Goal: Check status: Check status

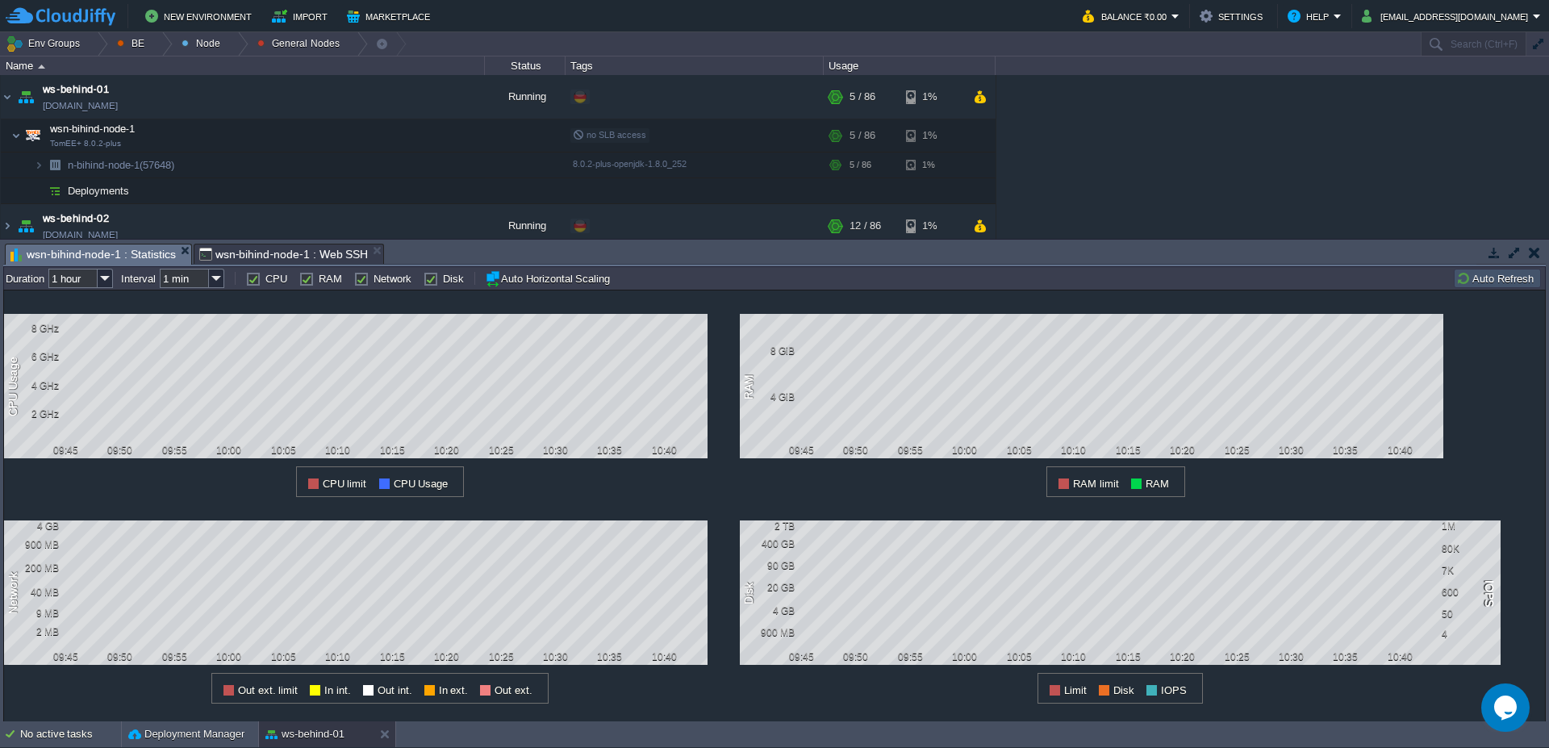
click at [1474, 280] on button "Auto Refresh" at bounding box center [1497, 278] width 82 height 15
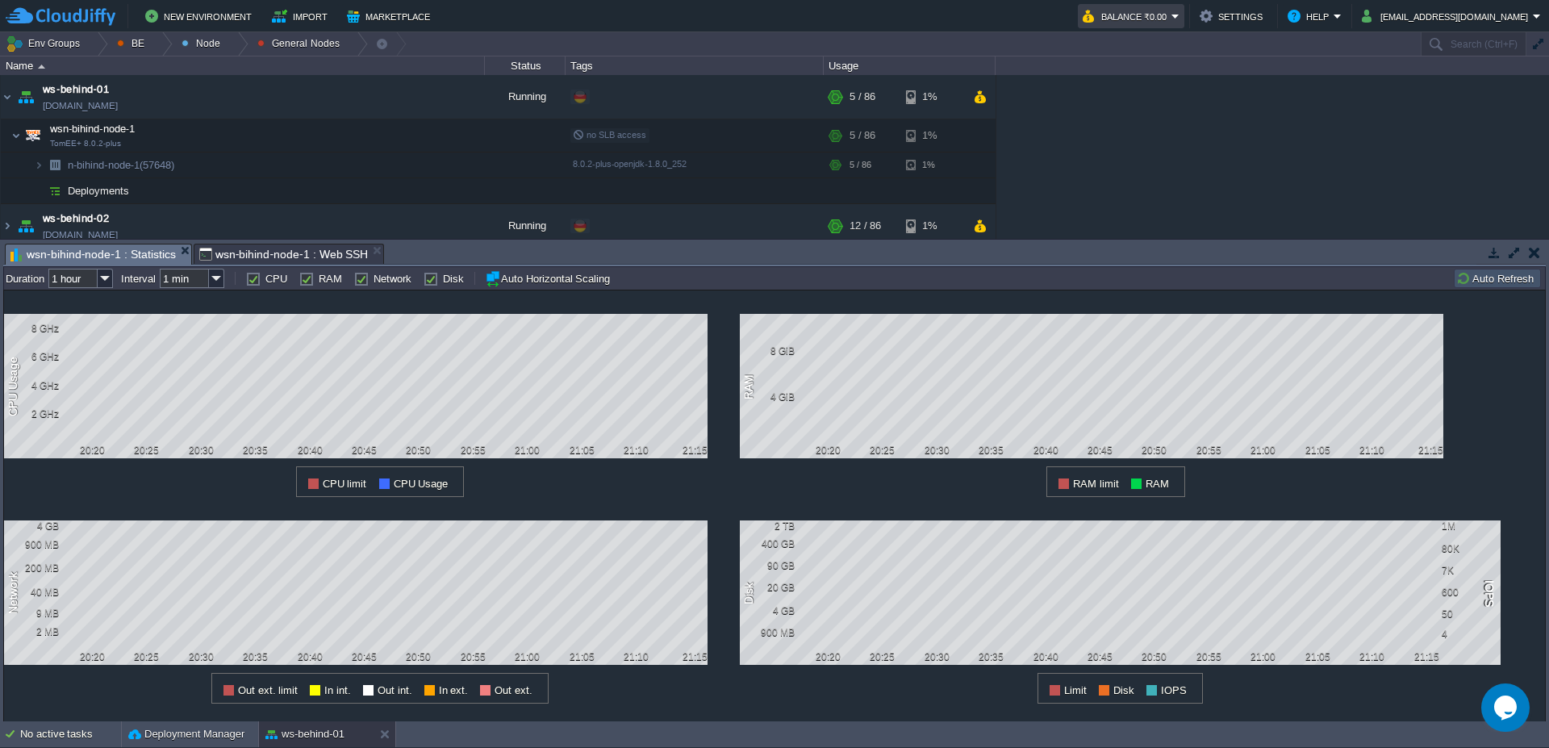
click at [1180, 14] on em "Balance ₹0.00" at bounding box center [1131, 15] width 97 height 19
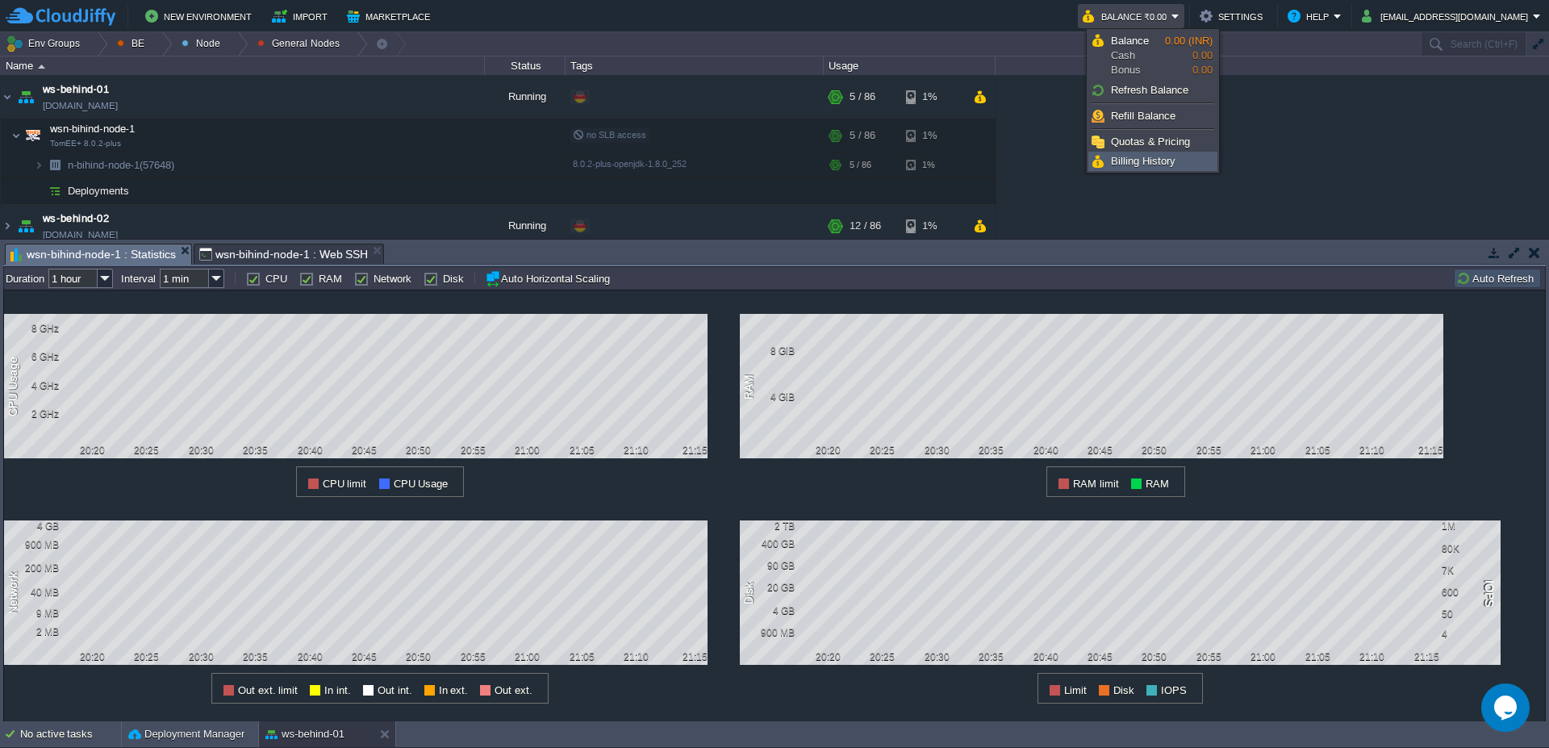
click at [1184, 164] on link "Billing History" at bounding box center [1152, 161] width 127 height 18
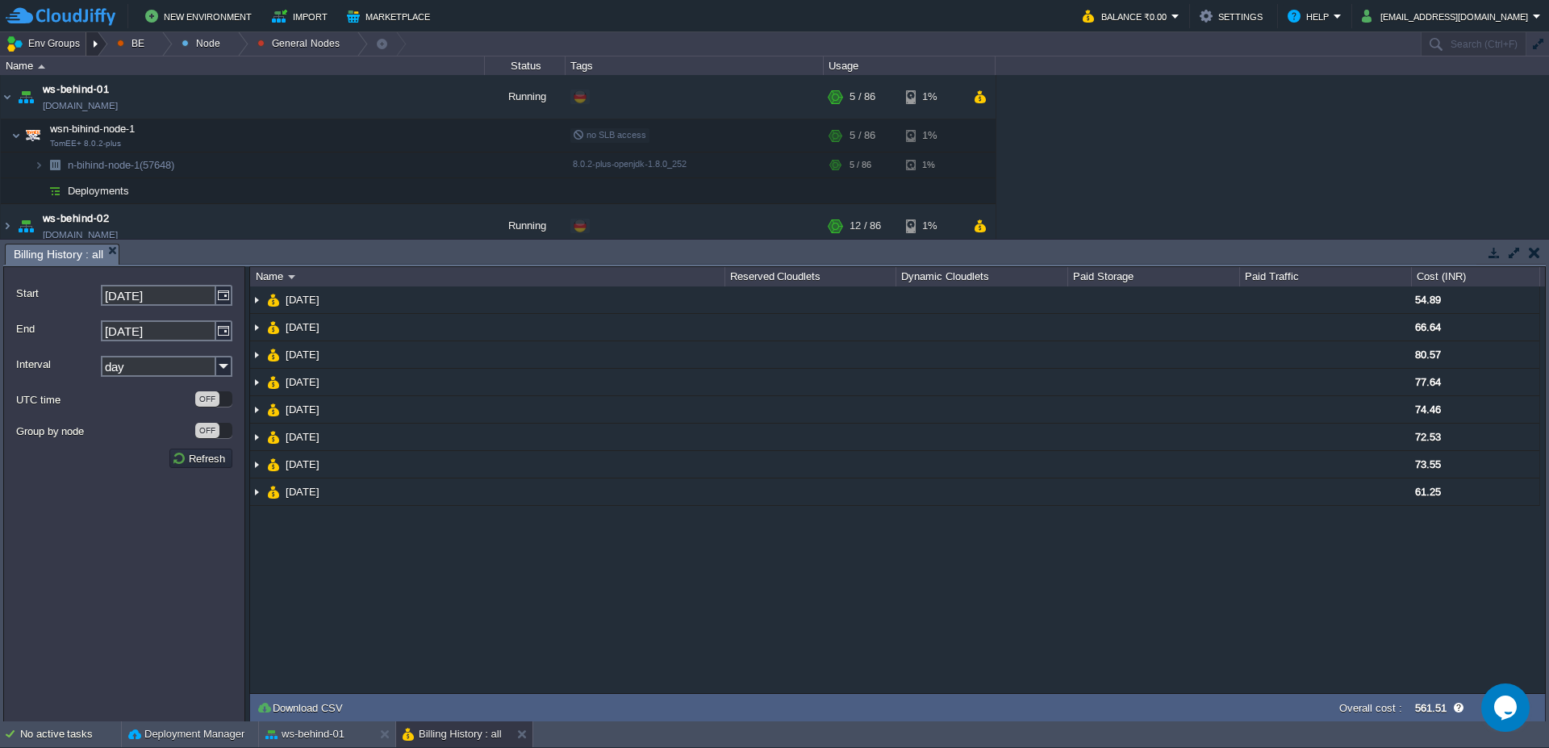
click at [92, 47] on div at bounding box center [97, 43] width 22 height 23
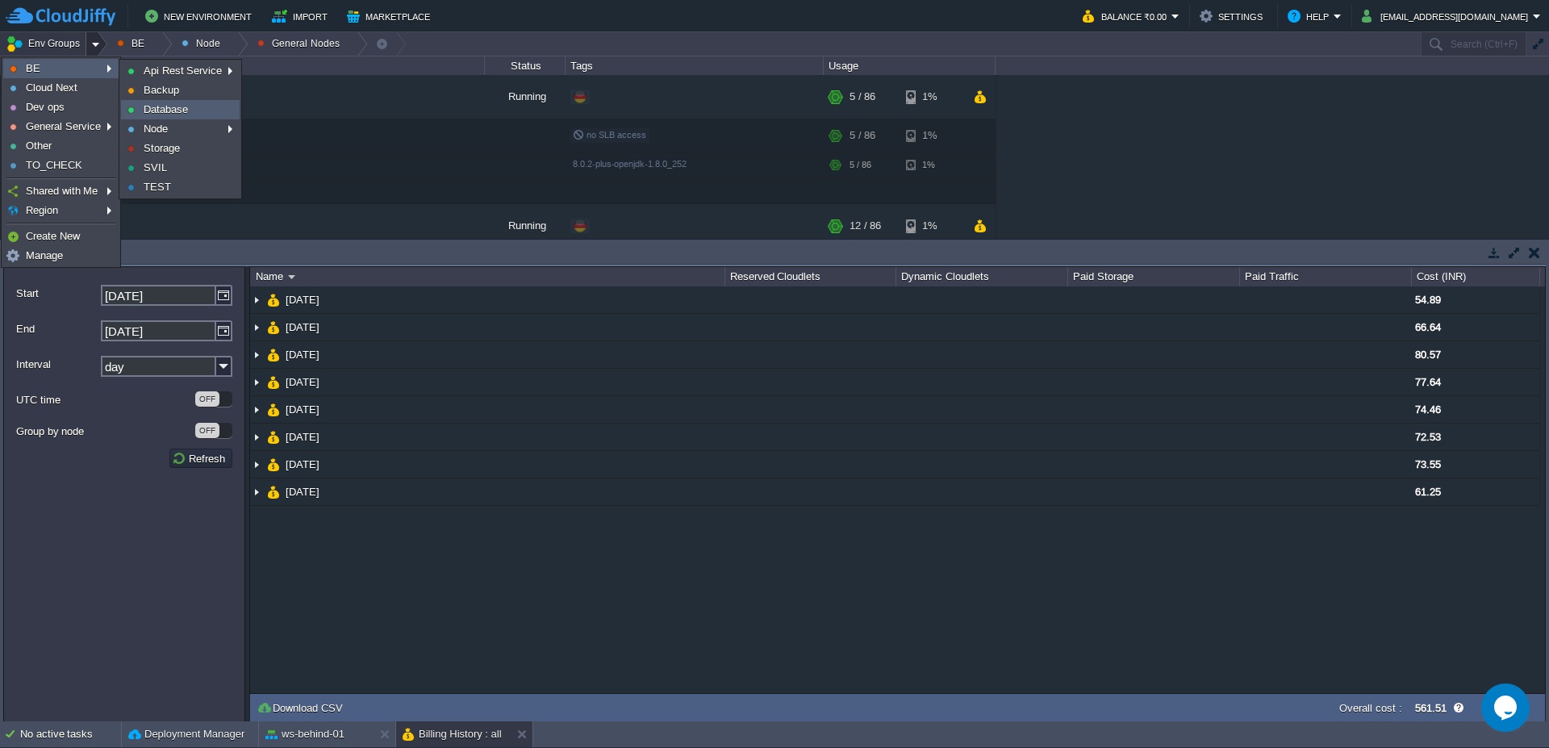
click at [146, 109] on span "Database" at bounding box center [166, 109] width 44 height 12
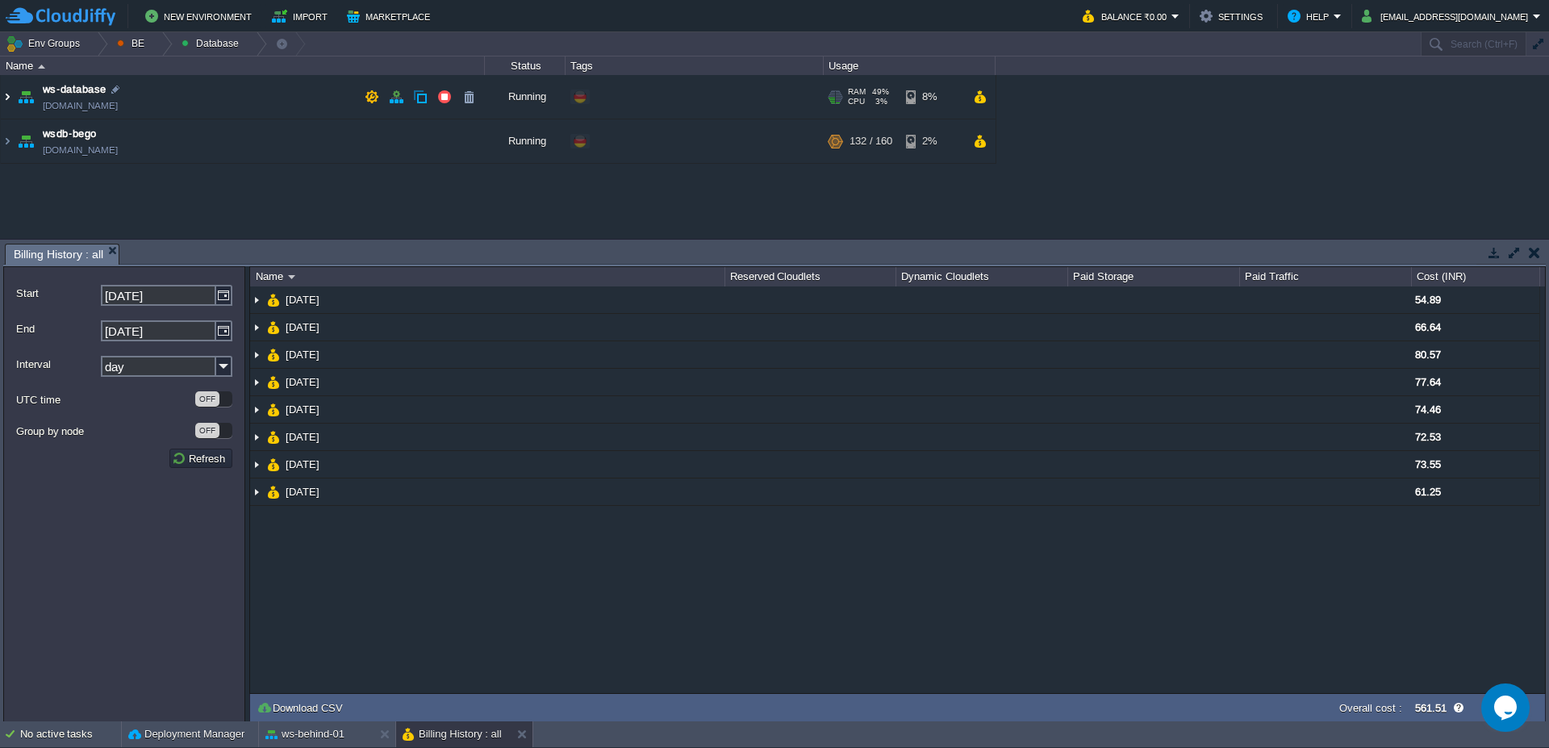
click at [6, 102] on img at bounding box center [7, 97] width 13 height 44
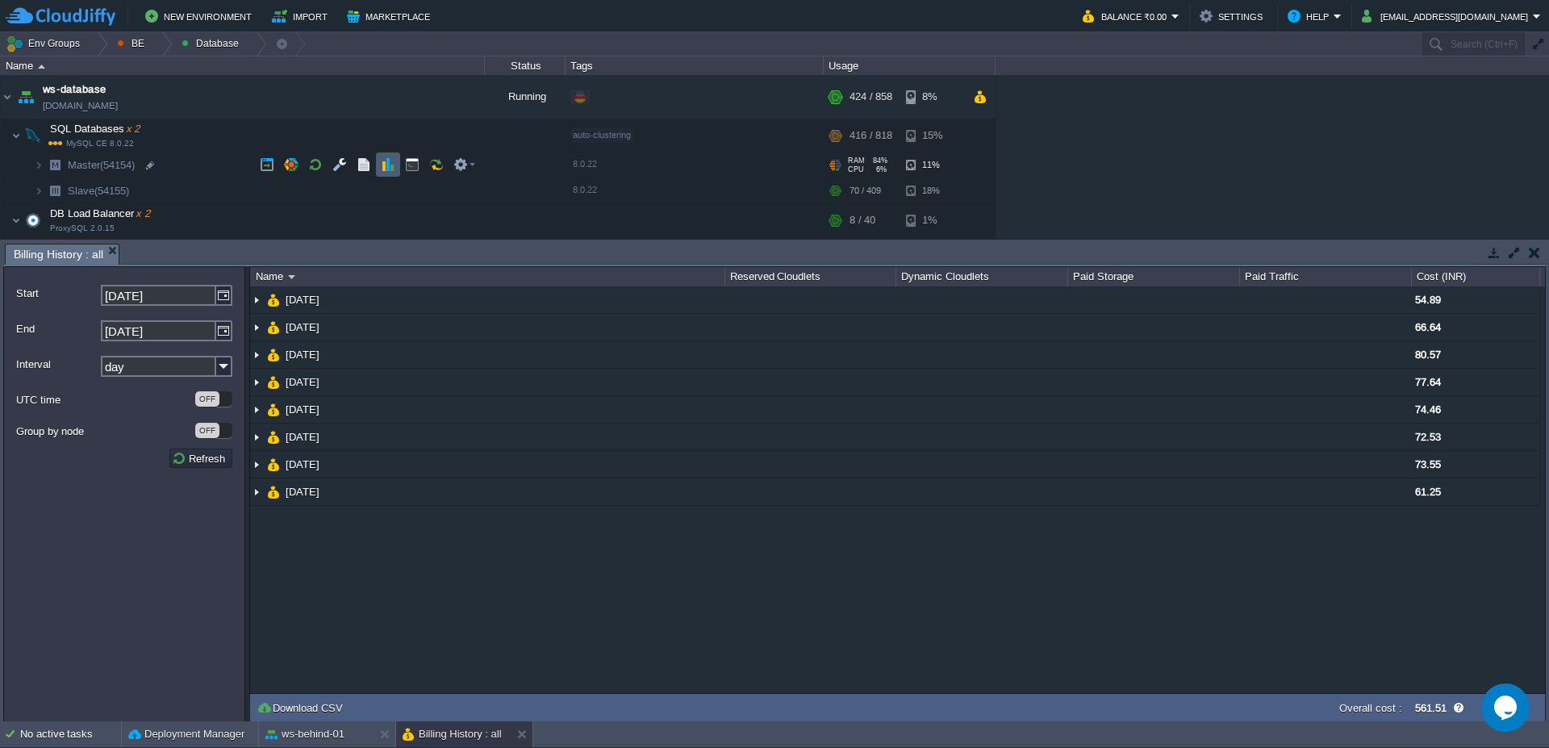
click at [395, 165] on td at bounding box center [388, 164] width 24 height 24
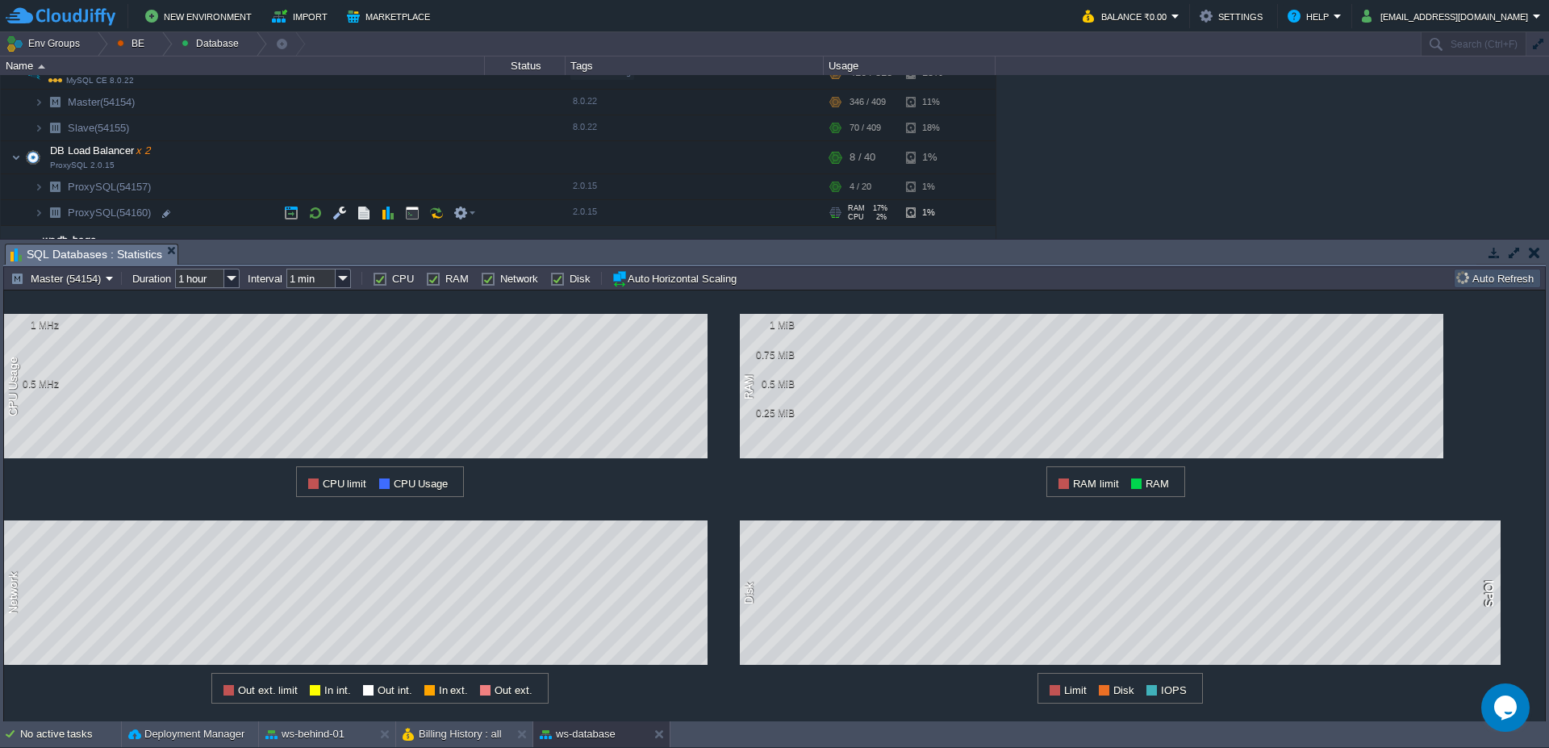
scroll to position [94, 0]
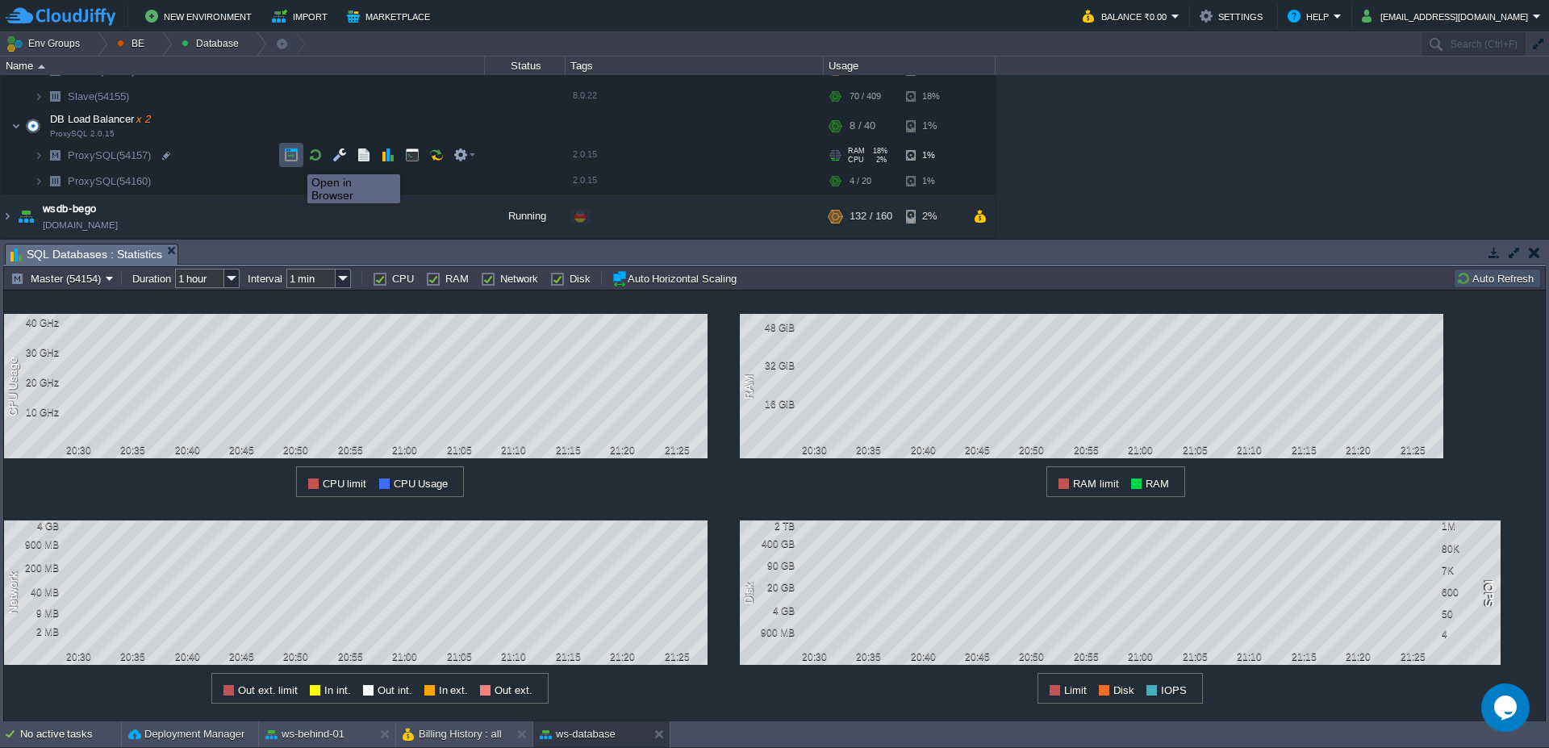
click at [295, 160] on button "button" at bounding box center [291, 155] width 15 height 15
click at [87, 280] on button "Master (54154)" at bounding box center [57, 278] width 95 height 15
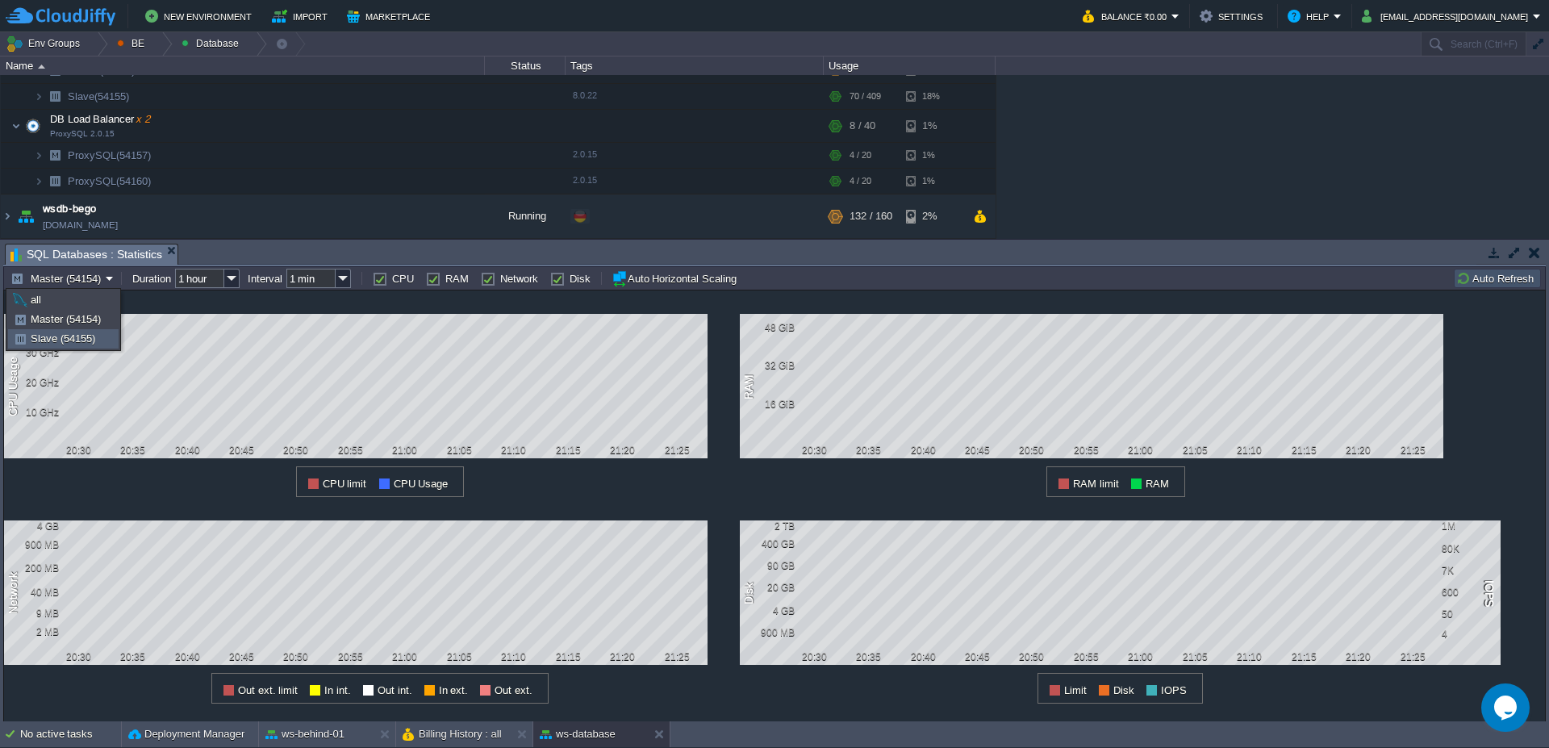
click at [73, 336] on span "Slave (54155)" at bounding box center [63, 338] width 65 height 12
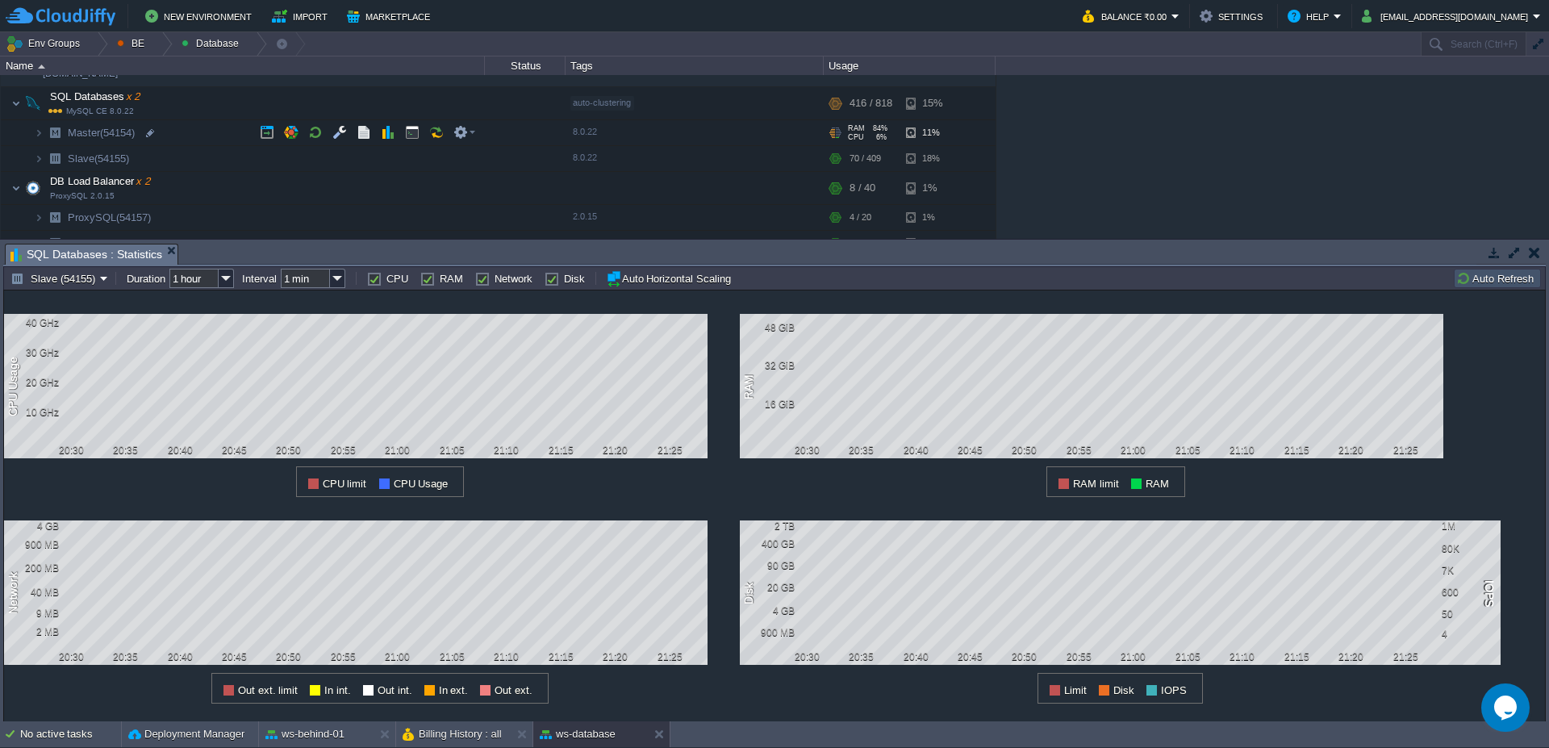
scroll to position [0, 0]
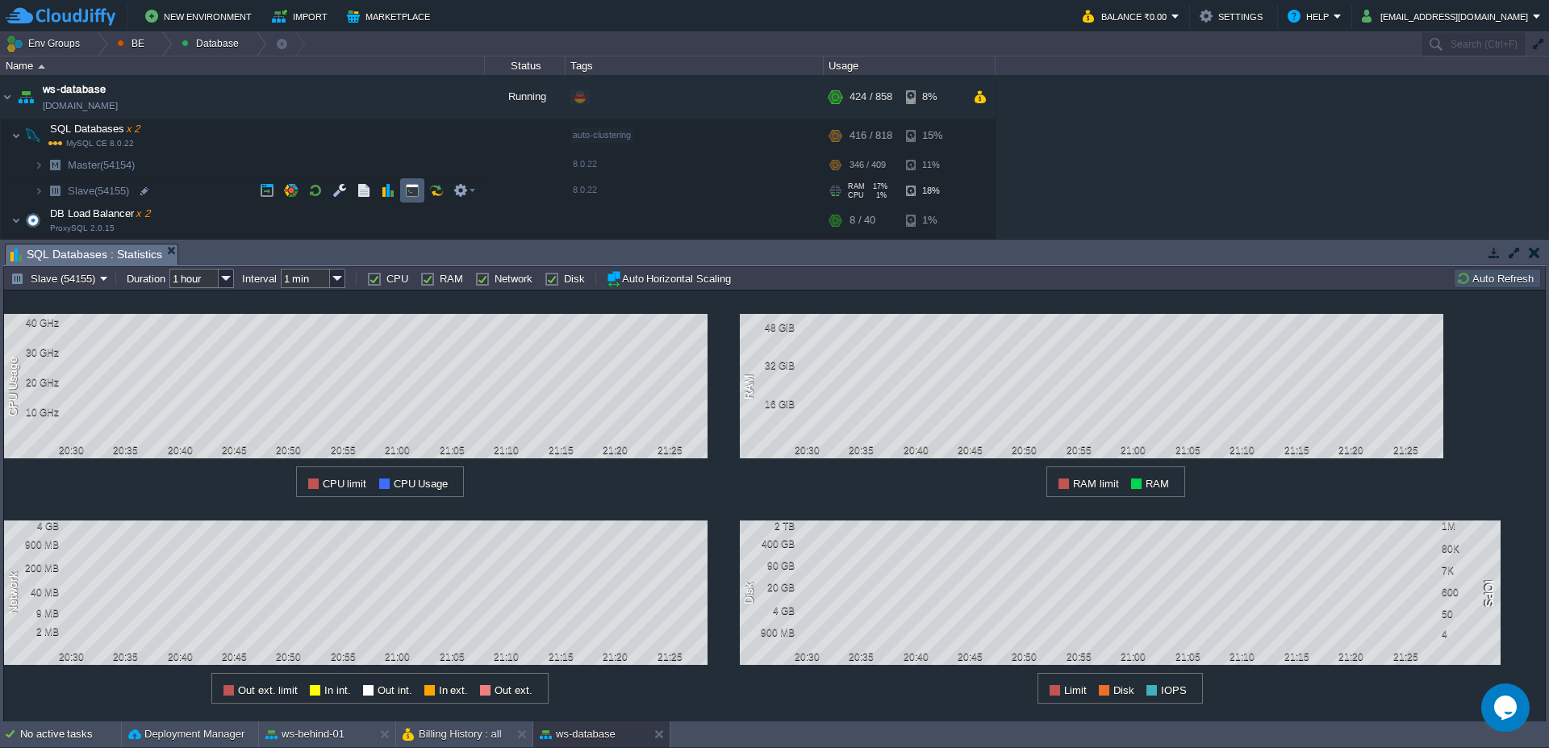
click at [407, 191] on button "button" at bounding box center [412, 190] width 15 height 15
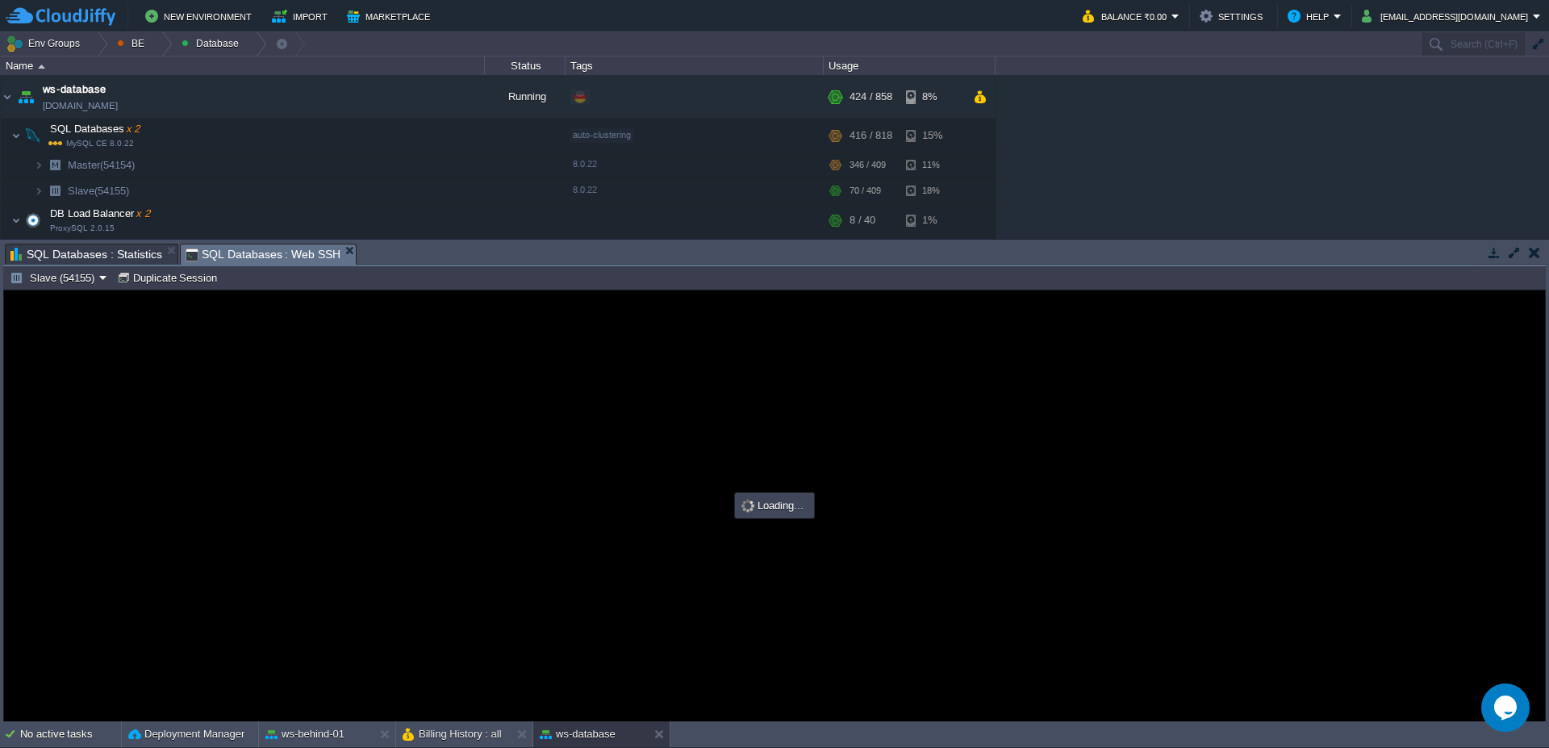
type input "#000000"
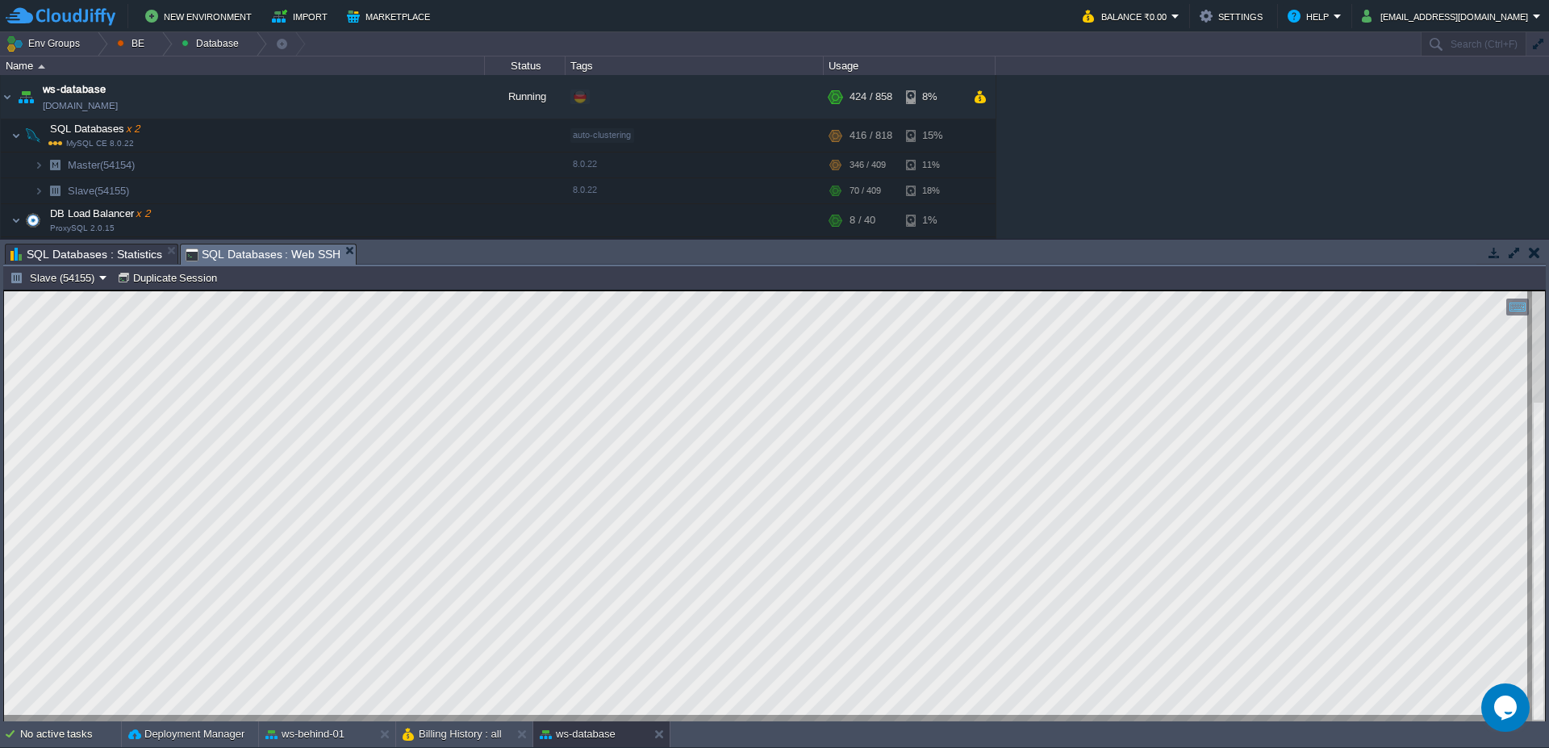
type textarea "[DATE].bz2"
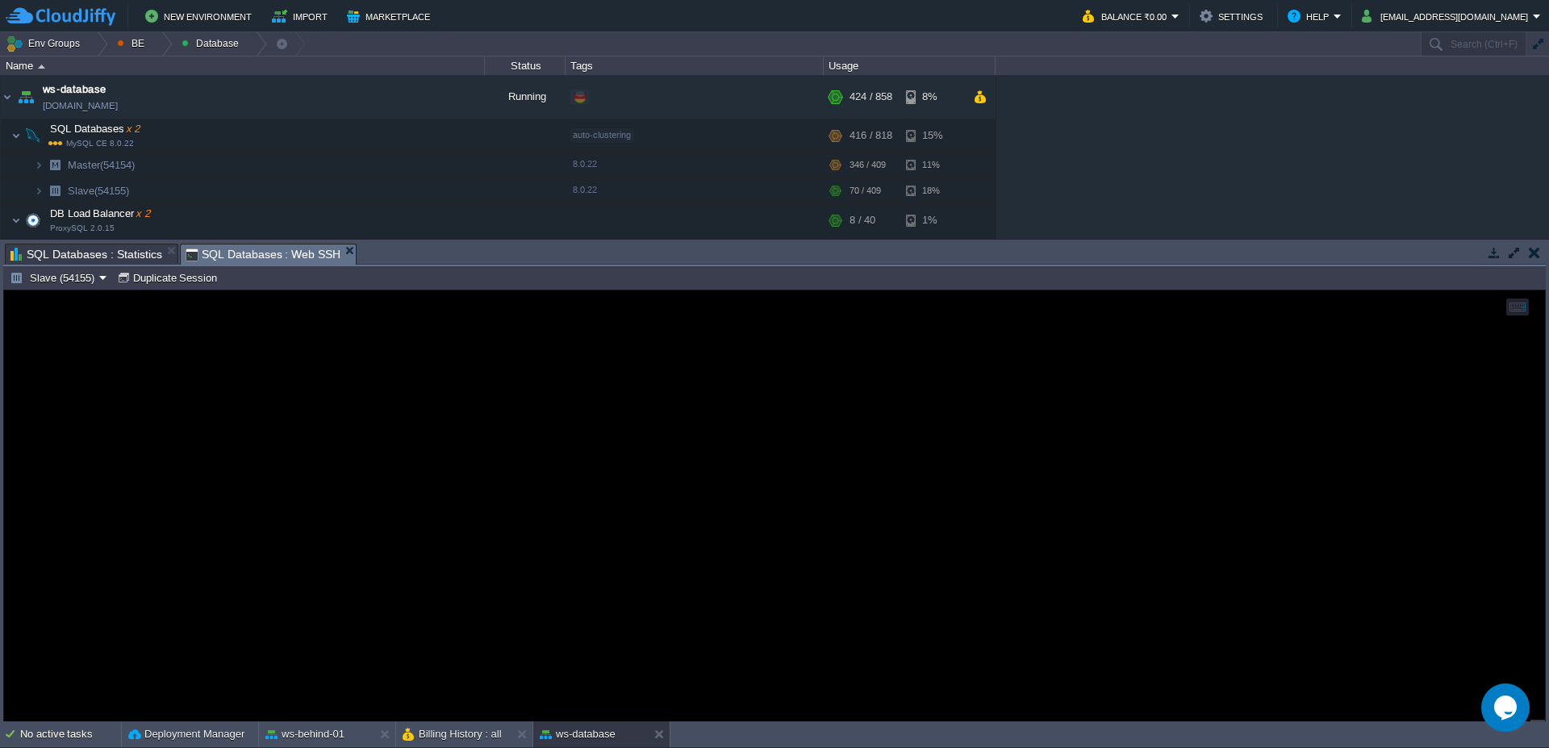
click at [71, 258] on span "SQL Databases : Statistics" at bounding box center [86, 253] width 152 height 19
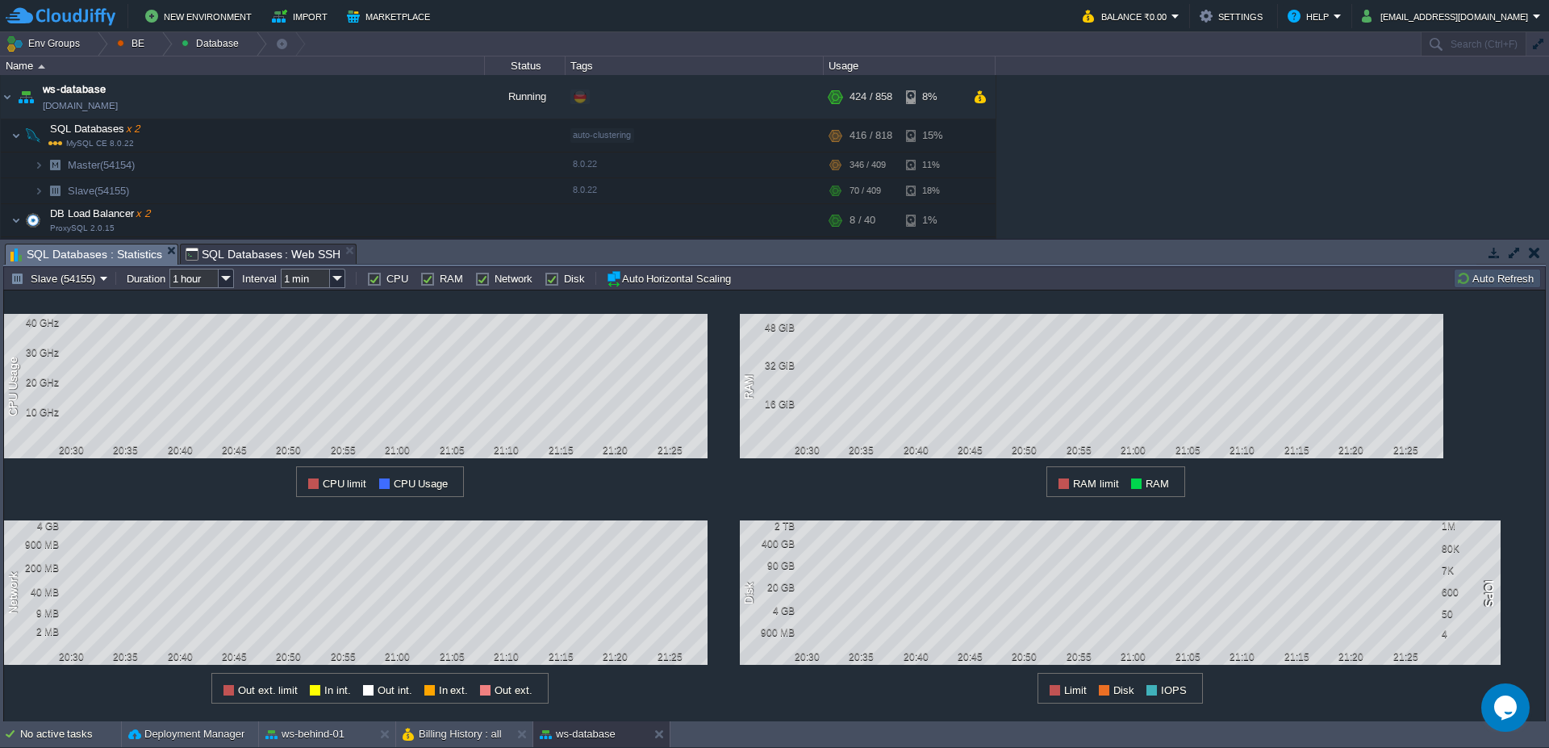
click at [1482, 271] on button "Auto Refresh" at bounding box center [1497, 278] width 82 height 15
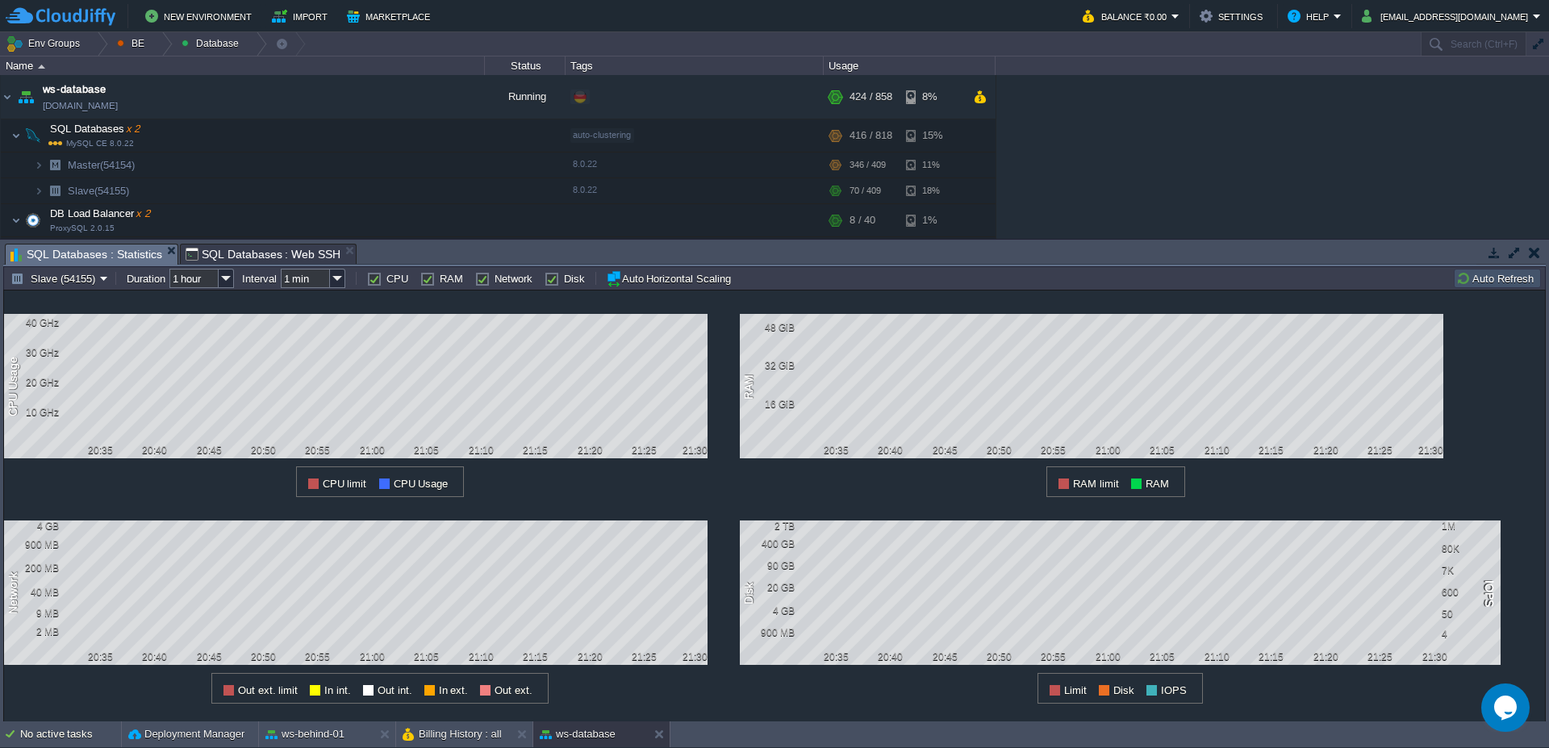
click at [249, 268] on div "Slave (54155) Duration 1 hour Interval 1 min CPU RAM Network Disk Auto Horizont…" at bounding box center [774, 277] width 1543 height 23
click at [278, 257] on span "SQL Databases : Web SSH" at bounding box center [264, 253] width 156 height 19
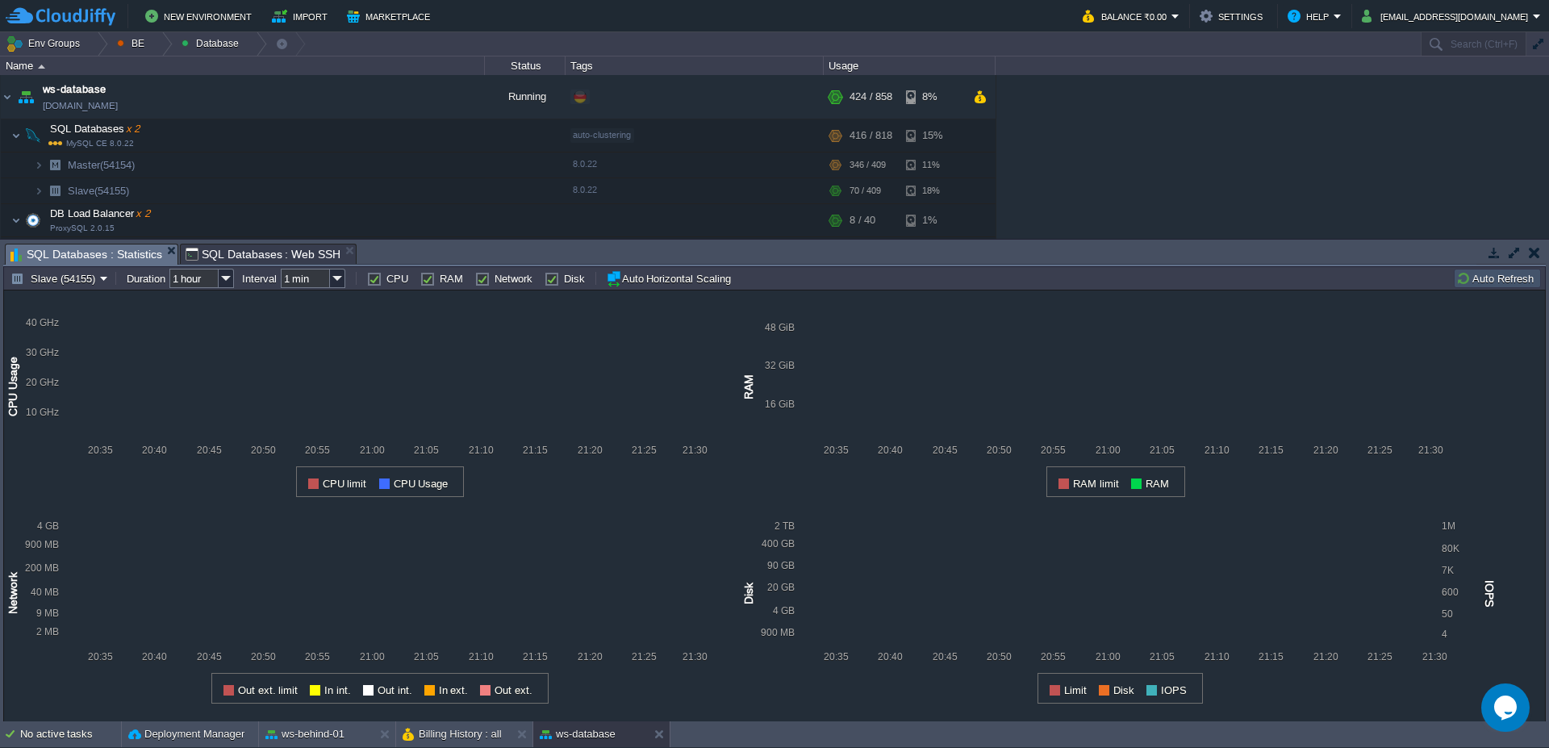
click at [88, 248] on span "SQL Databases : Statistics" at bounding box center [86, 254] width 152 height 20
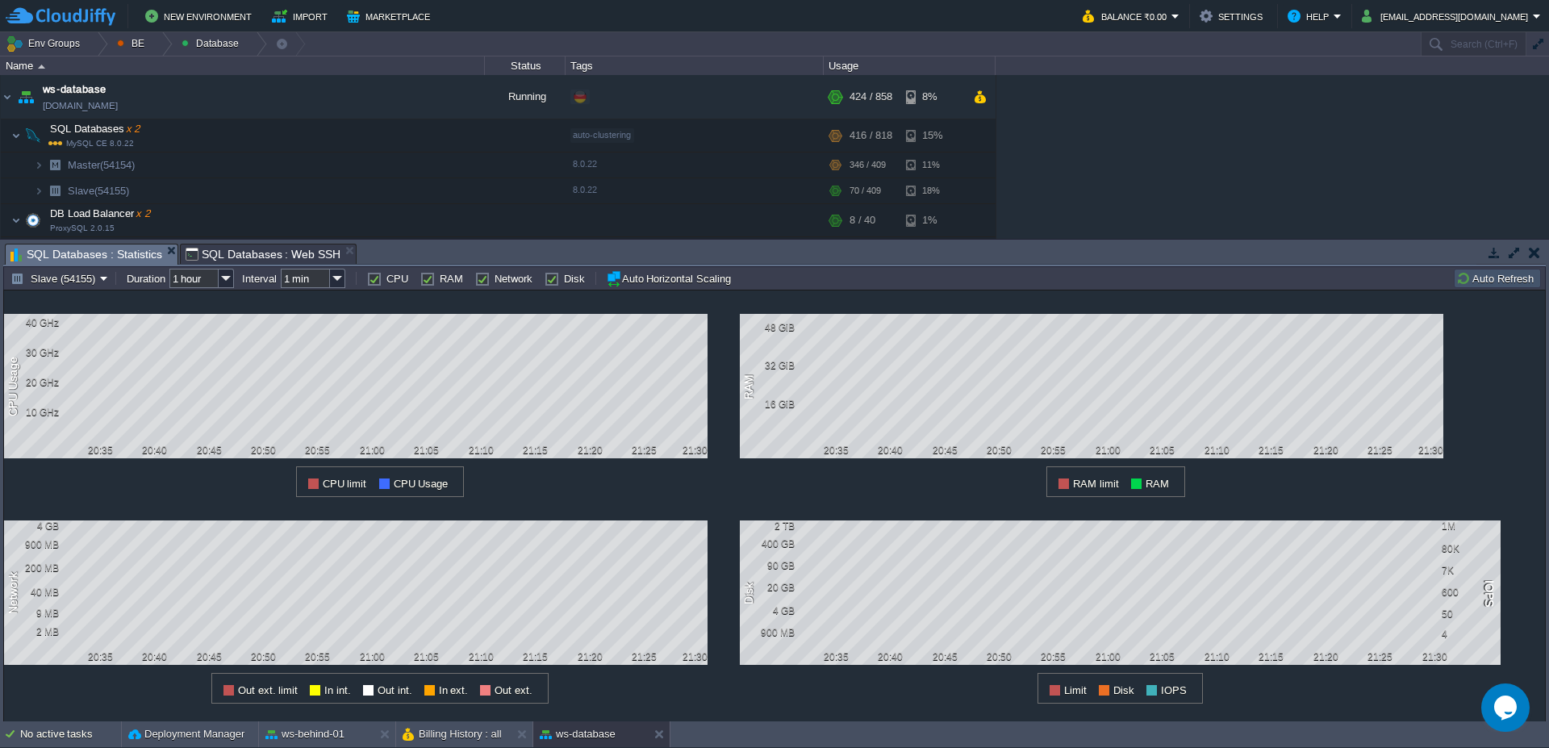
click at [1471, 279] on button "Auto Refresh" at bounding box center [1497, 278] width 82 height 15
click at [1510, 278] on button "Auto Refresh" at bounding box center [1497, 278] width 82 height 15
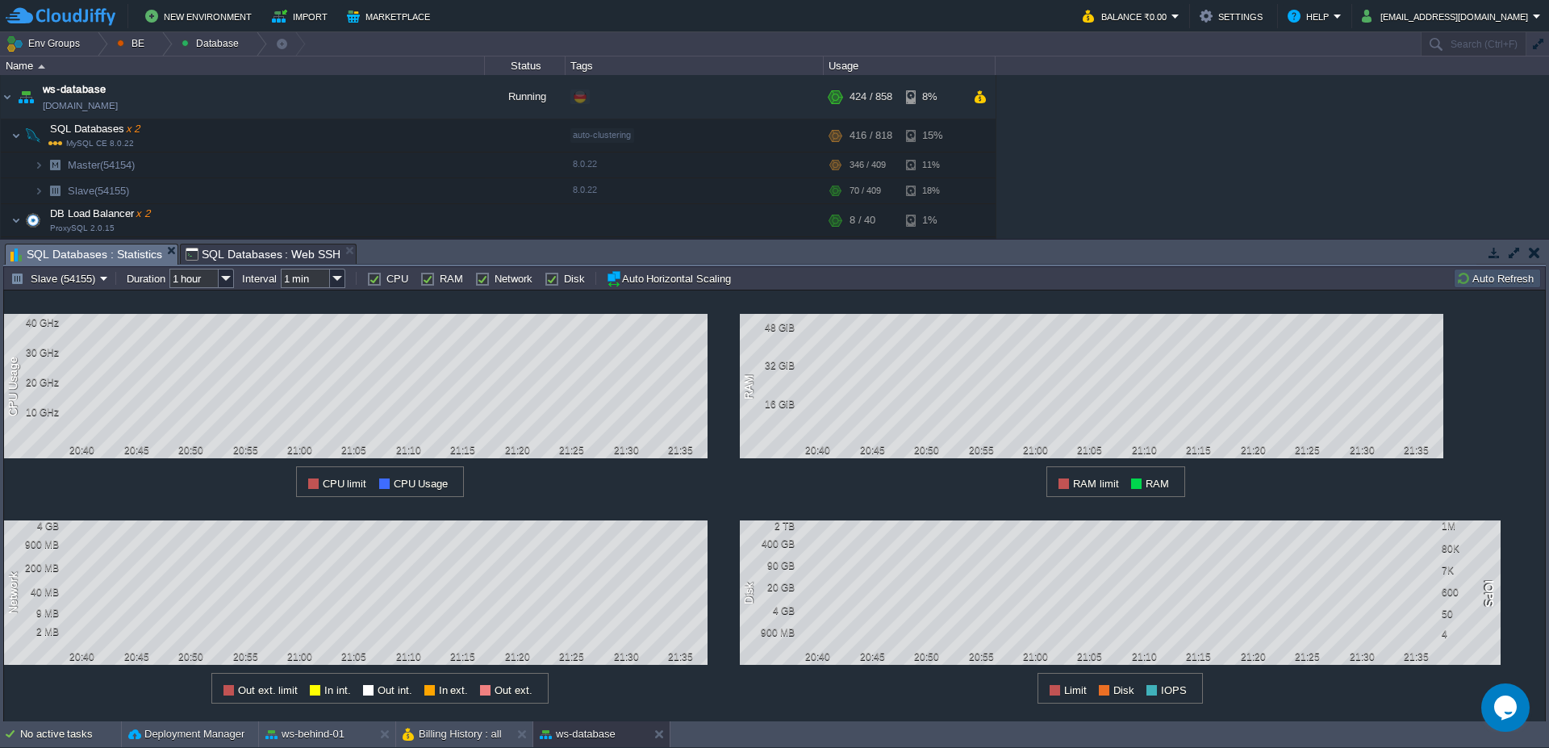
click at [1478, 281] on button "Auto Refresh" at bounding box center [1497, 278] width 82 height 15
click at [95, 278] on button "Slave (54155)" at bounding box center [55, 278] width 90 height 15
click at [75, 312] on link "Master (54154)" at bounding box center [63, 320] width 109 height 18
click at [1498, 283] on button "Auto Refresh" at bounding box center [1497, 278] width 82 height 15
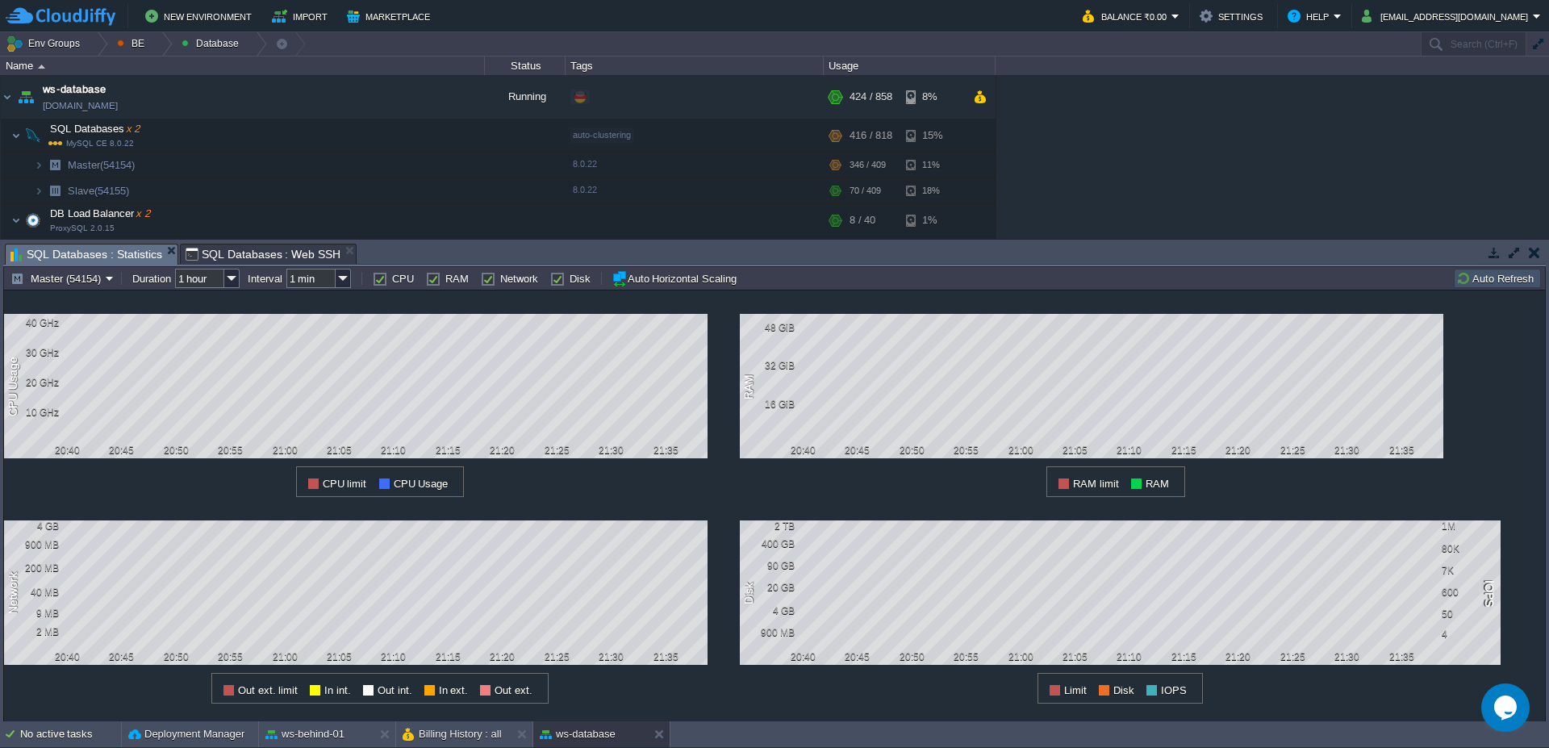
click at [1498, 283] on button "Auto Refresh" at bounding box center [1497, 278] width 82 height 15
click at [54, 283] on button "Master (54154)" at bounding box center [57, 278] width 95 height 15
click at [44, 337] on span "Slave (54155)" at bounding box center [63, 338] width 65 height 12
click at [87, 272] on button "Slave (54155)" at bounding box center [55, 278] width 90 height 15
click at [59, 320] on span "Master (54154)" at bounding box center [66, 319] width 70 height 12
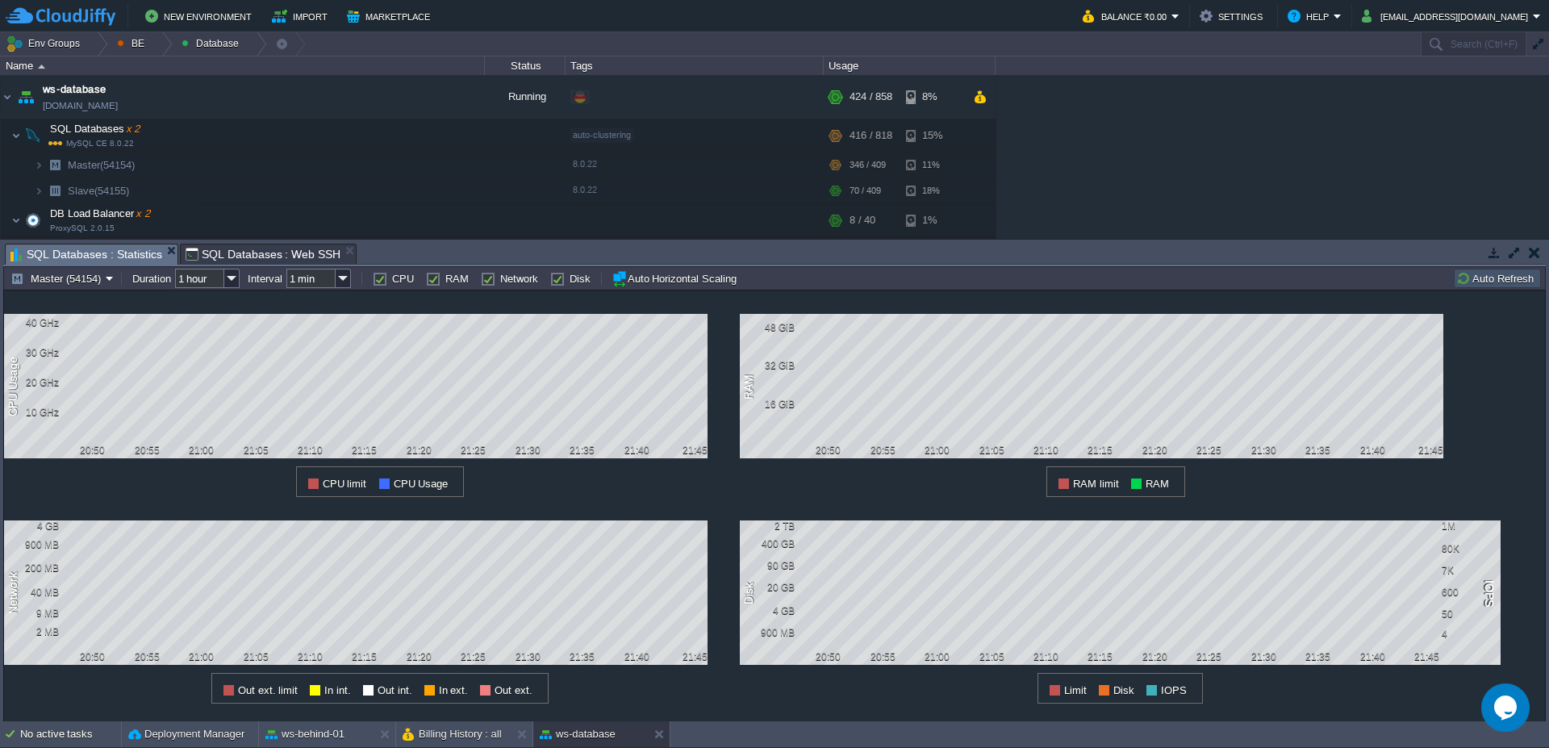
click at [1478, 280] on button "Auto Refresh" at bounding box center [1497, 278] width 82 height 15
click at [68, 275] on button "Master (54154)" at bounding box center [57, 278] width 95 height 15
click at [49, 340] on span "Slave (54155)" at bounding box center [63, 338] width 65 height 12
click at [228, 255] on span "SQL Databases : Web SSH" at bounding box center [264, 253] width 156 height 19
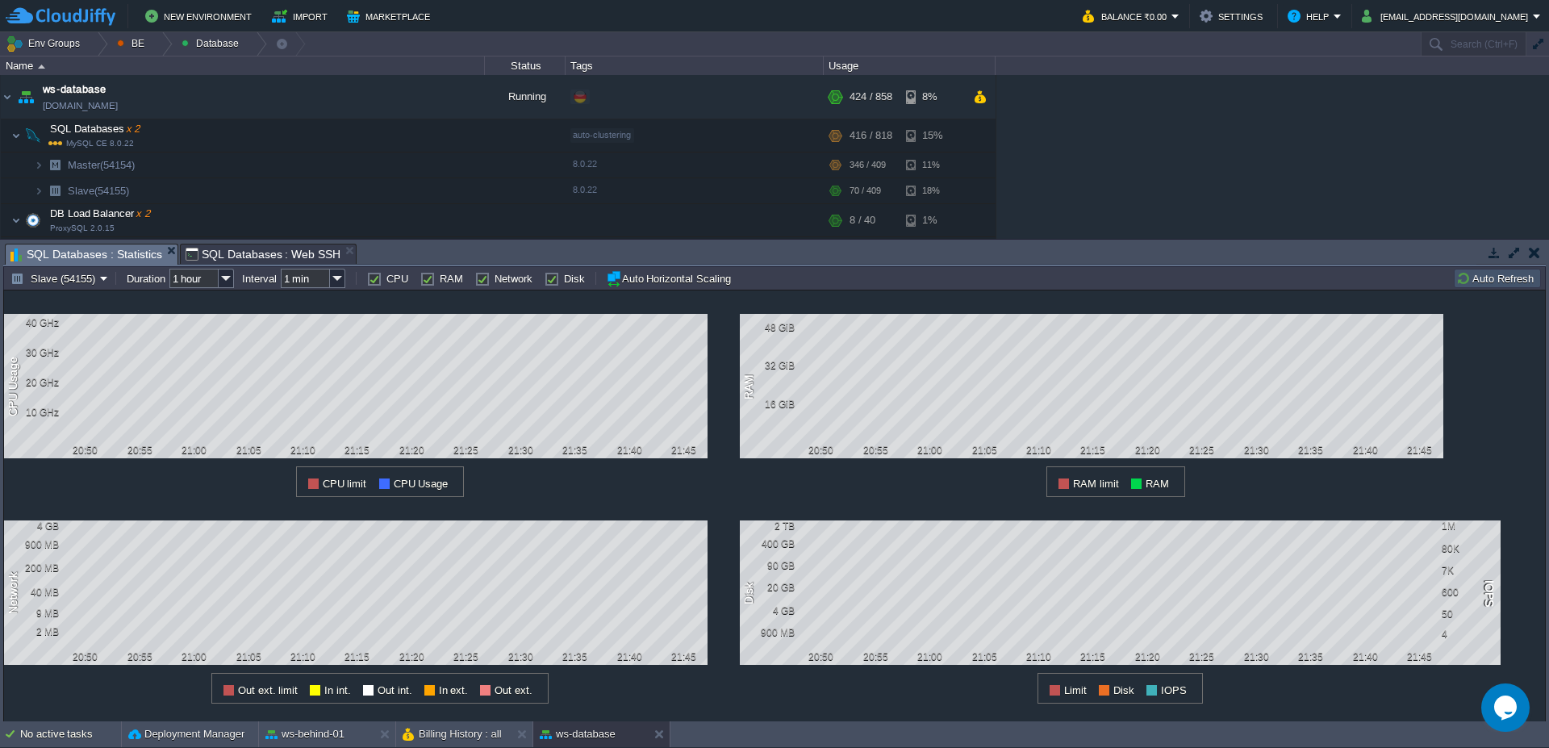
click at [76, 253] on span "SQL Databases : Statistics" at bounding box center [86, 254] width 152 height 20
click at [71, 268] on div "Slave (54155) Duration 1 hour Interval 1 min CPU RAM Network Disk Auto Horizont…" at bounding box center [774, 277] width 1543 height 23
click at [59, 278] on button "Slave (54155)" at bounding box center [55, 278] width 90 height 15
click at [64, 323] on span "Master (54154)" at bounding box center [66, 319] width 70 height 12
click at [1493, 282] on button "Auto Refresh" at bounding box center [1497, 278] width 82 height 15
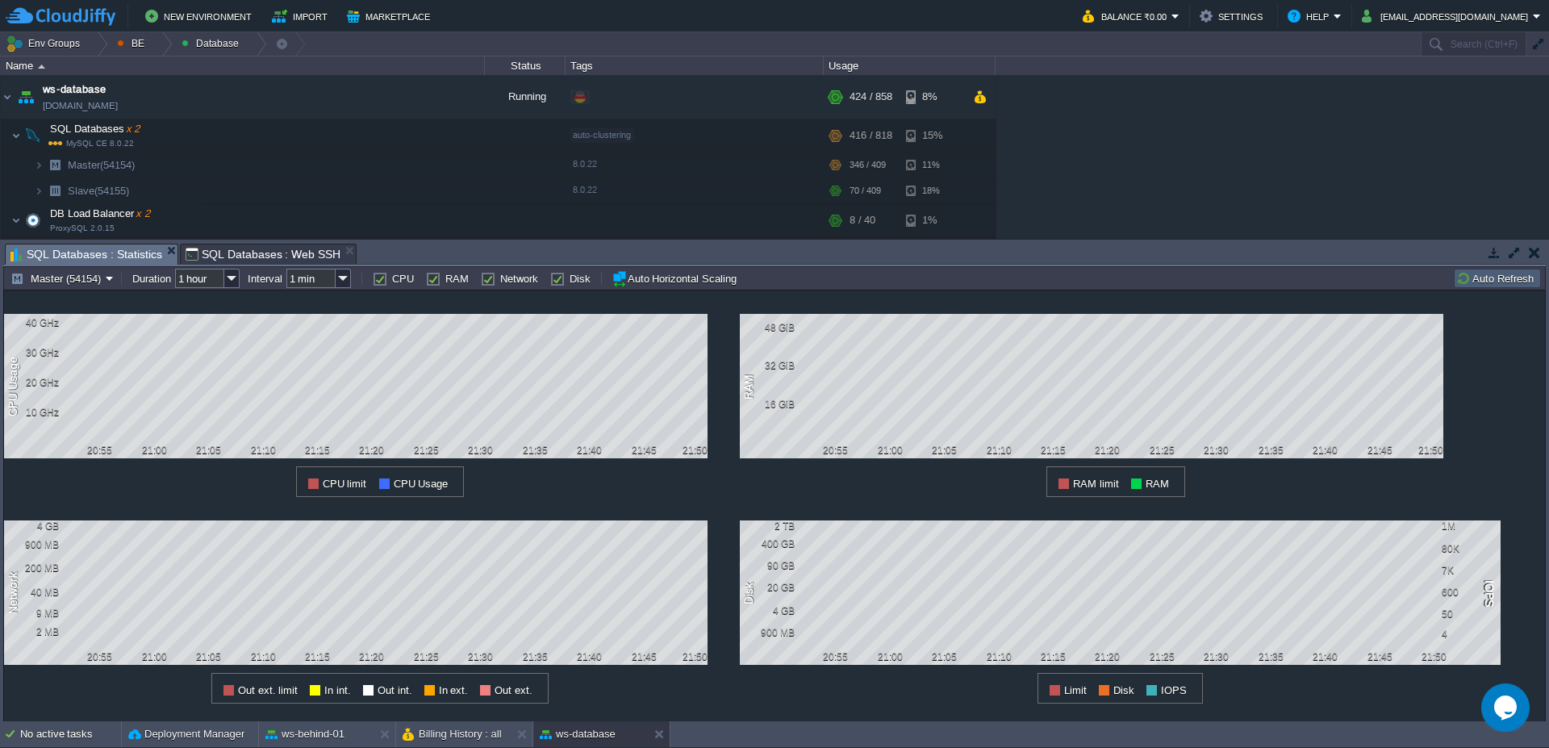
click at [1493, 282] on button "Auto Refresh" at bounding box center [1497, 278] width 82 height 15
click at [77, 282] on button "Master (54154)" at bounding box center [57, 278] width 95 height 15
click at [77, 339] on span "Slave (54155)" at bounding box center [63, 338] width 65 height 12
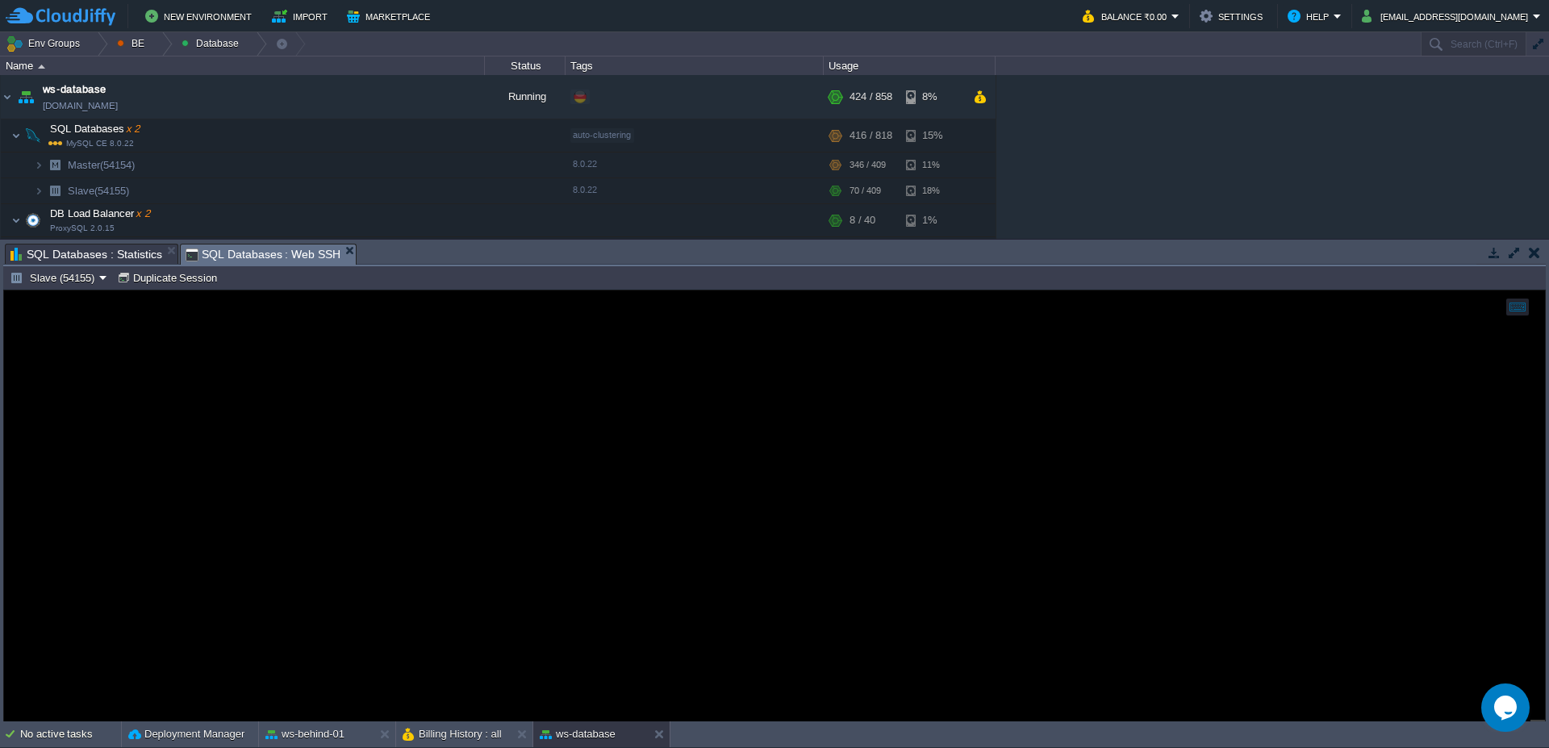
click at [282, 246] on span "SQL Databases : Web SSH" at bounding box center [264, 254] width 156 height 20
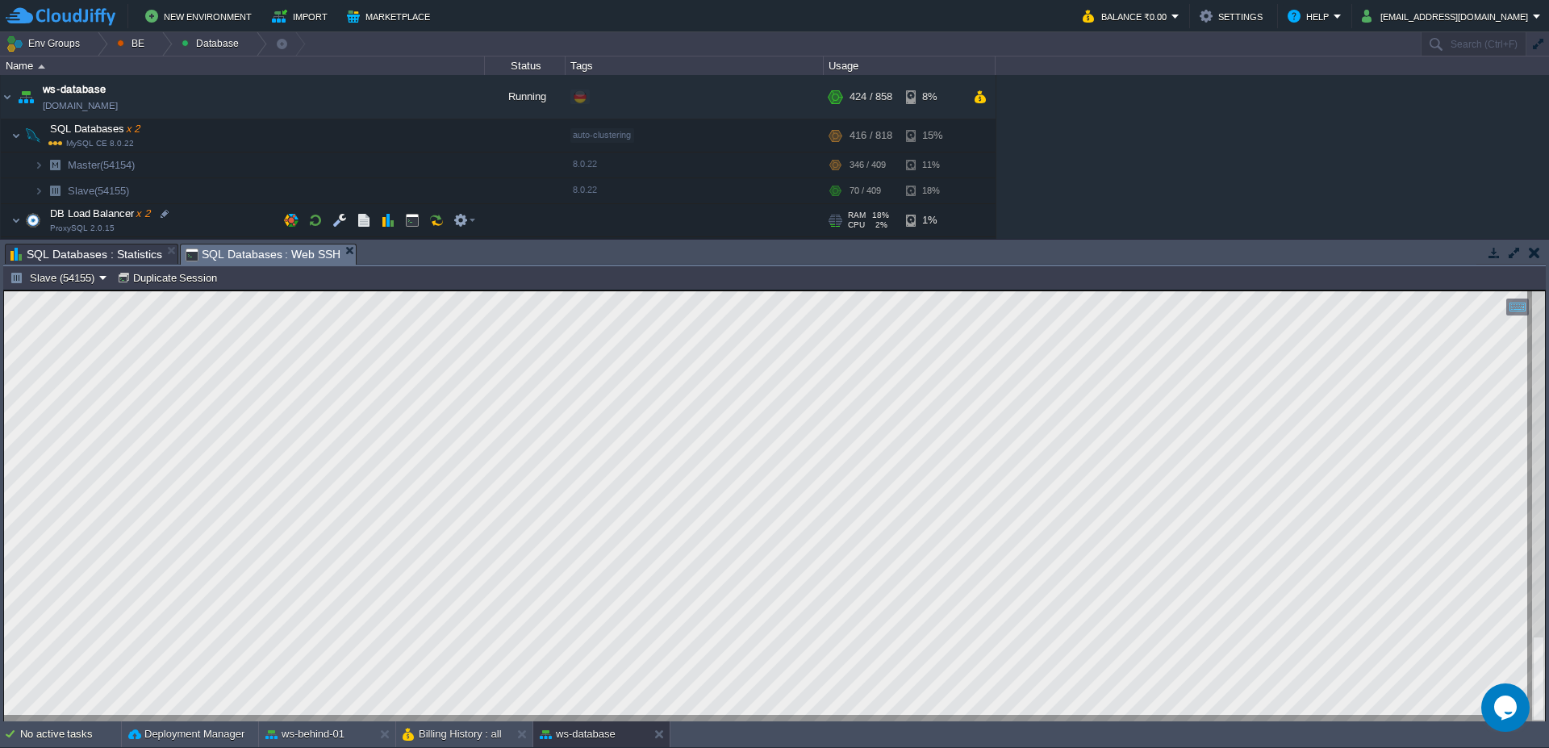
click at [668, 214] on div at bounding box center [695, 220] width 258 height 32
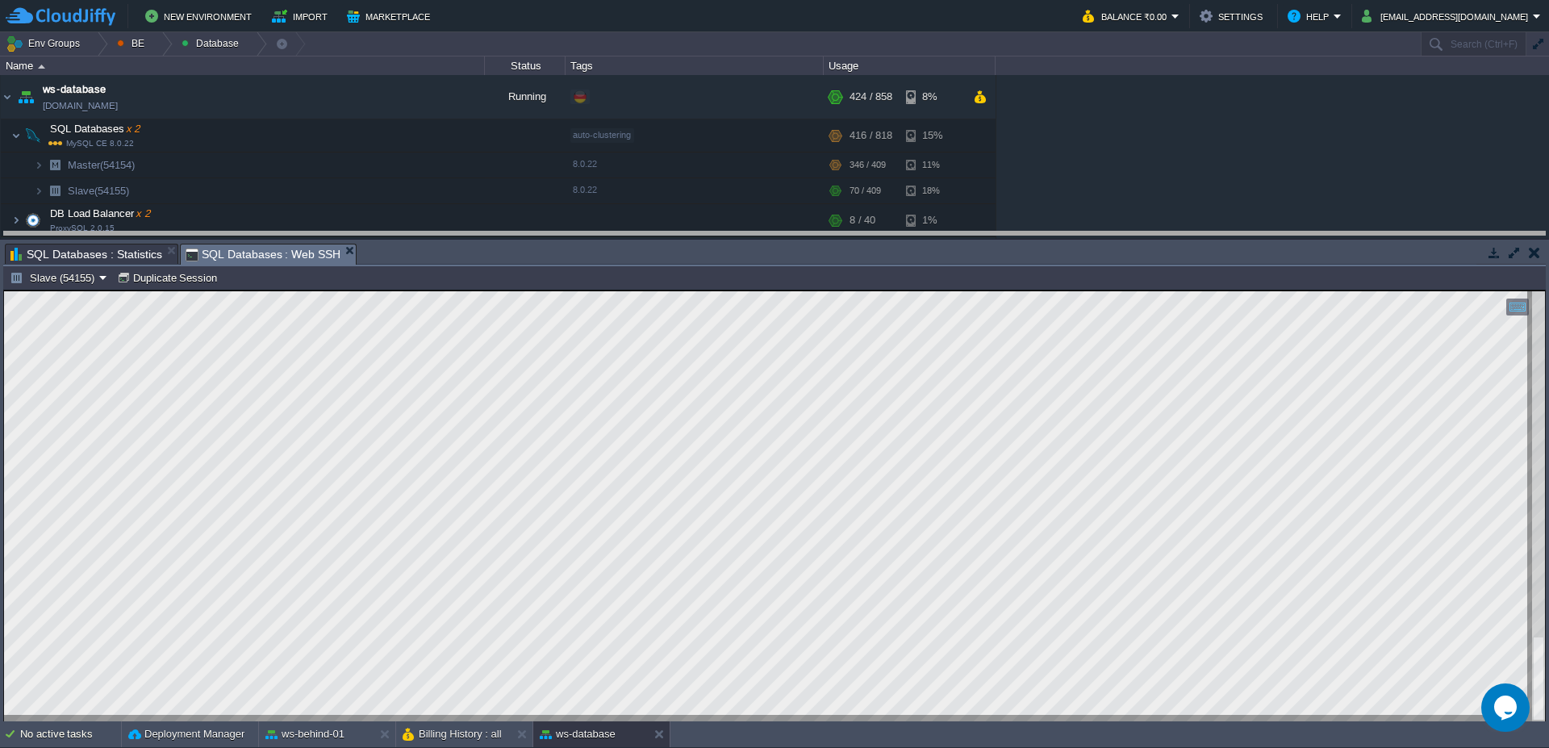
drag, startPoint x: 573, startPoint y: 261, endPoint x: 570, endPoint y: 240, distance: 21.1
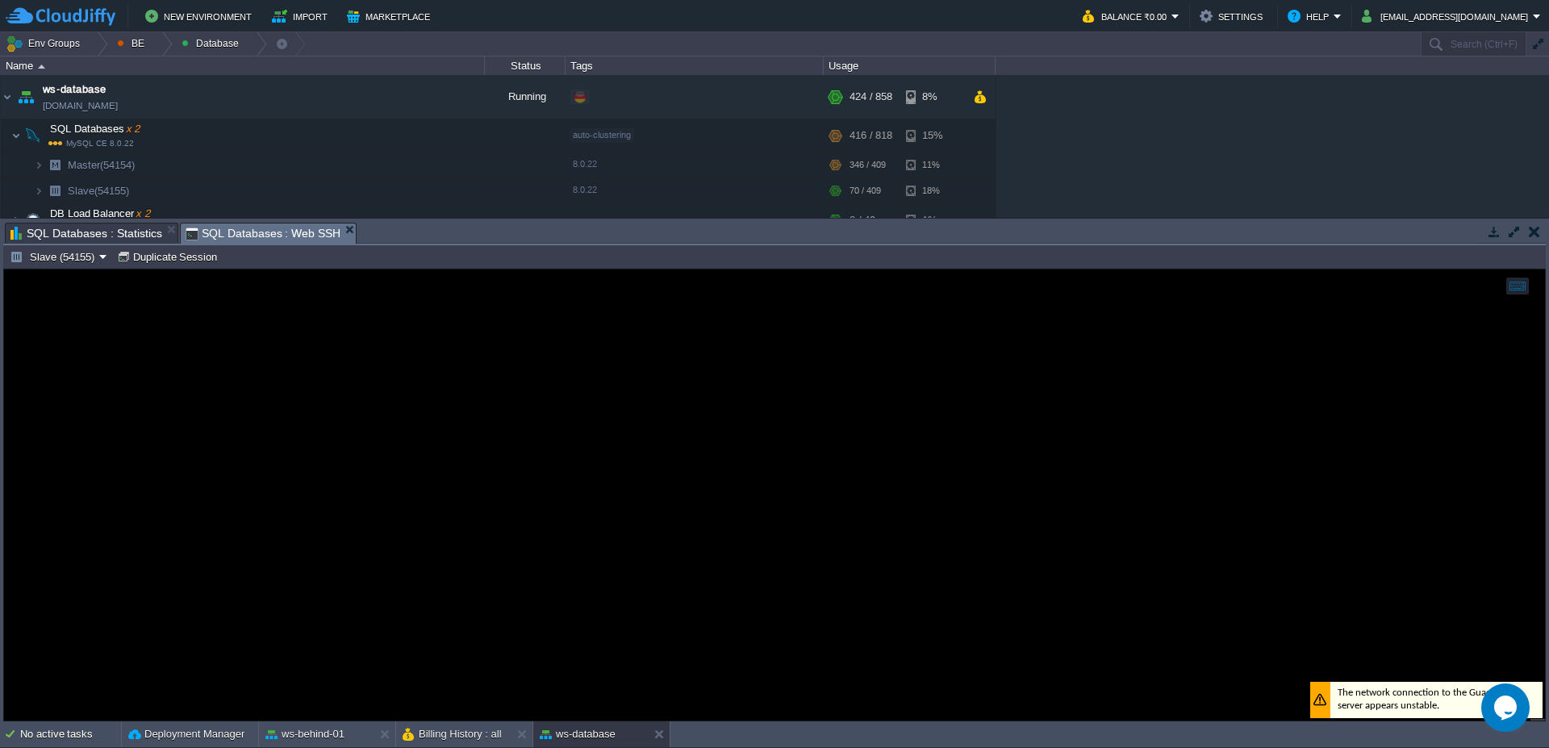
click at [88, 240] on span "SQL Databases : Statistics" at bounding box center [86, 232] width 152 height 19
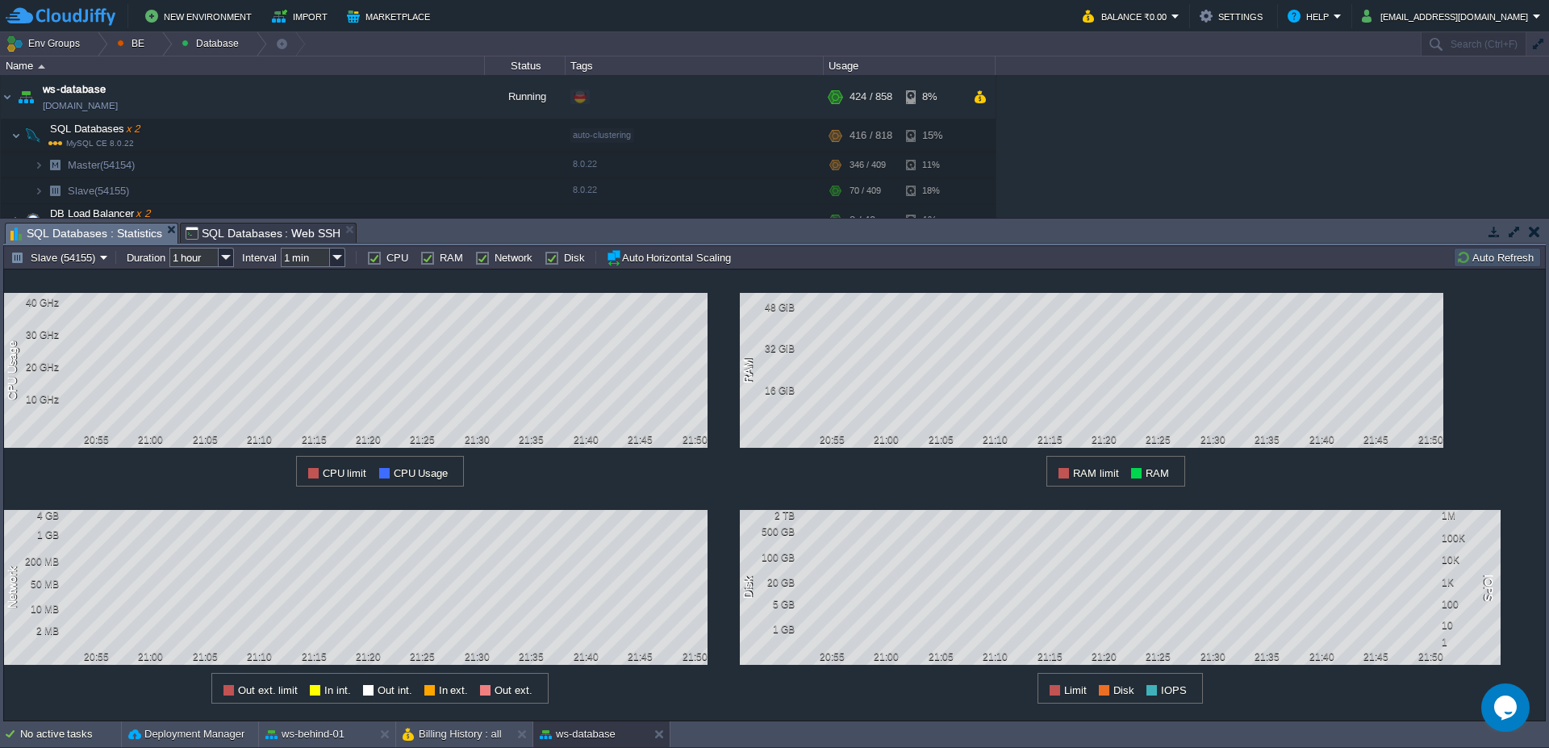
click at [1497, 258] on button "Auto Refresh" at bounding box center [1497, 257] width 82 height 15
click at [1493, 243] on div at bounding box center [1511, 233] width 69 height 22
click at [1488, 256] on button "Auto Refresh" at bounding box center [1497, 257] width 82 height 15
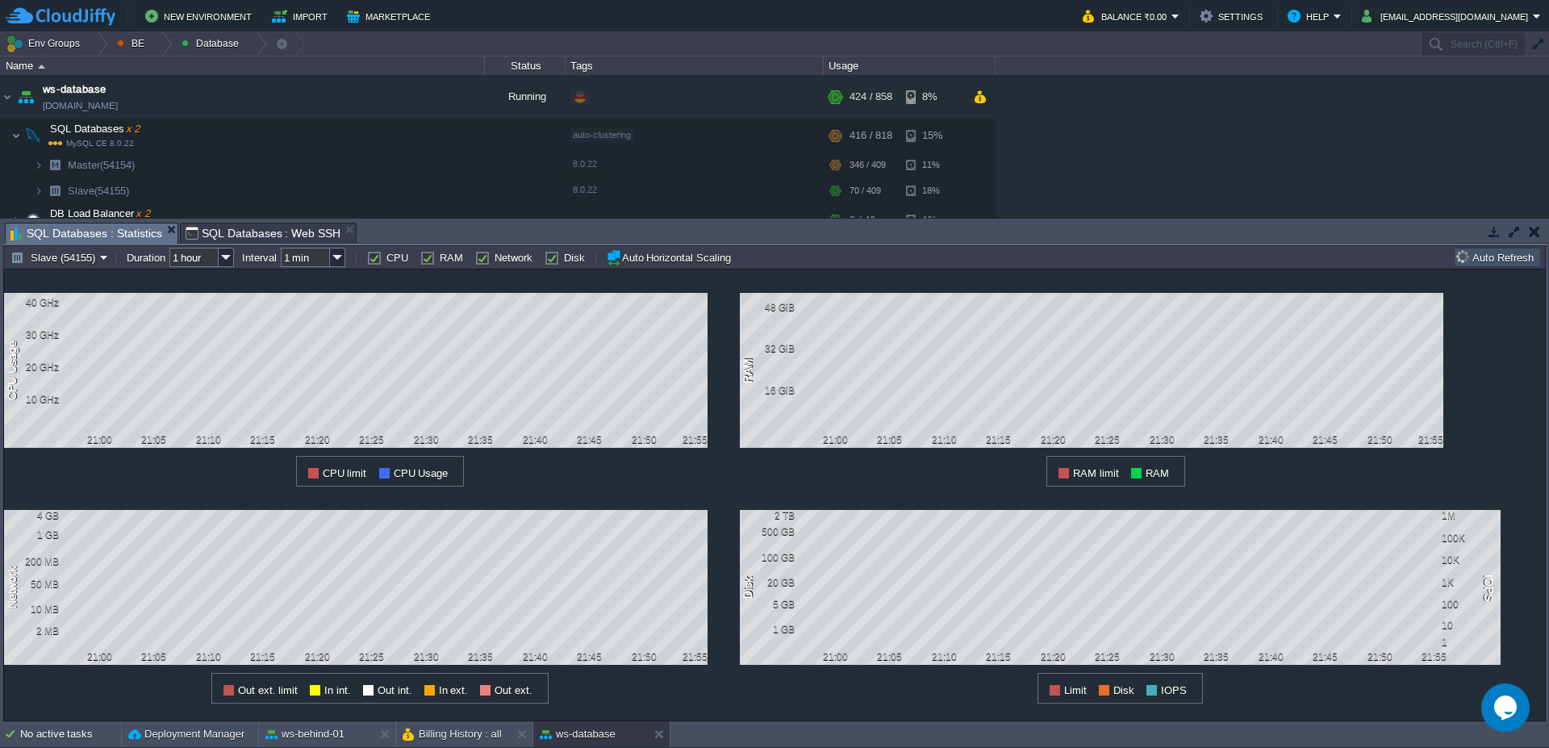
click at [1488, 256] on button "Auto Refresh" at bounding box center [1497, 257] width 82 height 15
click at [1512, 261] on button "Auto Refresh" at bounding box center [1497, 257] width 82 height 15
click at [67, 260] on button "Slave (54155)" at bounding box center [55, 257] width 90 height 15
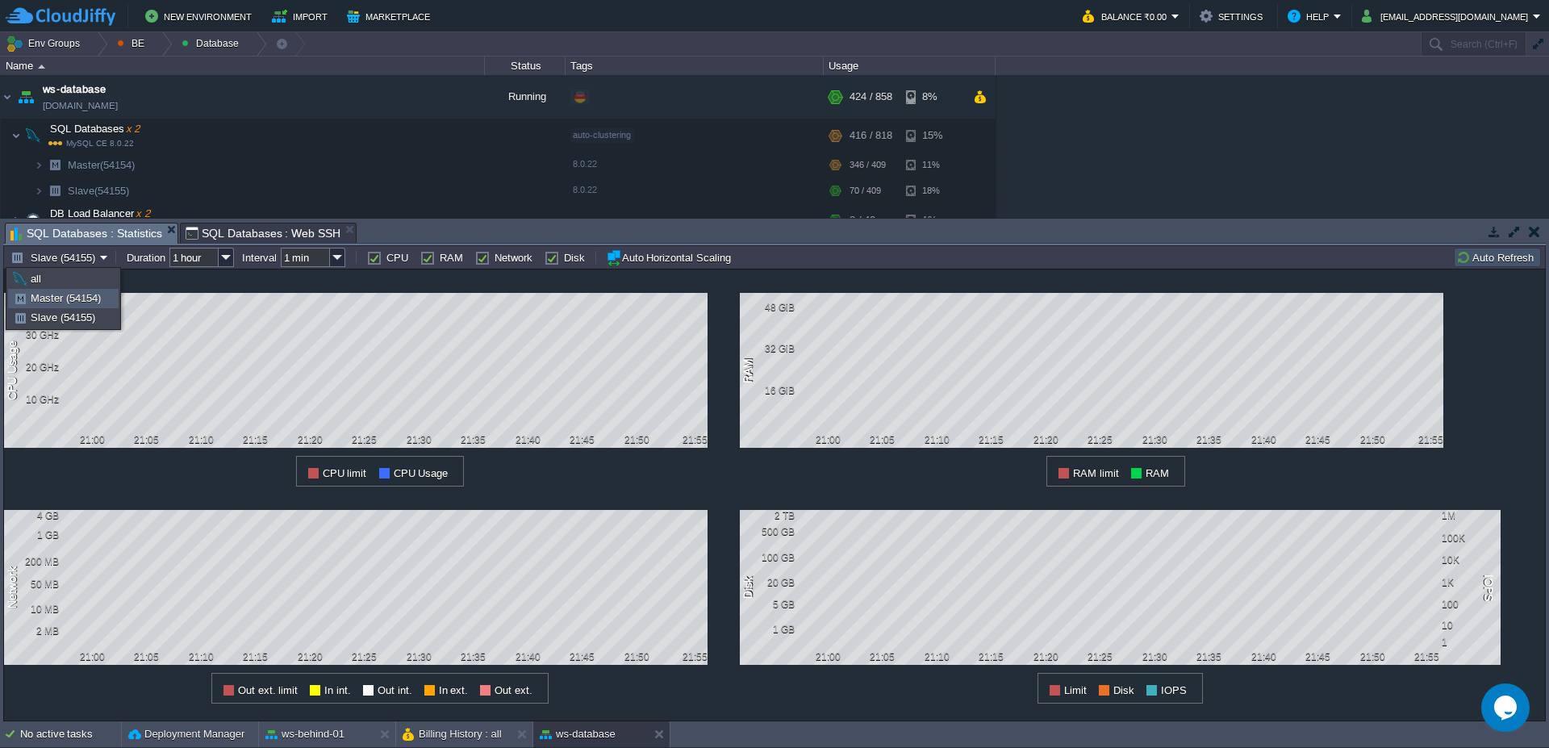
click at [60, 300] on span "Master (54154)" at bounding box center [66, 298] width 70 height 12
click at [1485, 251] on button "Auto Refresh" at bounding box center [1497, 257] width 82 height 15
click at [34, 264] on button "Master (54154)" at bounding box center [57, 257] width 95 height 15
click at [52, 324] on link "Slave (54155)" at bounding box center [63, 318] width 109 height 18
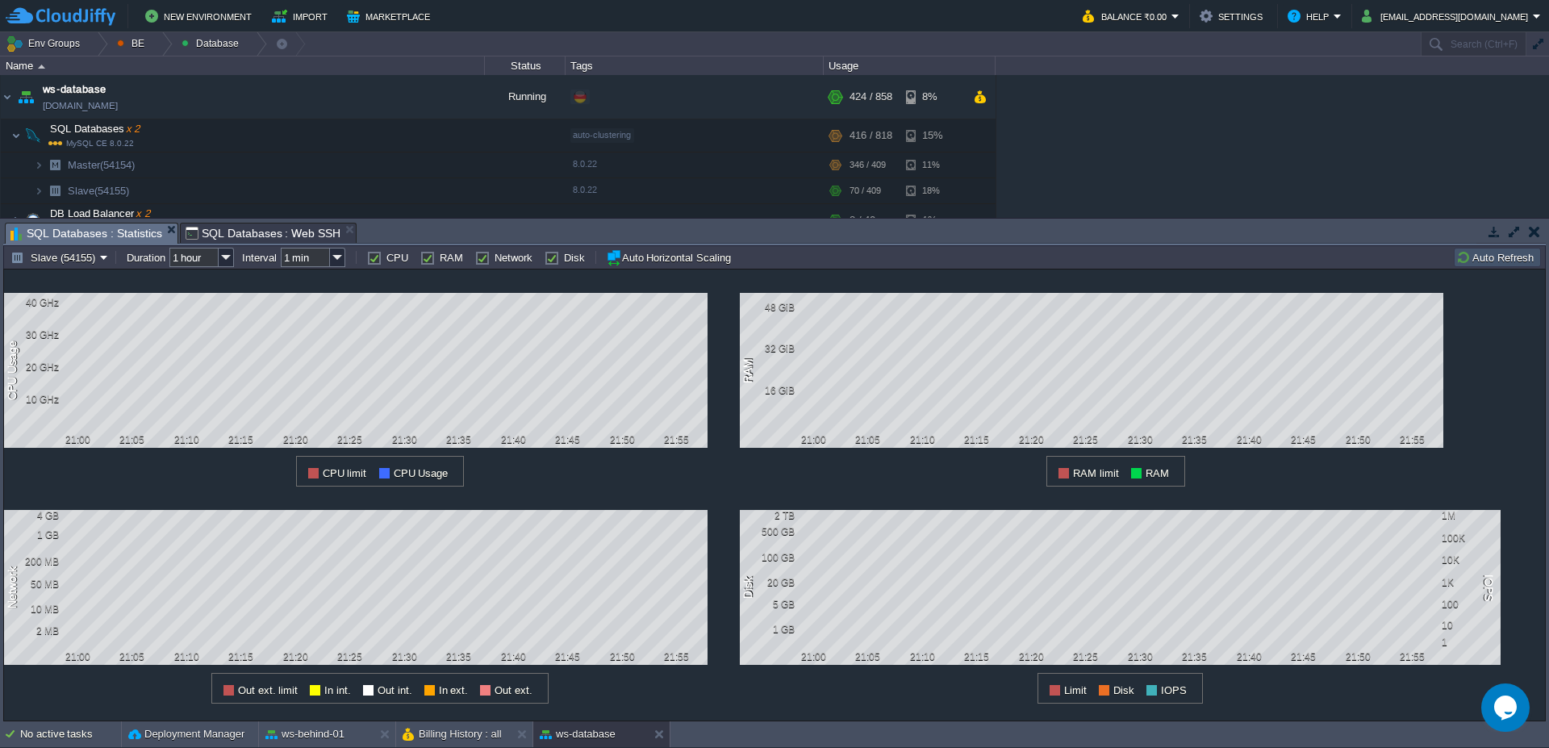
click at [1497, 253] on button "Auto Refresh" at bounding box center [1497, 257] width 82 height 15
click at [1481, 257] on button "Auto Refresh" at bounding box center [1497, 257] width 82 height 15
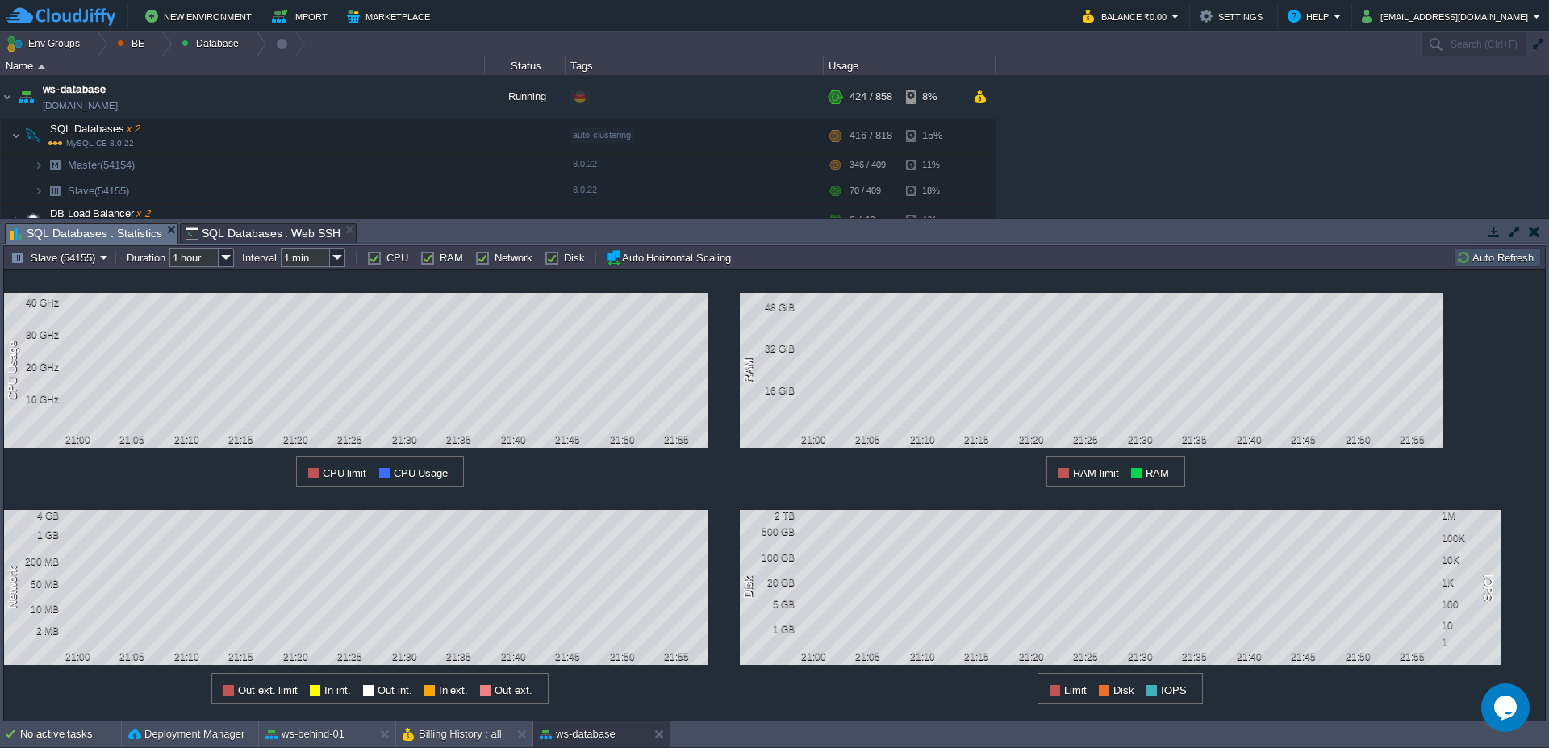
click at [1481, 257] on button "Auto Refresh" at bounding box center [1497, 257] width 82 height 15
click at [1484, 257] on button "Auto Refresh" at bounding box center [1497, 257] width 82 height 15
click at [1486, 262] on button "Auto Refresh" at bounding box center [1497, 257] width 82 height 15
click at [1485, 261] on button "Auto Refresh" at bounding box center [1497, 257] width 82 height 15
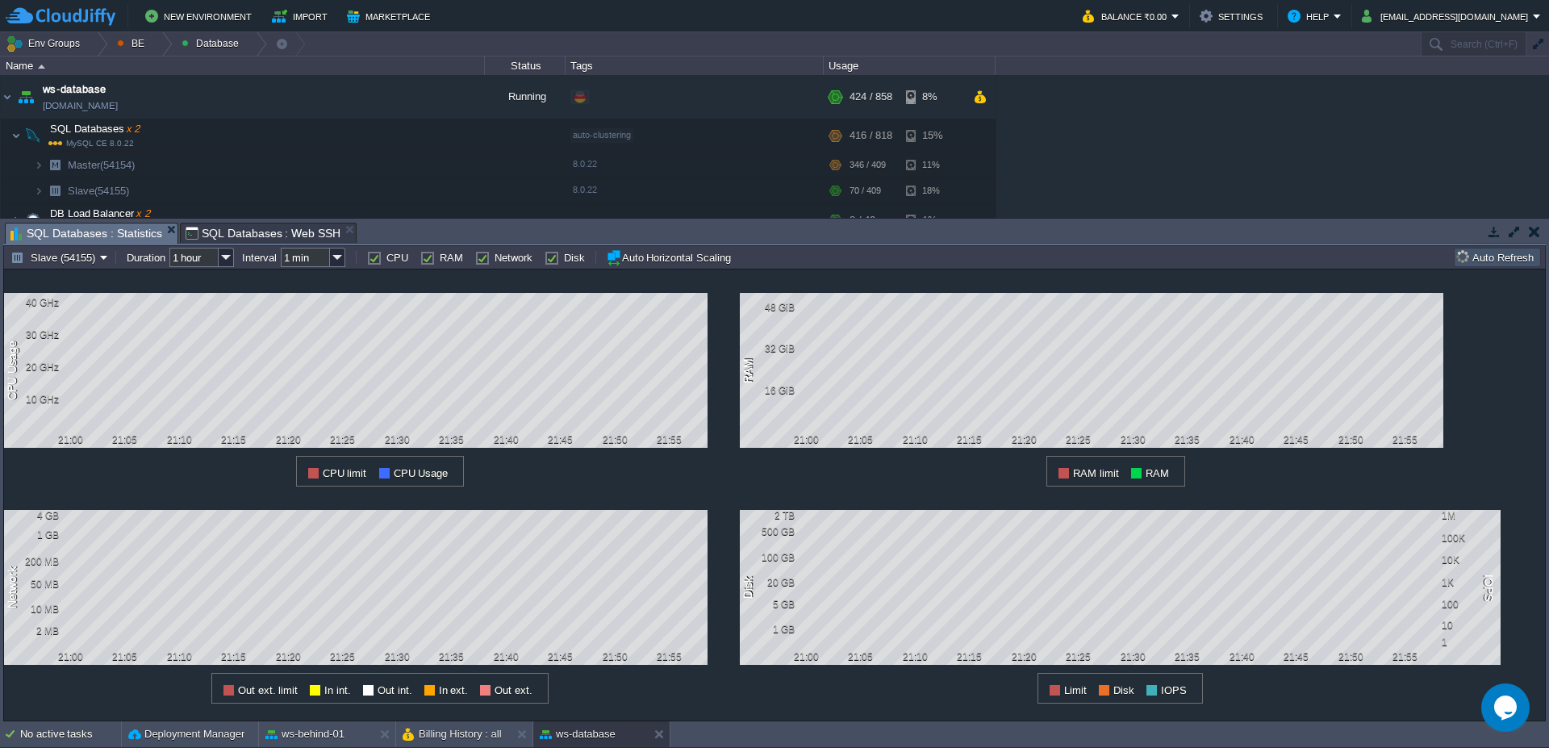
click at [1485, 261] on button "Auto Refresh" at bounding box center [1497, 257] width 82 height 15
click at [56, 259] on button "Slave (54155)" at bounding box center [55, 257] width 90 height 15
click at [55, 299] on span "Master (54154)" at bounding box center [66, 298] width 70 height 12
click at [1481, 265] on td "Auto Refresh" at bounding box center [1497, 257] width 87 height 19
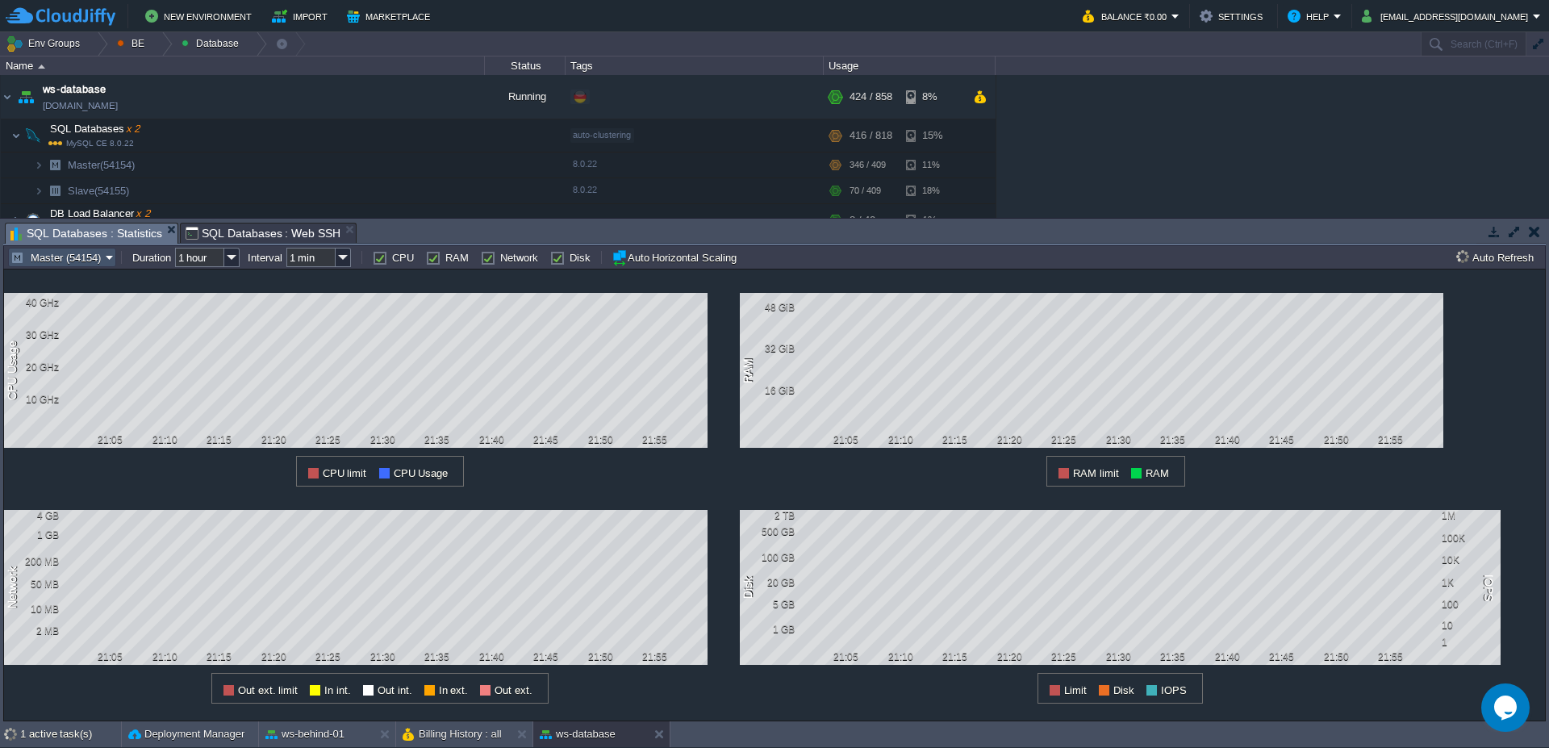
click at [81, 257] on button "Master (54154)" at bounding box center [57, 257] width 95 height 15
click at [68, 324] on link "Slave (54155)" at bounding box center [63, 318] width 109 height 18
click at [1490, 262] on button "Auto Refresh" at bounding box center [1497, 257] width 82 height 15
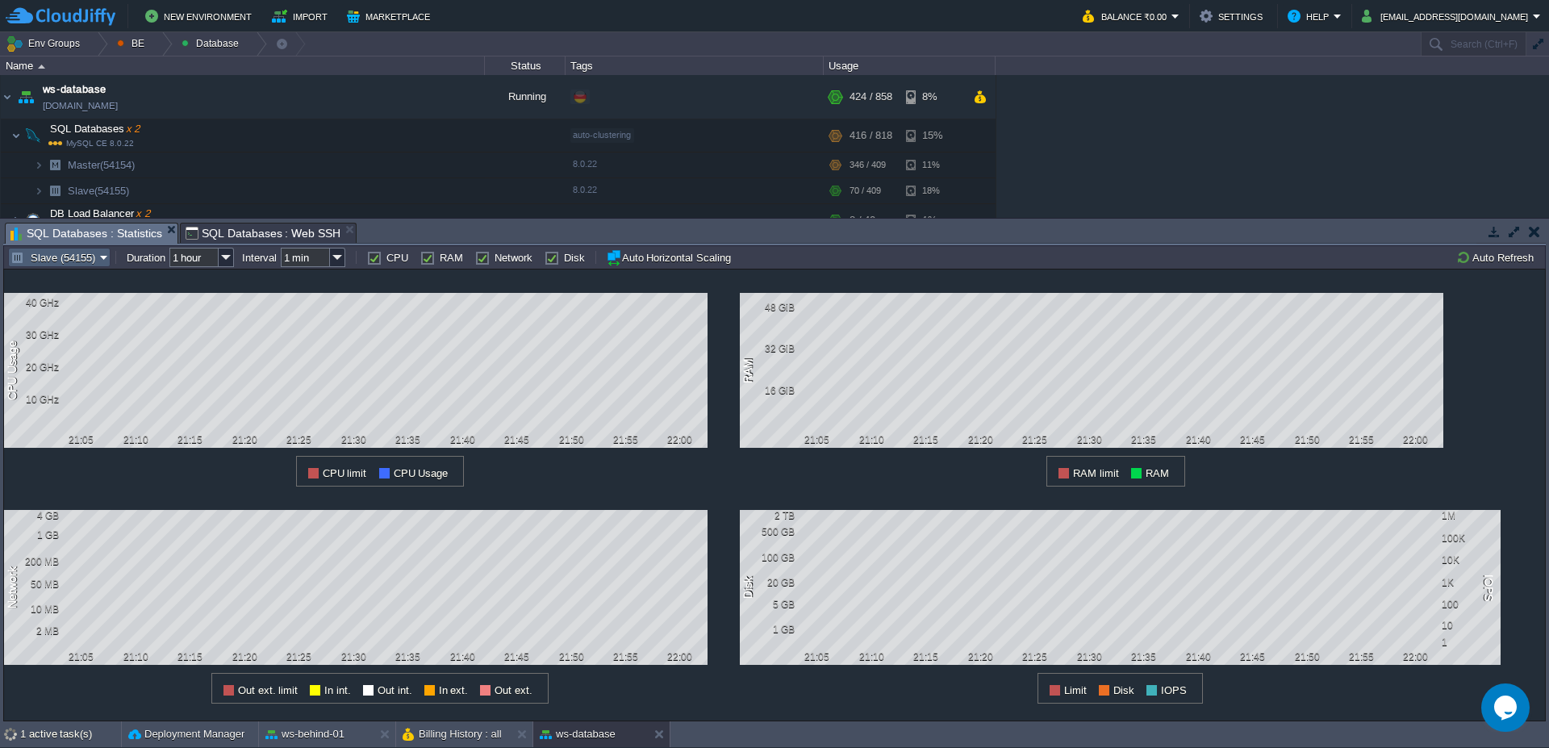
click at [89, 265] on td "Slave (54155)" at bounding box center [59, 257] width 102 height 19
click at [68, 303] on span "Master (54154)" at bounding box center [66, 298] width 70 height 12
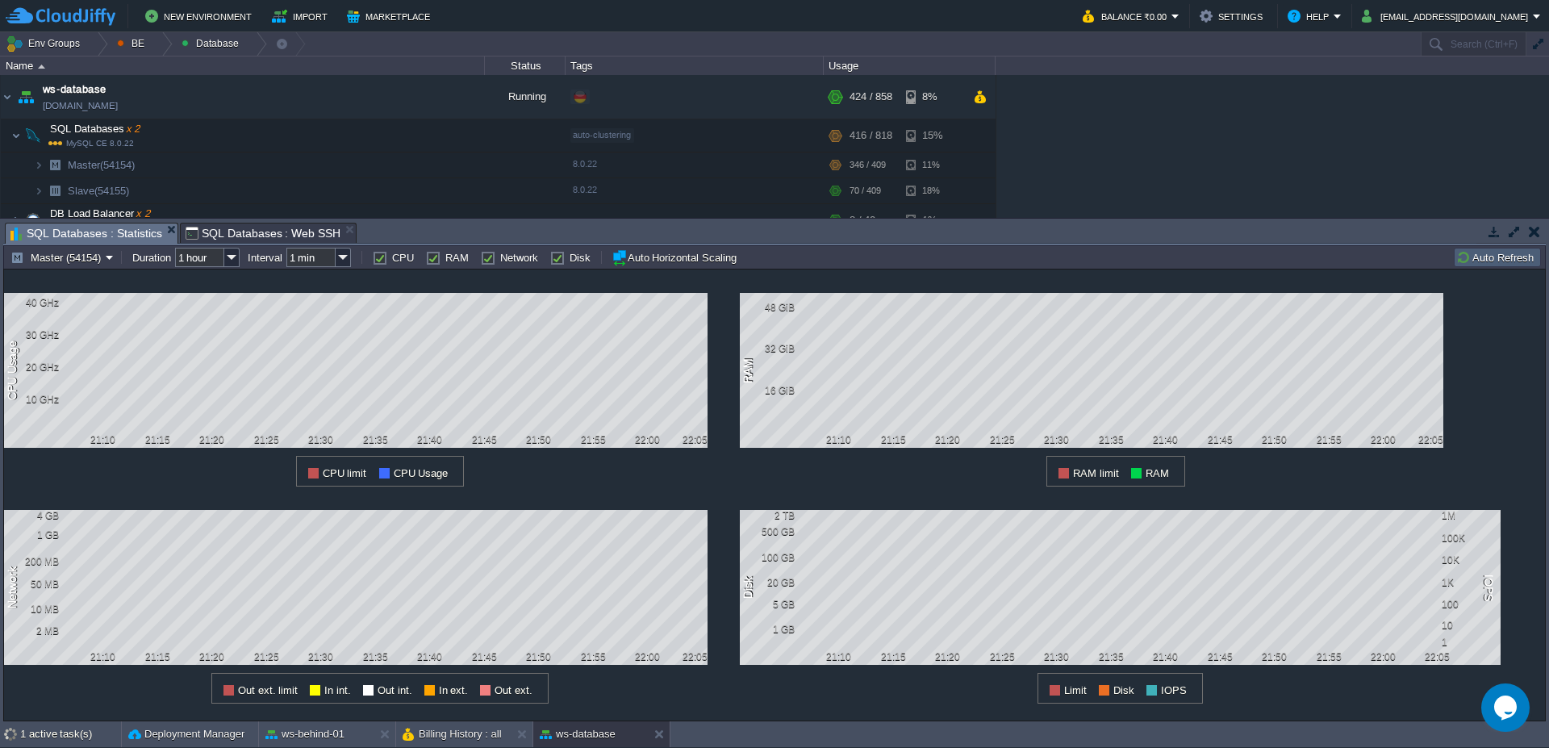
click at [1518, 248] on td "Auto Refresh" at bounding box center [1497, 257] width 87 height 19
click at [1516, 246] on div "Master (54154) Duration 1 hour Interval 1 min CPU RAM Network Disk Auto Horizon…" at bounding box center [774, 256] width 1543 height 23
click at [1510, 257] on button "Auto Refresh" at bounding box center [1497, 257] width 82 height 15
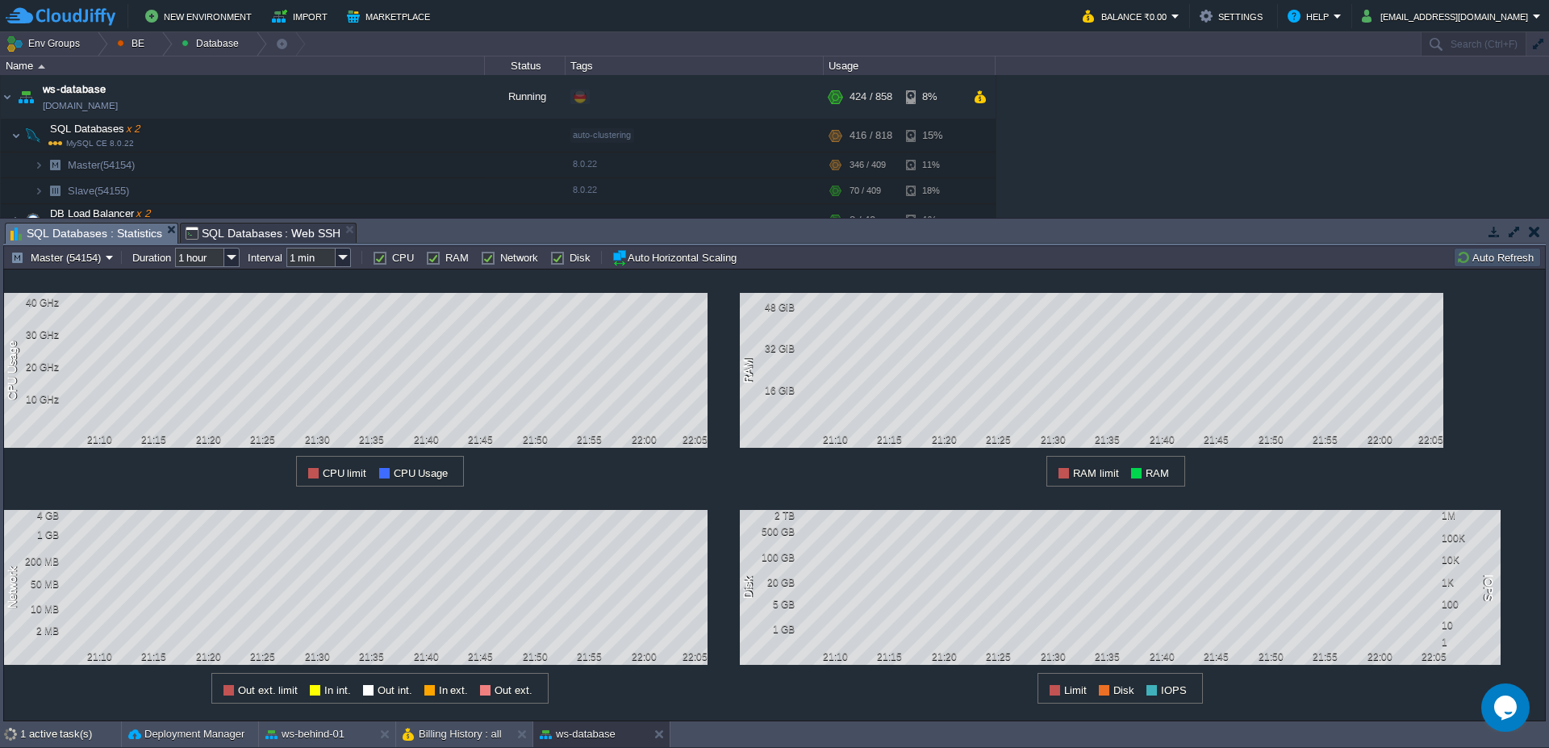
click at [1510, 257] on button "Auto Refresh" at bounding box center [1497, 257] width 82 height 15
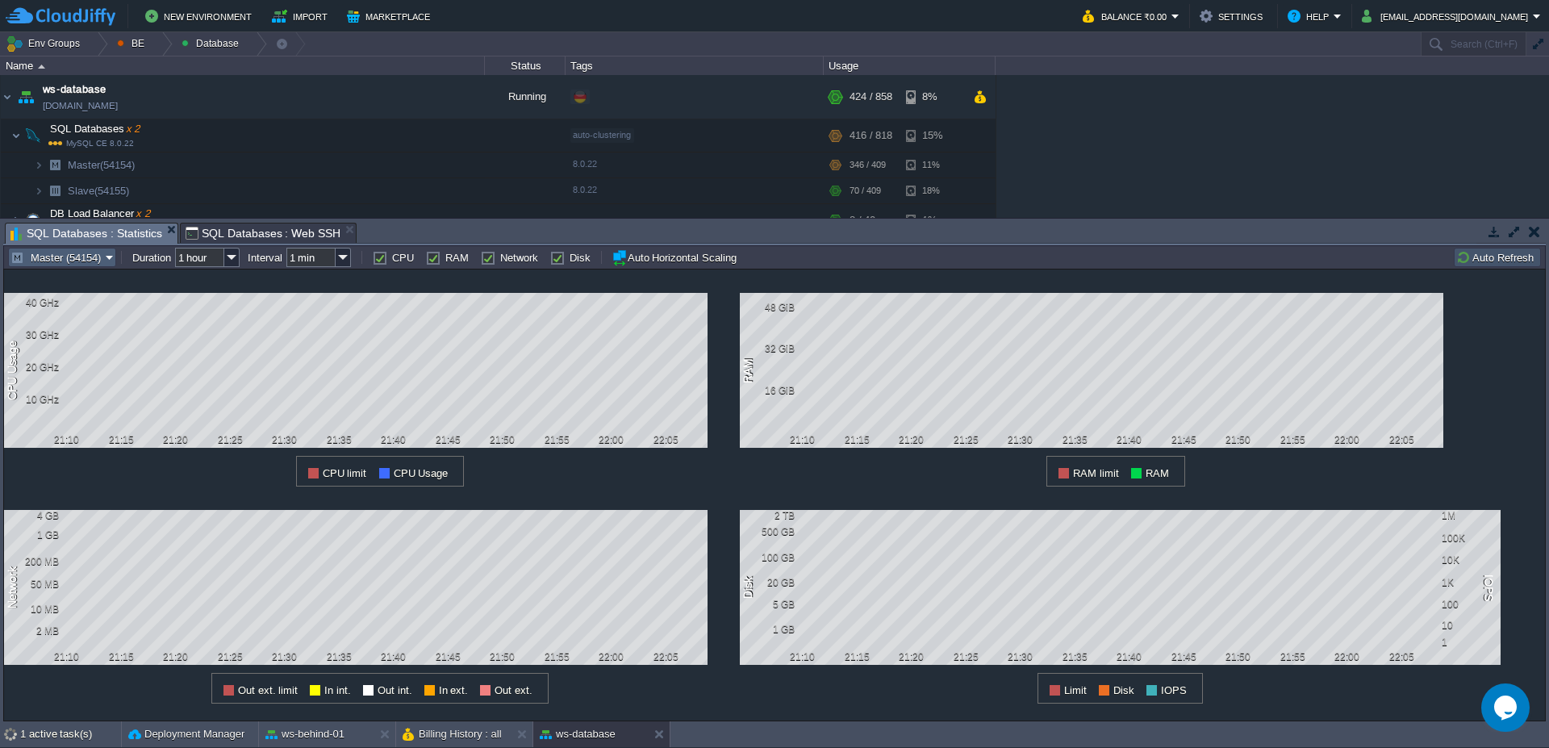
click at [80, 265] on td "Master (54154)" at bounding box center [62, 257] width 108 height 19
click at [61, 315] on span "Slave (54155)" at bounding box center [63, 317] width 65 height 12
click at [1490, 261] on button "Auto Refresh" at bounding box center [1497, 257] width 82 height 15
click at [1490, 255] on button "Auto Refresh" at bounding box center [1497, 257] width 82 height 15
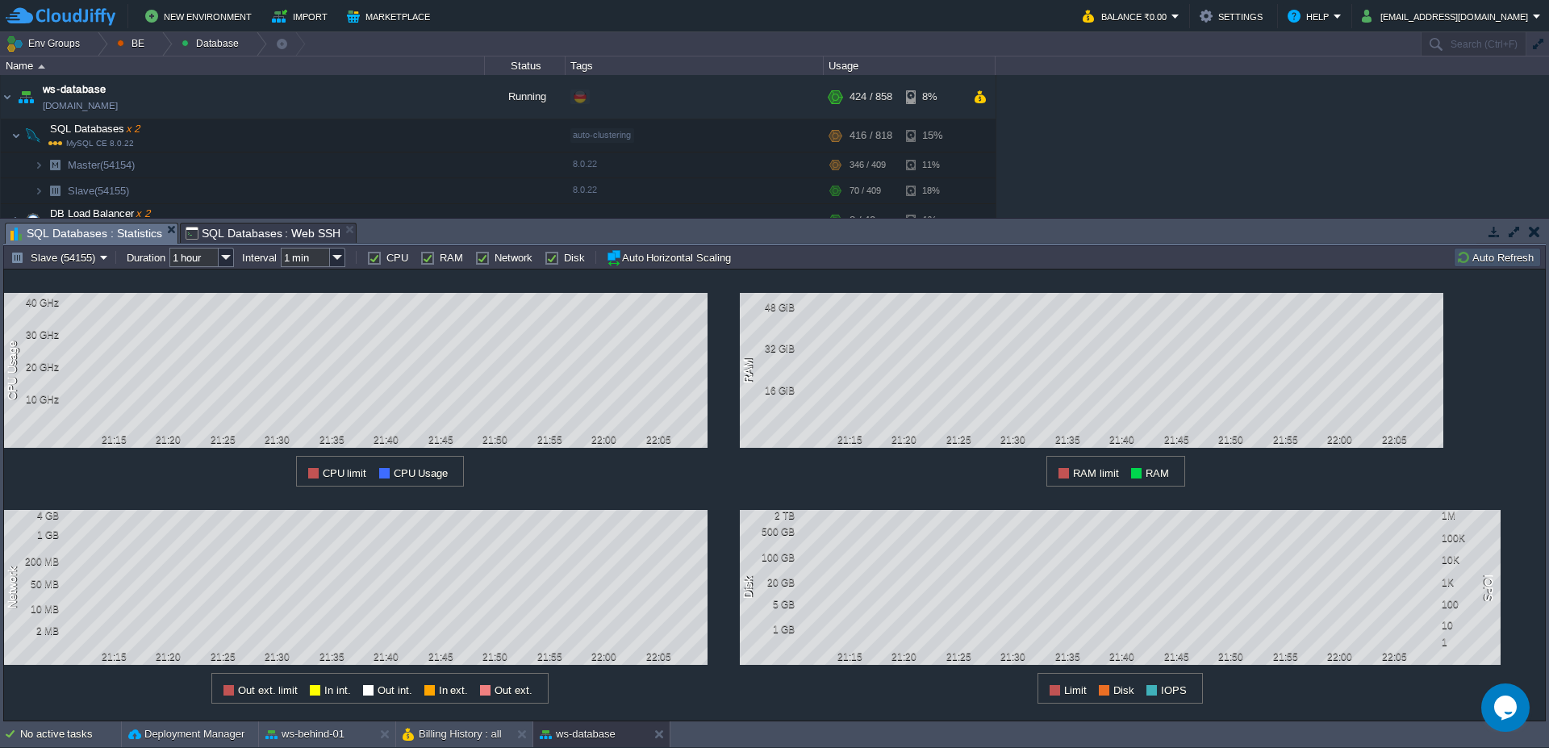
click at [1490, 255] on button "Auto Refresh" at bounding box center [1497, 257] width 82 height 15
click at [1494, 266] on td "Auto Refresh" at bounding box center [1497, 257] width 87 height 19
click at [1489, 262] on button "Auto Refresh" at bounding box center [1497, 257] width 82 height 15
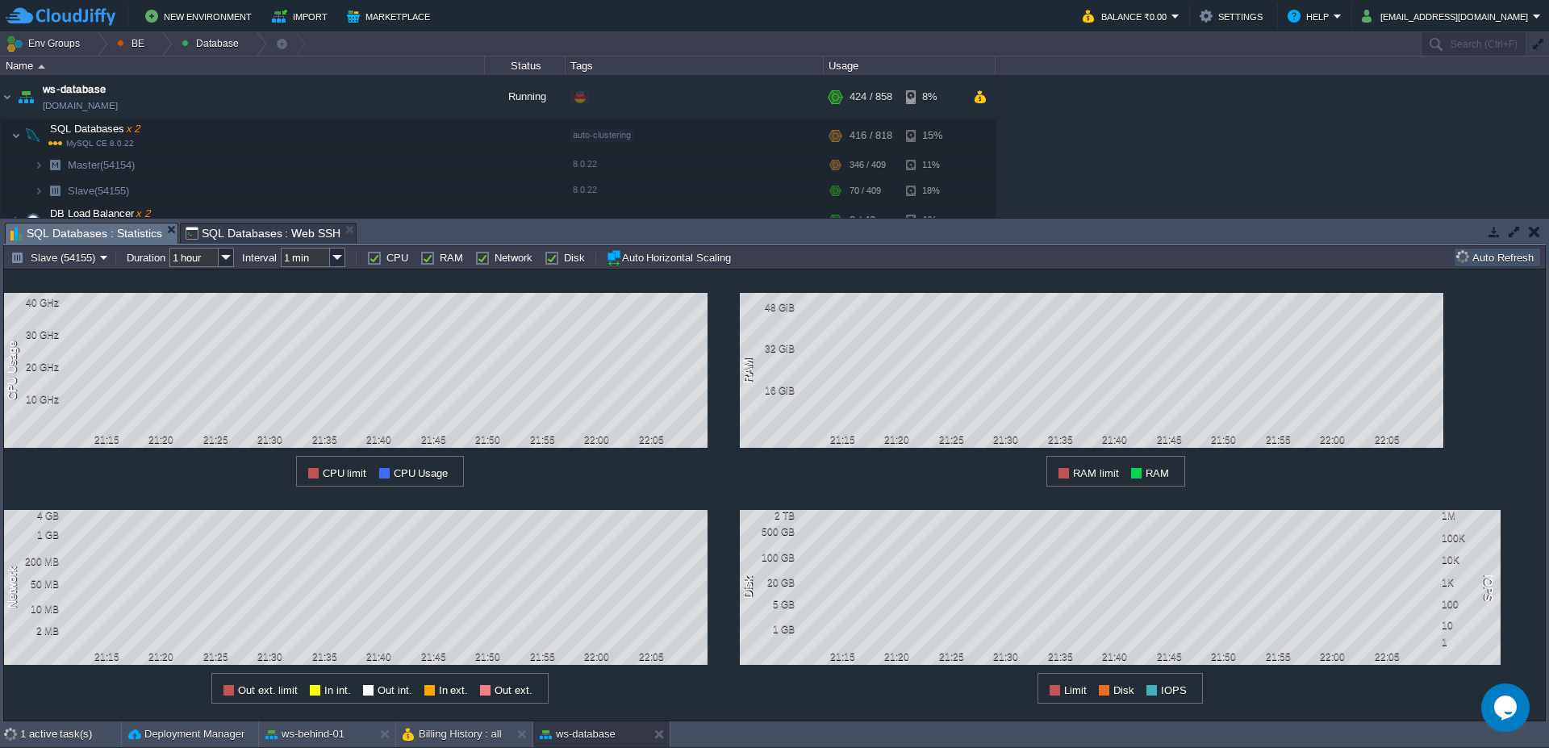
click at [1489, 262] on button "Auto Refresh" at bounding box center [1497, 257] width 82 height 15
click at [1493, 242] on div at bounding box center [1511, 233] width 69 height 22
click at [1491, 251] on td "Auto Refresh" at bounding box center [1497, 257] width 87 height 19
click at [1491, 251] on button "Auto Refresh" at bounding box center [1497, 257] width 82 height 15
click at [1490, 250] on button "Auto Refresh" at bounding box center [1497, 257] width 82 height 15
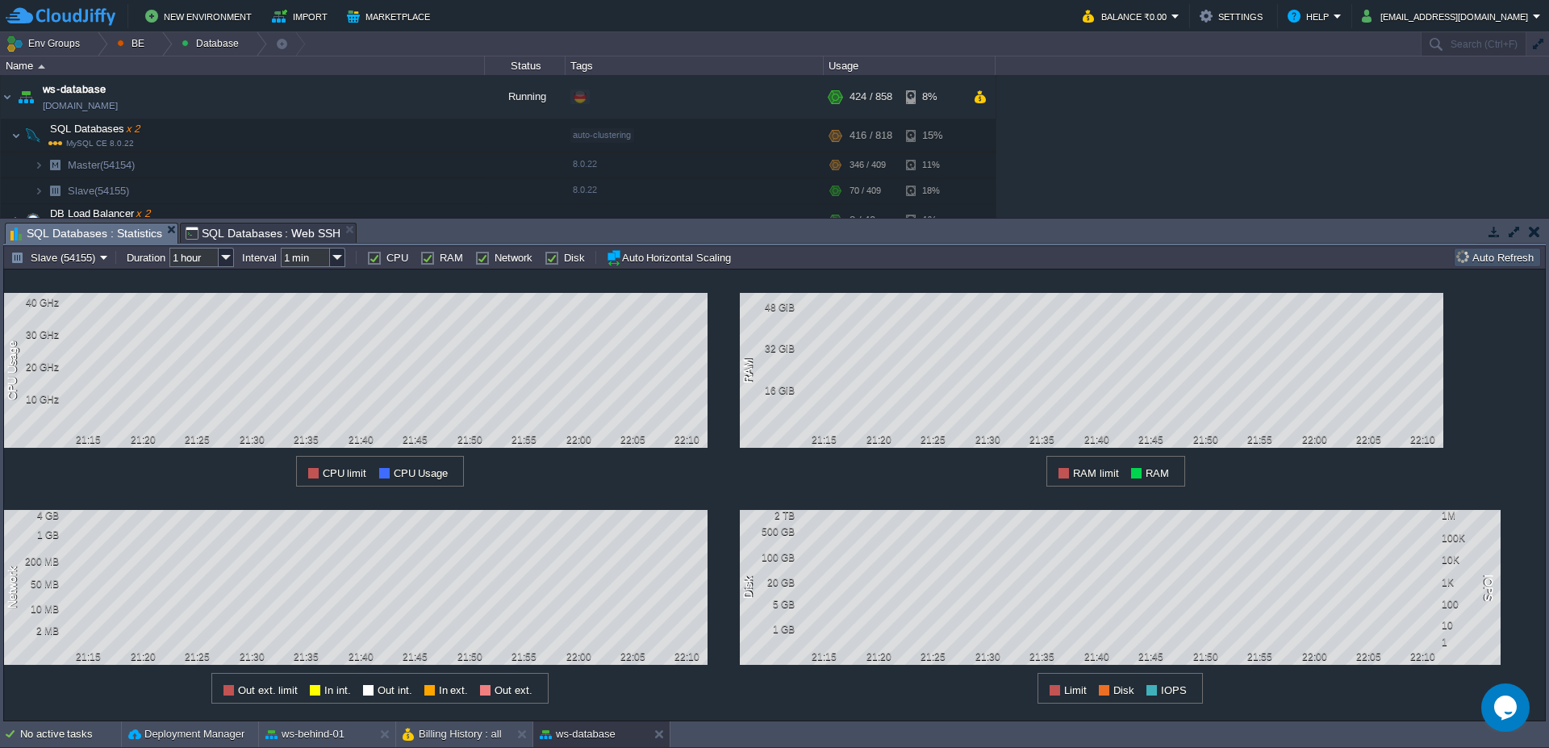
click at [1490, 250] on button "Auto Refresh" at bounding box center [1497, 257] width 82 height 15
click at [1510, 253] on button "Auto Refresh" at bounding box center [1497, 257] width 82 height 15
click at [1505, 255] on button "Auto Refresh" at bounding box center [1497, 257] width 82 height 15
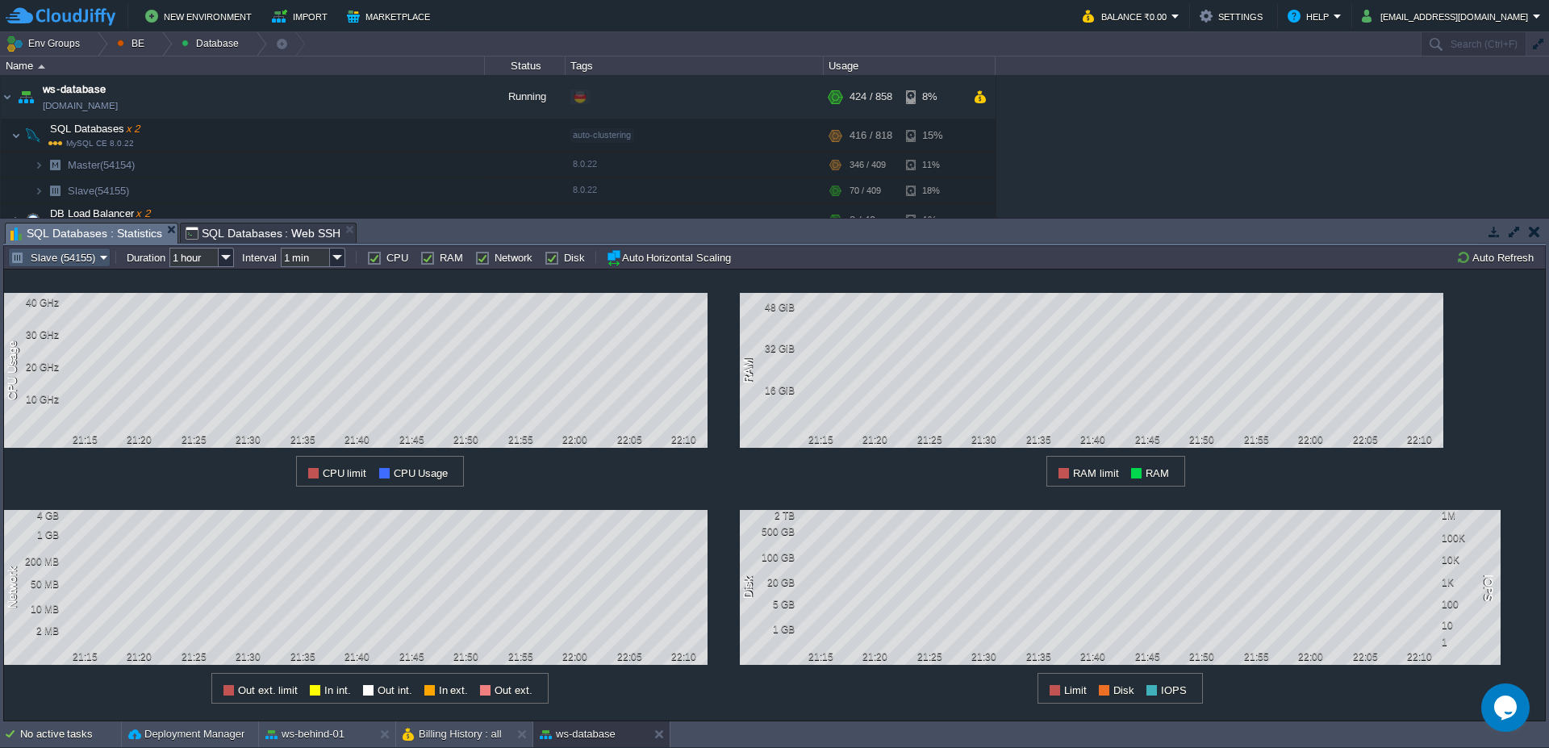
click at [95, 262] on button "Slave (54155)" at bounding box center [55, 257] width 90 height 15
click at [83, 305] on link "Master (54154)" at bounding box center [63, 299] width 109 height 18
click at [1504, 261] on button "Auto Refresh" at bounding box center [1497, 257] width 82 height 15
click at [1505, 262] on button "Auto Refresh" at bounding box center [1497, 257] width 82 height 15
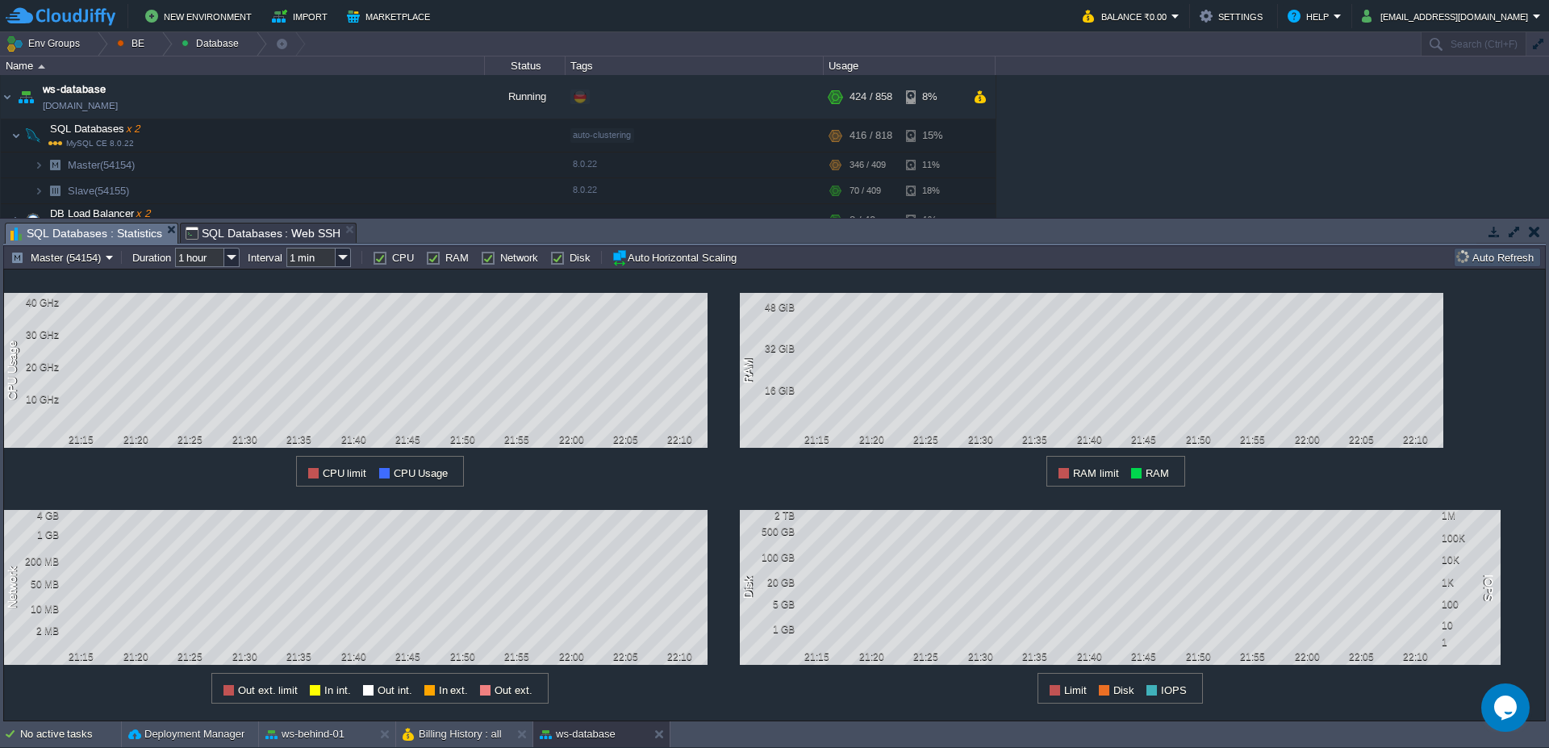
click at [1505, 261] on button "Auto Refresh" at bounding box center [1497, 257] width 82 height 15
click at [1504, 259] on button "Auto Refresh" at bounding box center [1497, 257] width 82 height 15
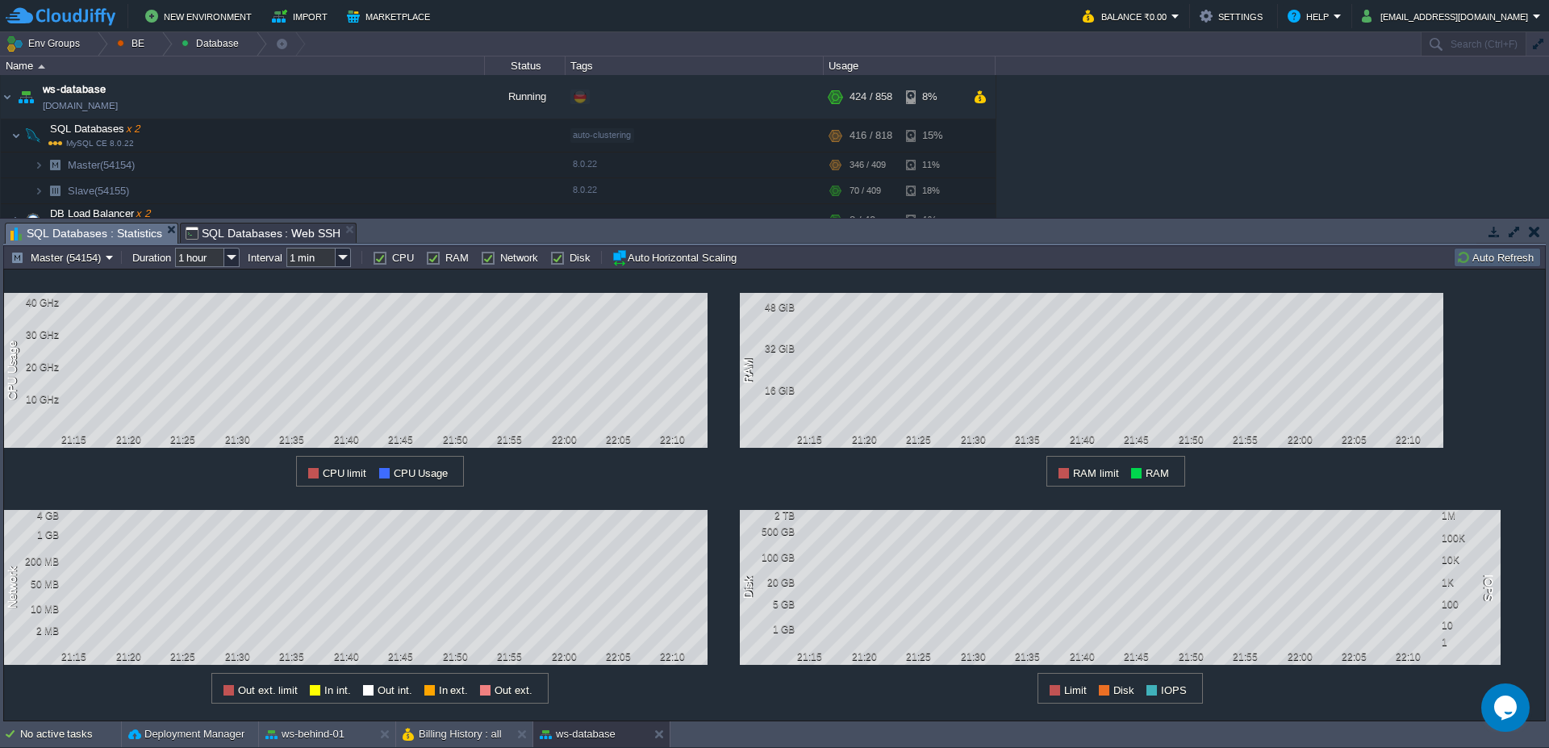
click at [1504, 259] on button "Auto Refresh" at bounding box center [1497, 257] width 82 height 15
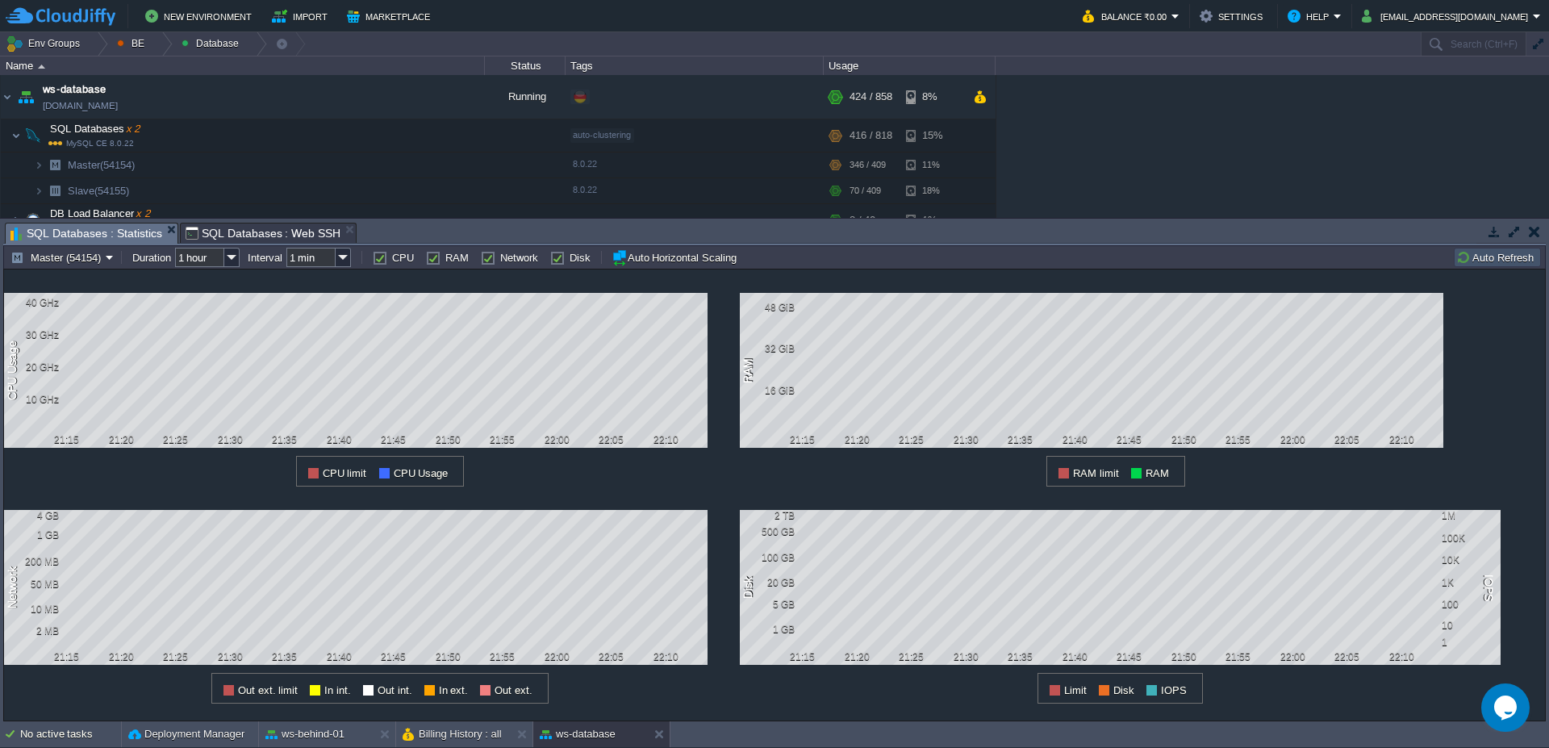
click at [1469, 254] on button "Auto Refresh" at bounding box center [1497, 257] width 82 height 15
click at [1519, 243] on div at bounding box center [1511, 233] width 69 height 22
click at [1511, 251] on button "Auto Refresh" at bounding box center [1497, 257] width 82 height 15
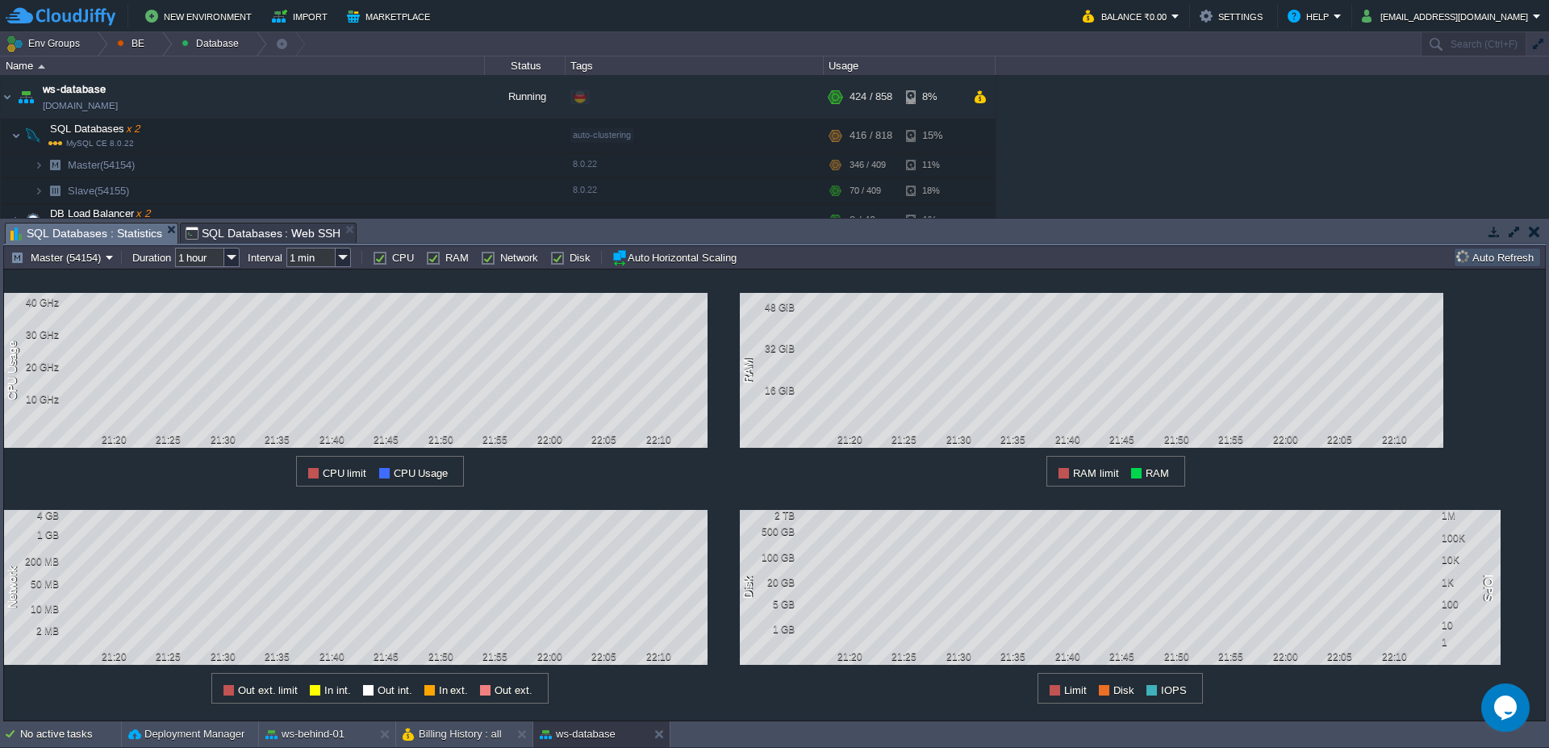
click at [1511, 251] on button "Auto Refresh" at bounding box center [1497, 257] width 82 height 15
click at [81, 264] on button "Master (54154)" at bounding box center [57, 257] width 95 height 15
click at [66, 315] on span "Slave (54155)" at bounding box center [63, 317] width 65 height 12
click at [1488, 265] on td "Auto Refresh" at bounding box center [1497, 257] width 87 height 19
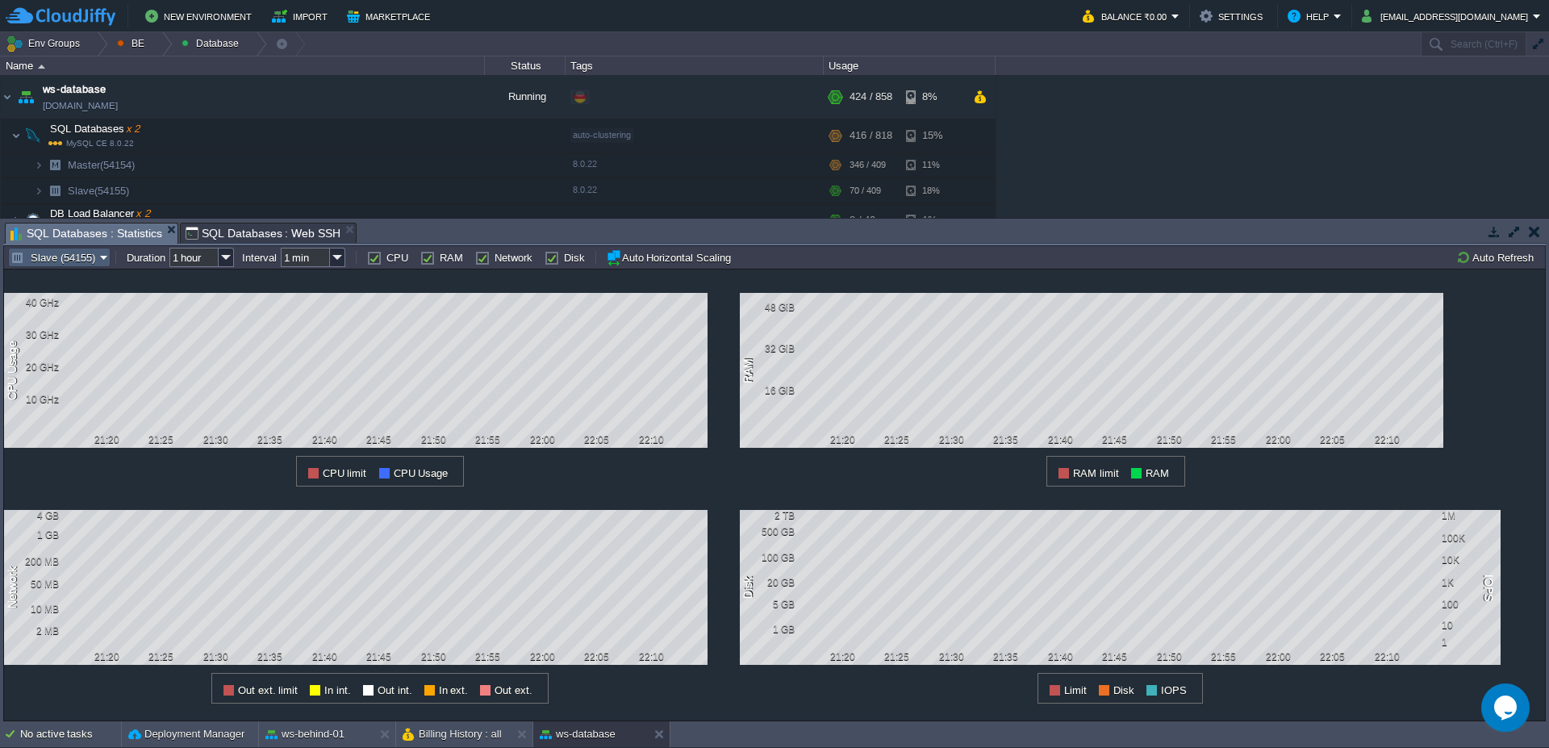
click at [68, 259] on button "Slave (54155)" at bounding box center [55, 257] width 90 height 15
click at [61, 304] on link "Master (54154)" at bounding box center [63, 299] width 109 height 18
click at [1515, 262] on button "Auto Refresh" at bounding box center [1497, 257] width 82 height 15
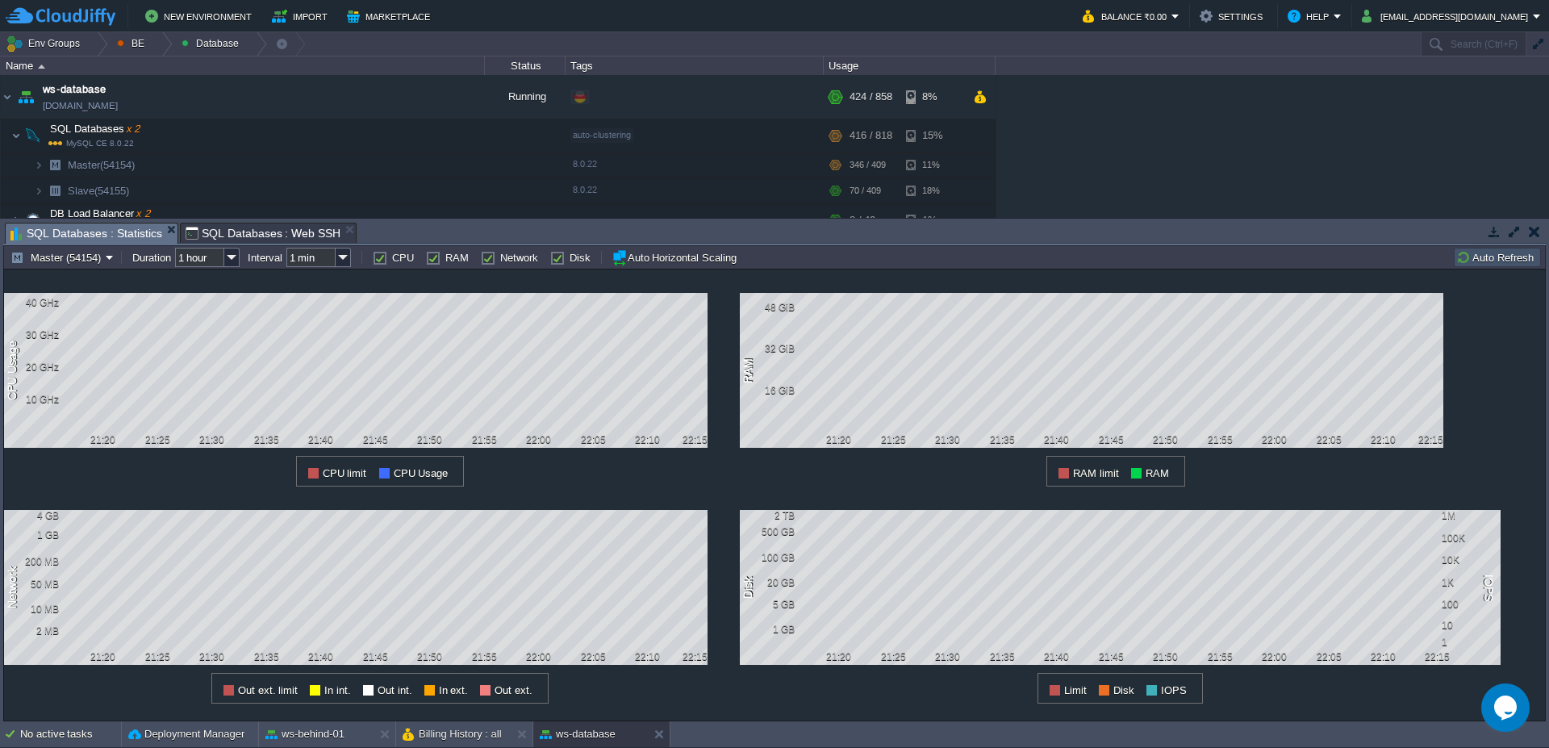
click at [1515, 262] on button "Auto Refresh" at bounding box center [1497, 257] width 82 height 15
click at [1485, 249] on td "Auto Refresh" at bounding box center [1497, 257] width 87 height 19
click at [52, 255] on button "Master (54154)" at bounding box center [57, 257] width 95 height 15
click at [66, 315] on span "Slave (54155)" at bounding box center [63, 317] width 65 height 12
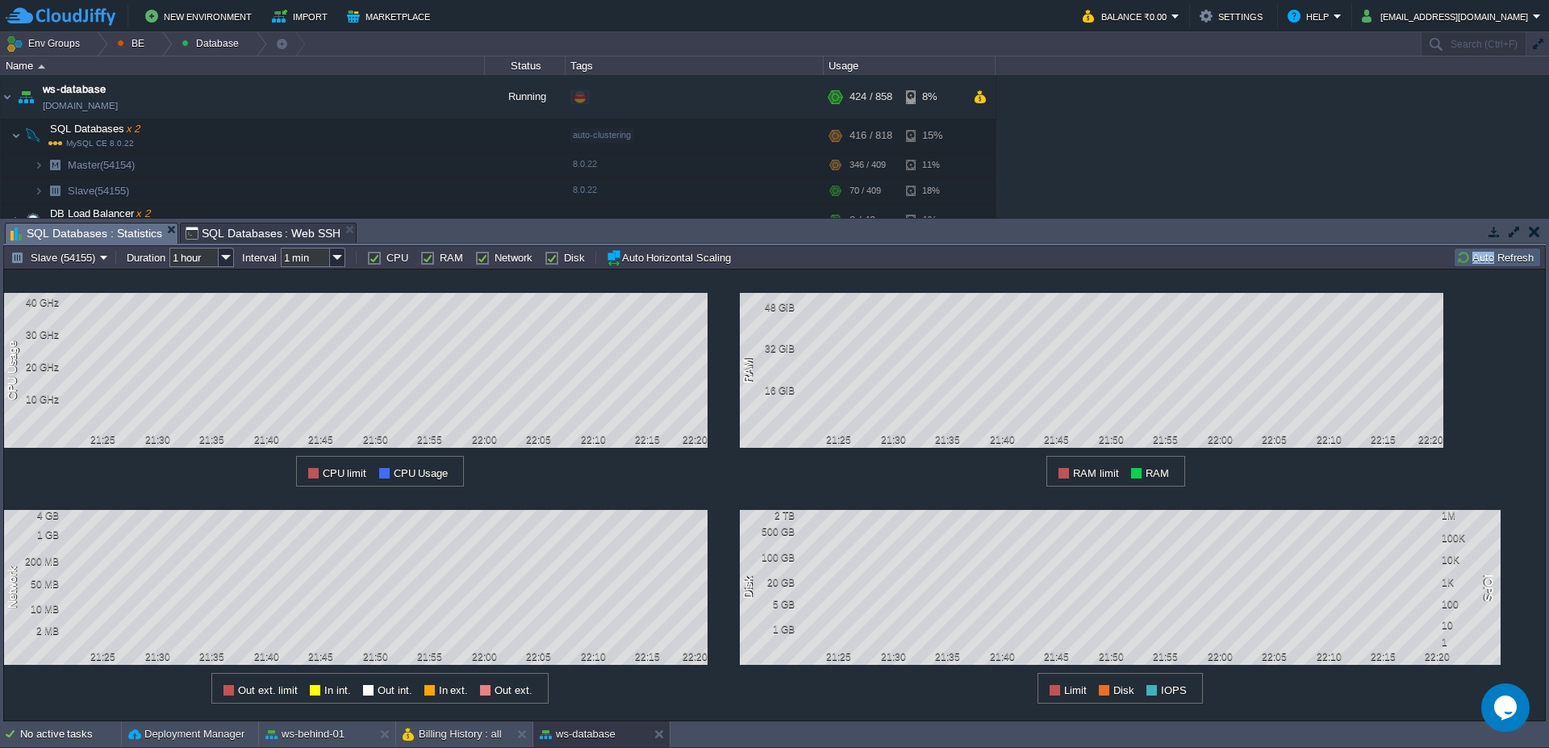
click at [1500, 255] on button "Auto Refresh" at bounding box center [1497, 257] width 82 height 15
click at [1485, 255] on button "Auto Refresh" at bounding box center [1497, 257] width 82 height 15
click at [1499, 254] on button "Auto Refresh" at bounding box center [1497, 257] width 82 height 15
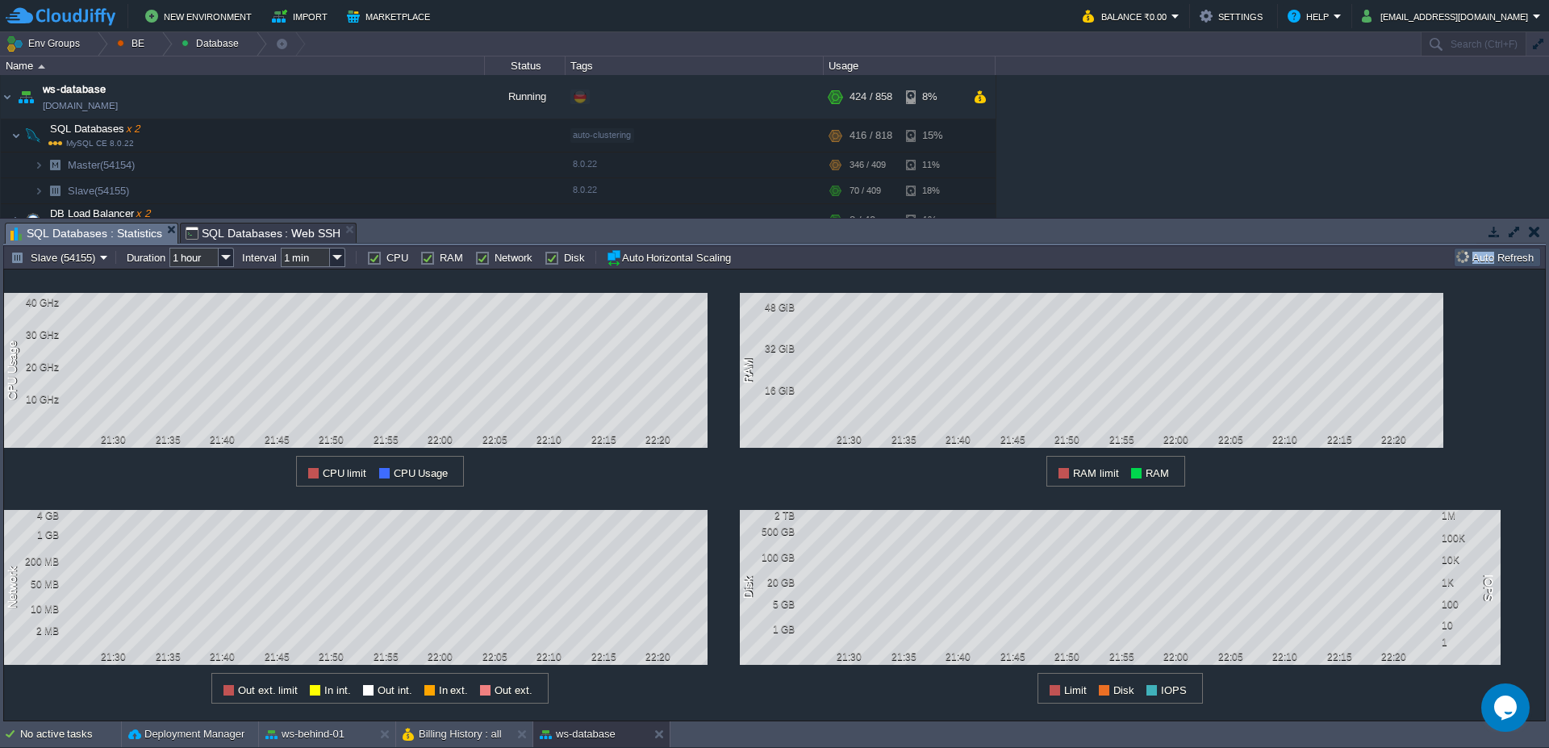
click at [1499, 254] on button "Auto Refresh" at bounding box center [1497, 257] width 82 height 15
click at [1507, 253] on button "Auto Refresh" at bounding box center [1497, 257] width 82 height 15
click at [1478, 252] on button "Auto Refresh" at bounding box center [1497, 257] width 82 height 15
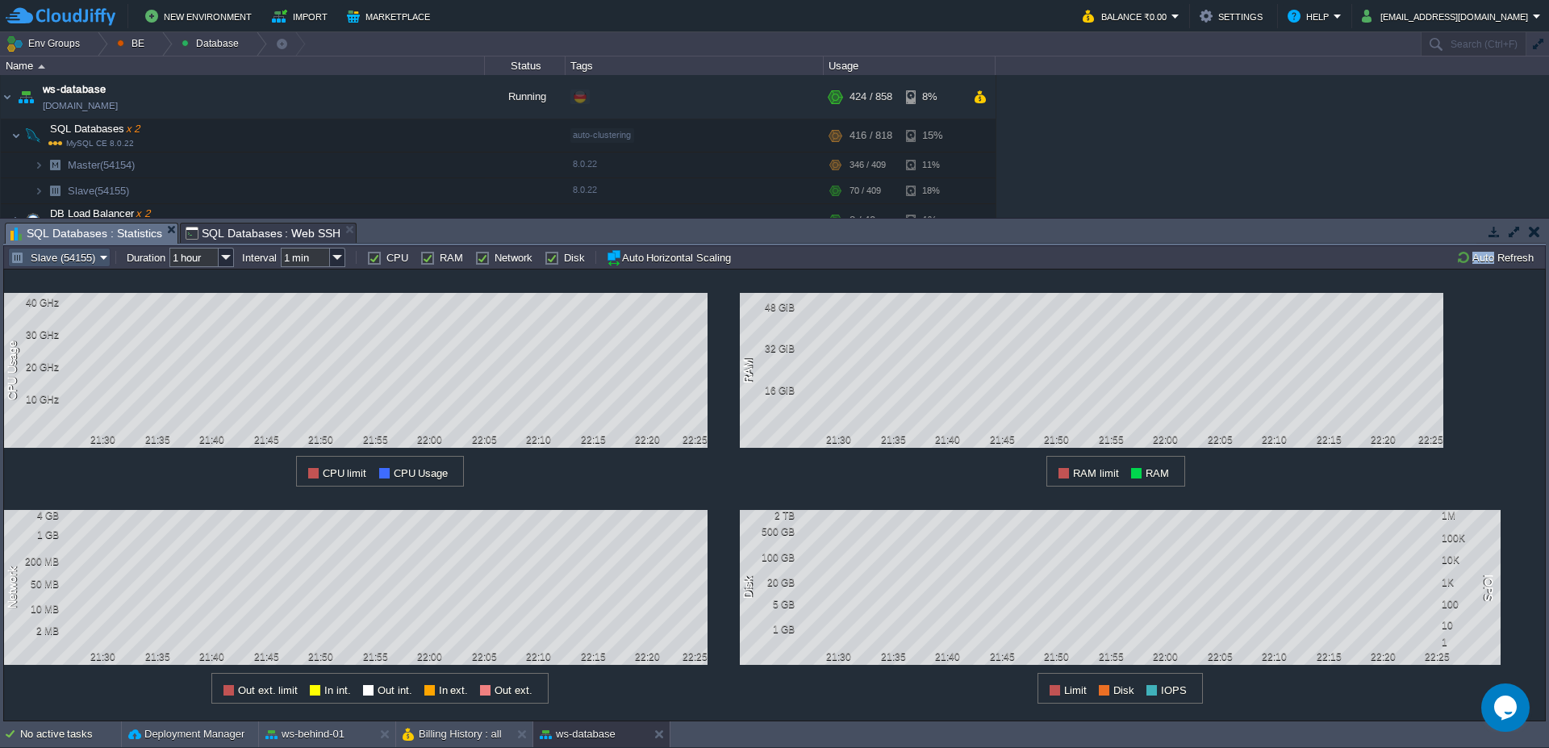
click at [74, 262] on button "Slave (54155)" at bounding box center [55, 257] width 90 height 15
click at [69, 296] on span "Master (54154)" at bounding box center [66, 298] width 70 height 12
click at [1504, 266] on td "Auto Refresh" at bounding box center [1497, 257] width 87 height 19
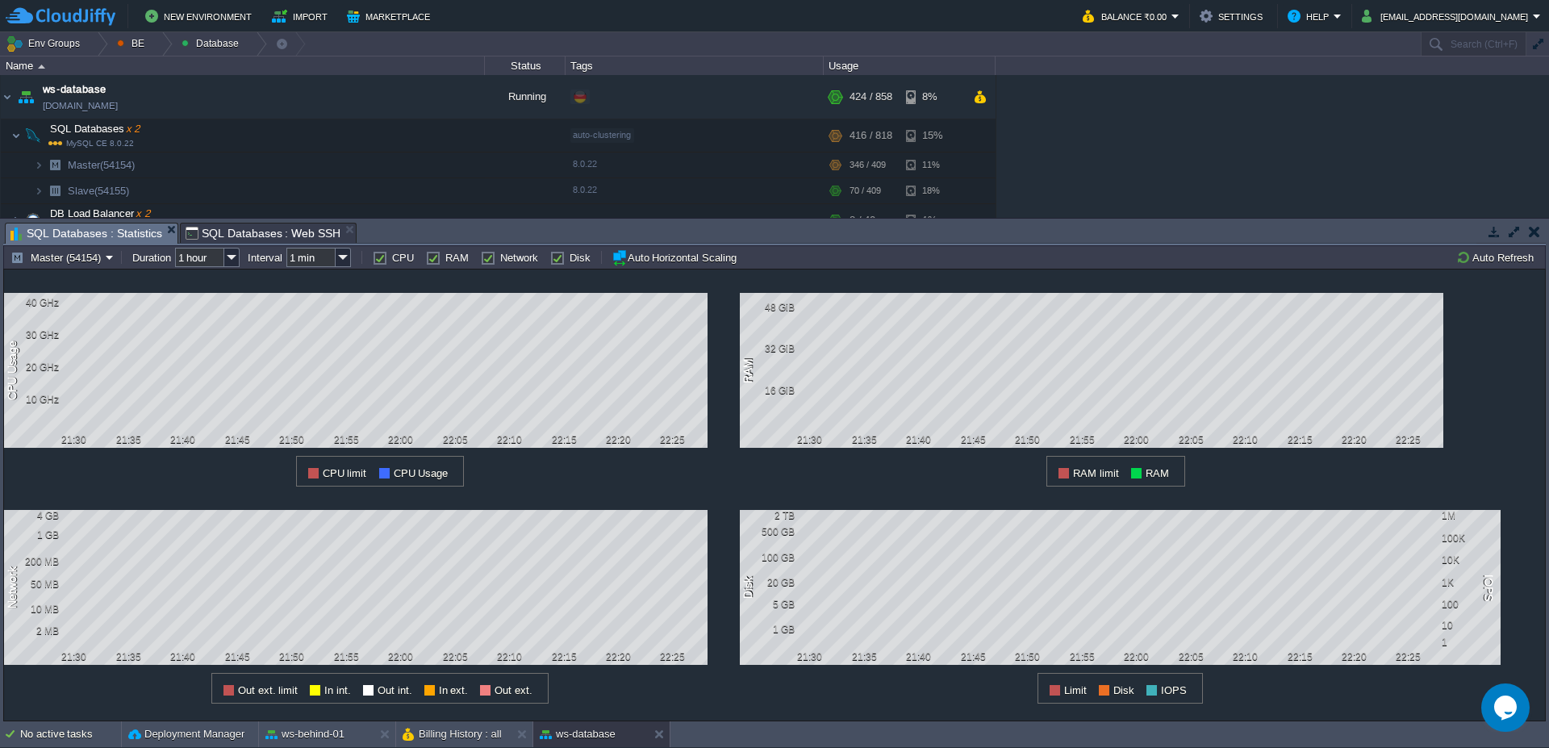
click at [23, 269] on div "1 CPU Usage 40 GHz 30 GHz 20 GHz 10 GHz 21:30 21:35 21:40 21:45 21:50 21:55 22:…" at bounding box center [774, 495] width 1543 height 453
click at [34, 261] on button "Master (54154)" at bounding box center [57, 257] width 95 height 15
click at [56, 318] on span "Slave (54155)" at bounding box center [63, 317] width 65 height 12
click at [1494, 257] on button "Auto Refresh" at bounding box center [1497, 257] width 82 height 15
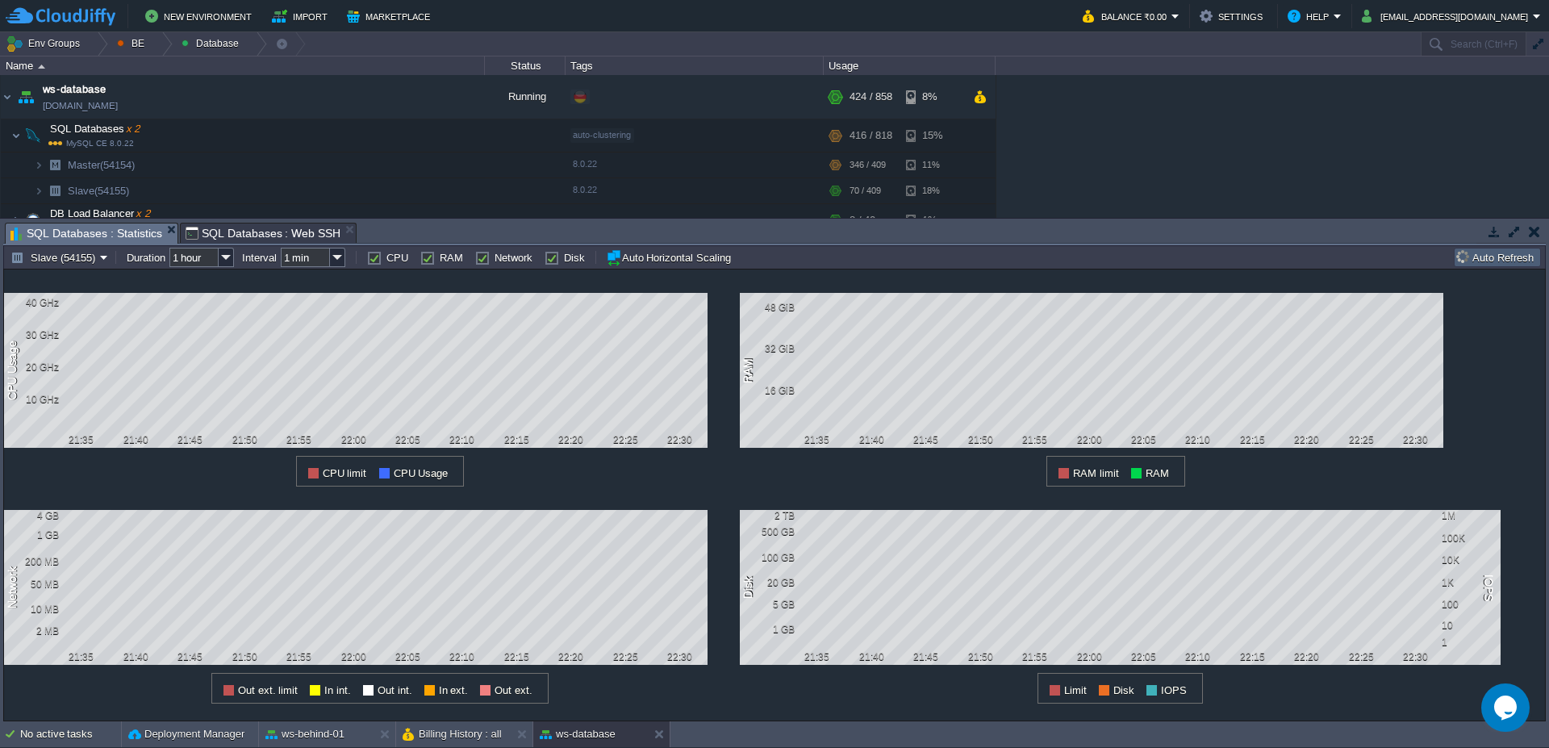
click at [1494, 257] on button "Auto Refresh" at bounding box center [1497, 257] width 82 height 15
click at [1489, 255] on button "Auto Refresh" at bounding box center [1497, 257] width 82 height 15
click at [1488, 256] on button "Auto Refresh" at bounding box center [1497, 257] width 82 height 15
click at [1487, 254] on button "Auto Refresh" at bounding box center [1497, 257] width 82 height 15
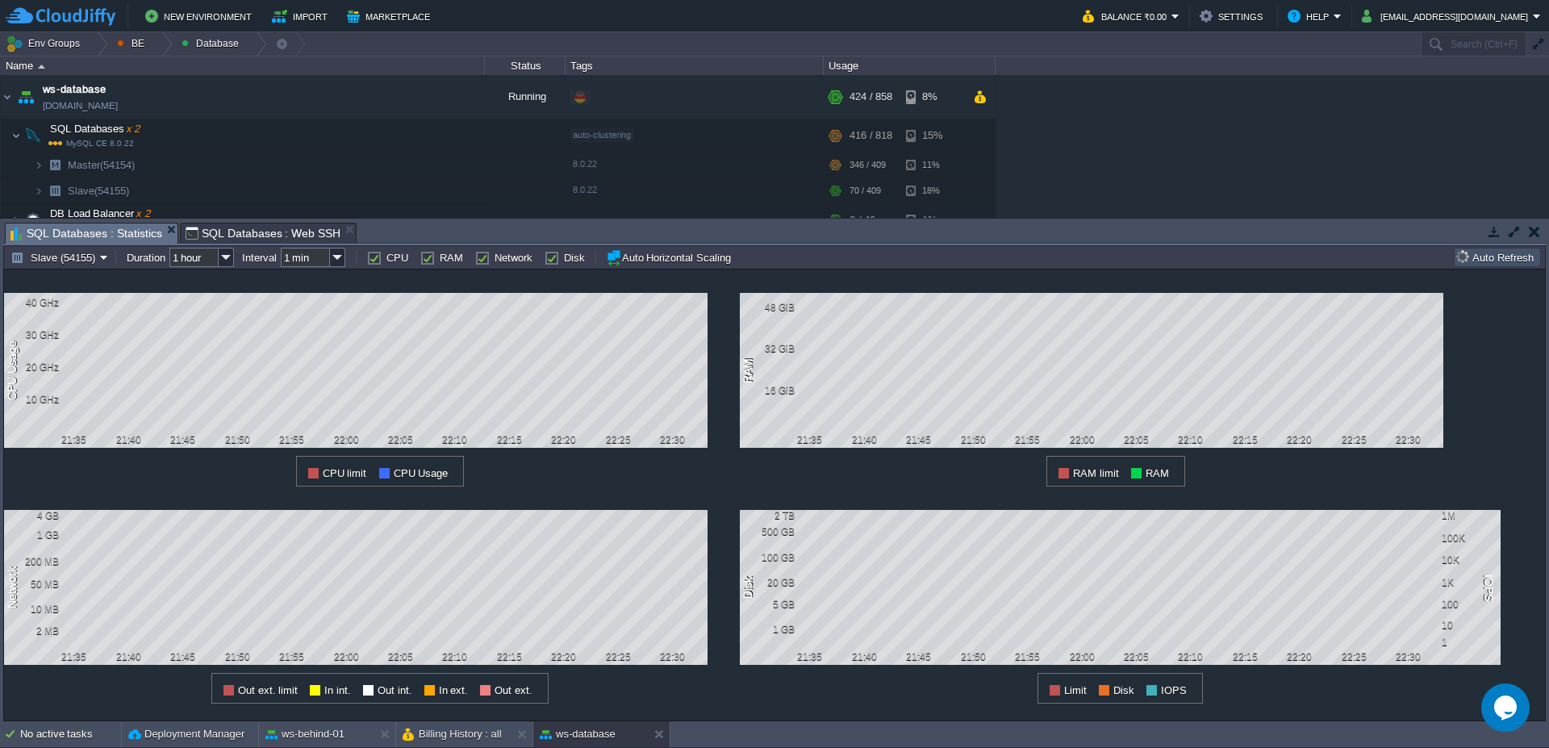
click at [1487, 254] on button "Auto Refresh" at bounding box center [1497, 257] width 82 height 15
click at [1508, 258] on button "Auto Refresh" at bounding box center [1497, 257] width 82 height 15
click at [1508, 255] on button "Auto Refresh" at bounding box center [1497, 257] width 82 height 15
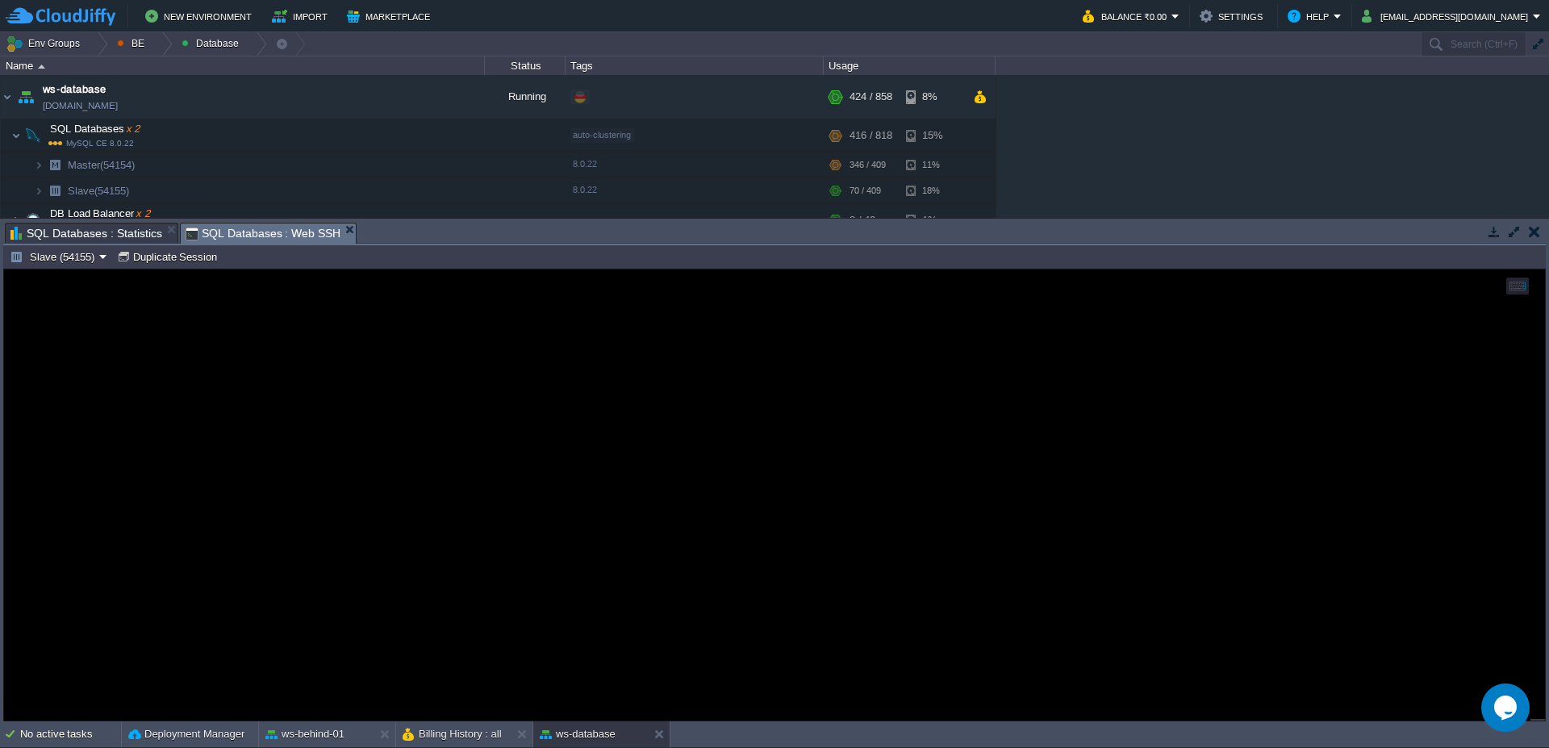
click at [269, 236] on span "SQL Databases : Web SSH" at bounding box center [264, 233] width 156 height 20
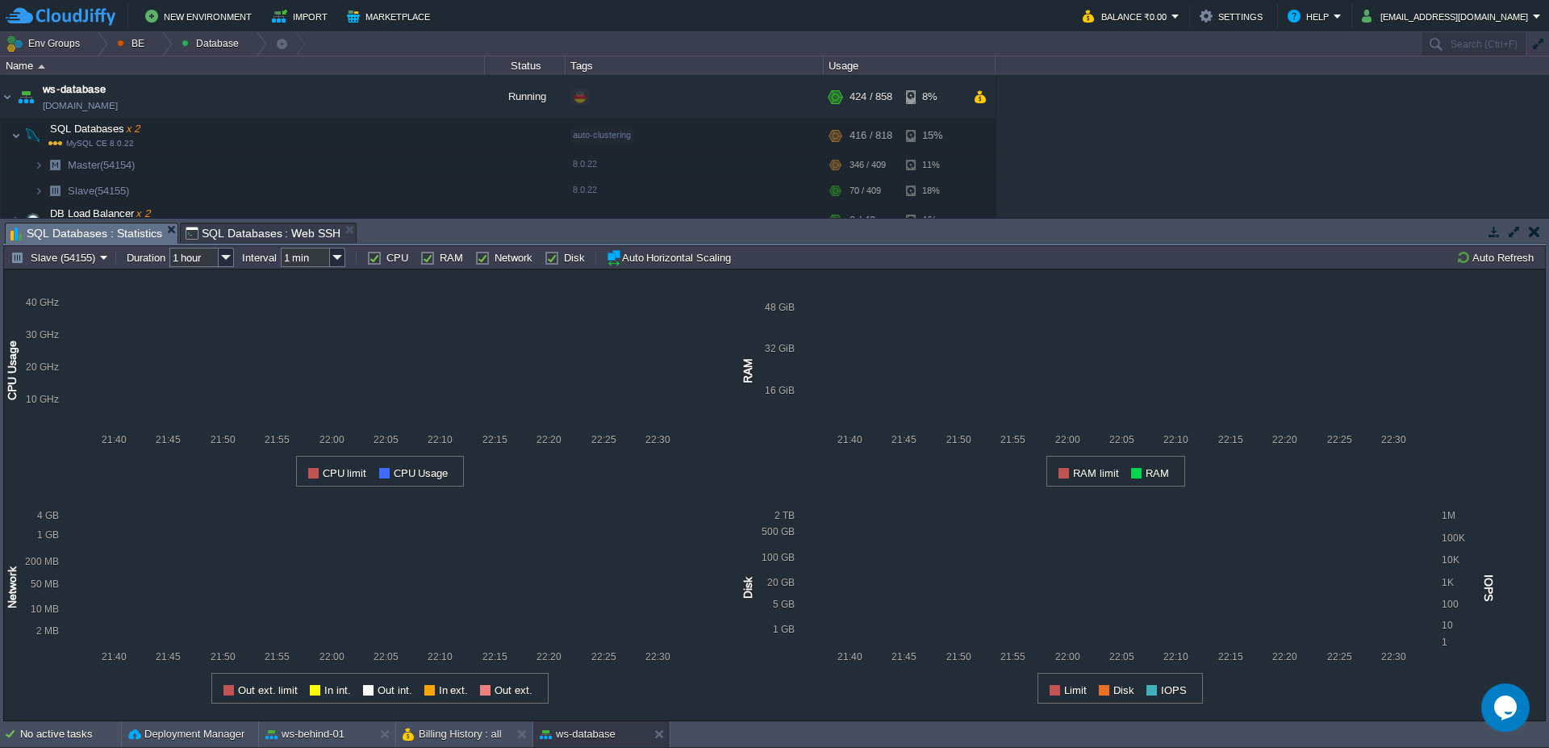
click at [65, 234] on span "SQL Databases : Statistics" at bounding box center [86, 233] width 152 height 20
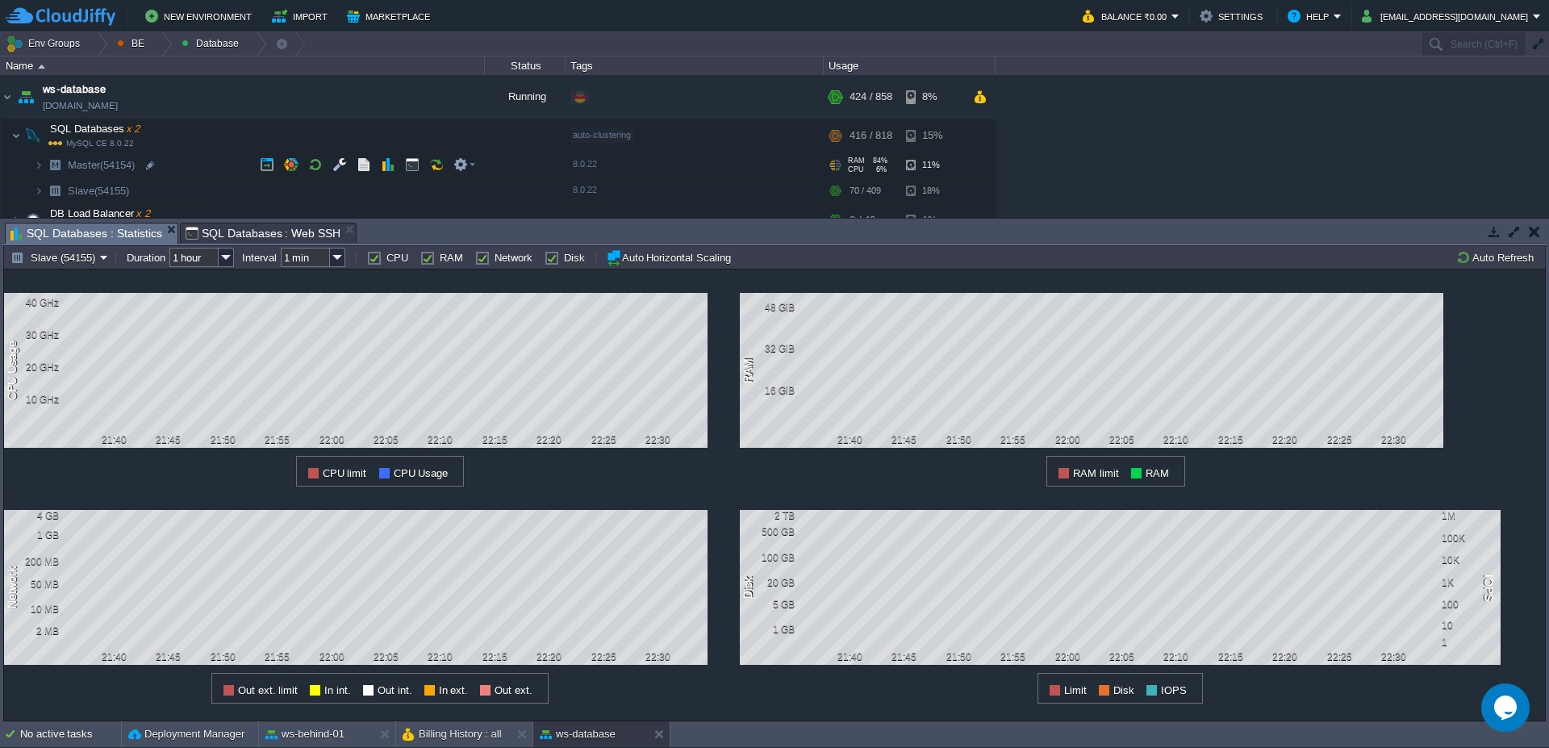
click at [26, 161] on img at bounding box center [22, 159] width 23 height 15
click at [76, 261] on button "Slave (54155)" at bounding box center [55, 257] width 90 height 15
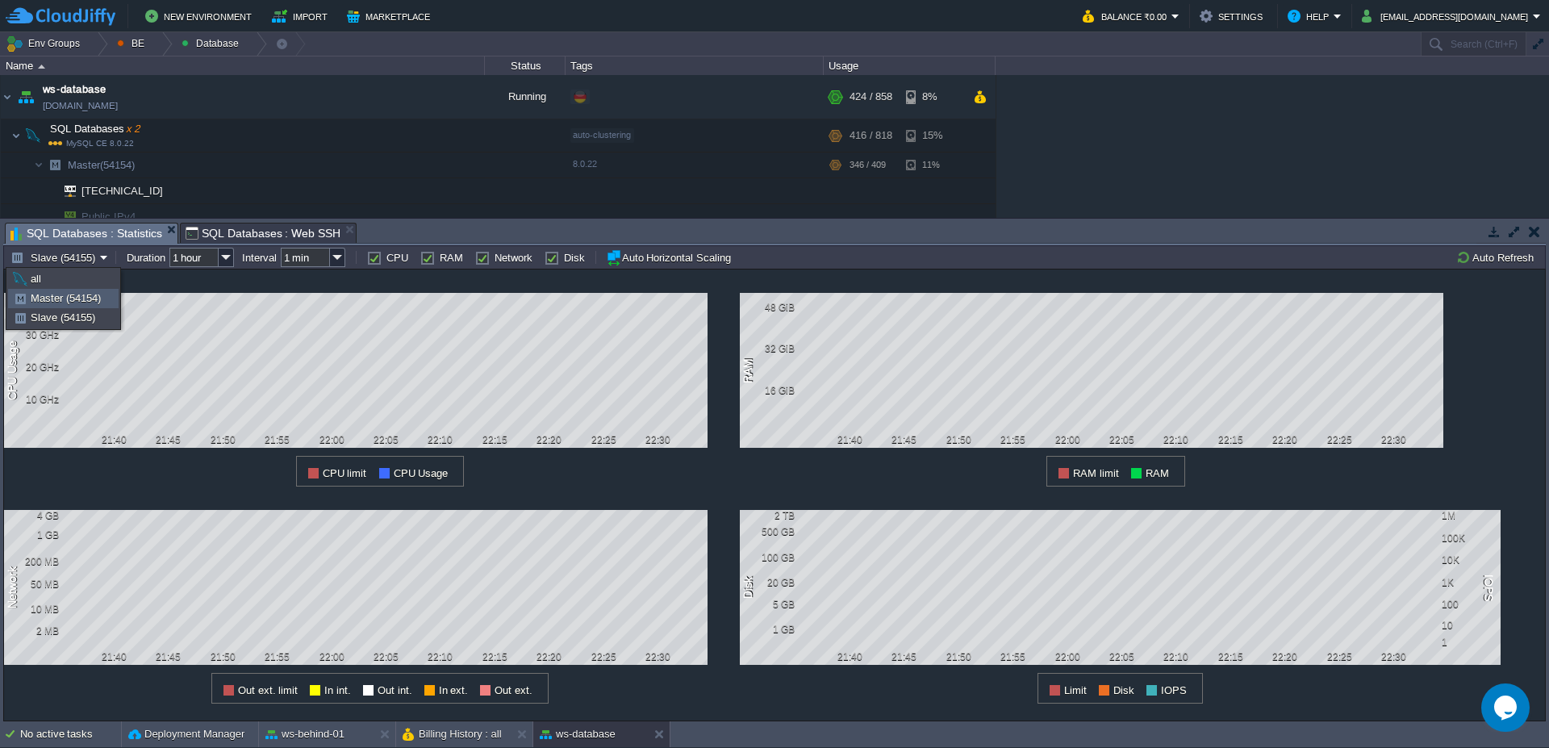
click at [58, 299] on span "Master (54154)" at bounding box center [66, 298] width 70 height 12
click at [409, 173] on td at bounding box center [412, 164] width 24 height 24
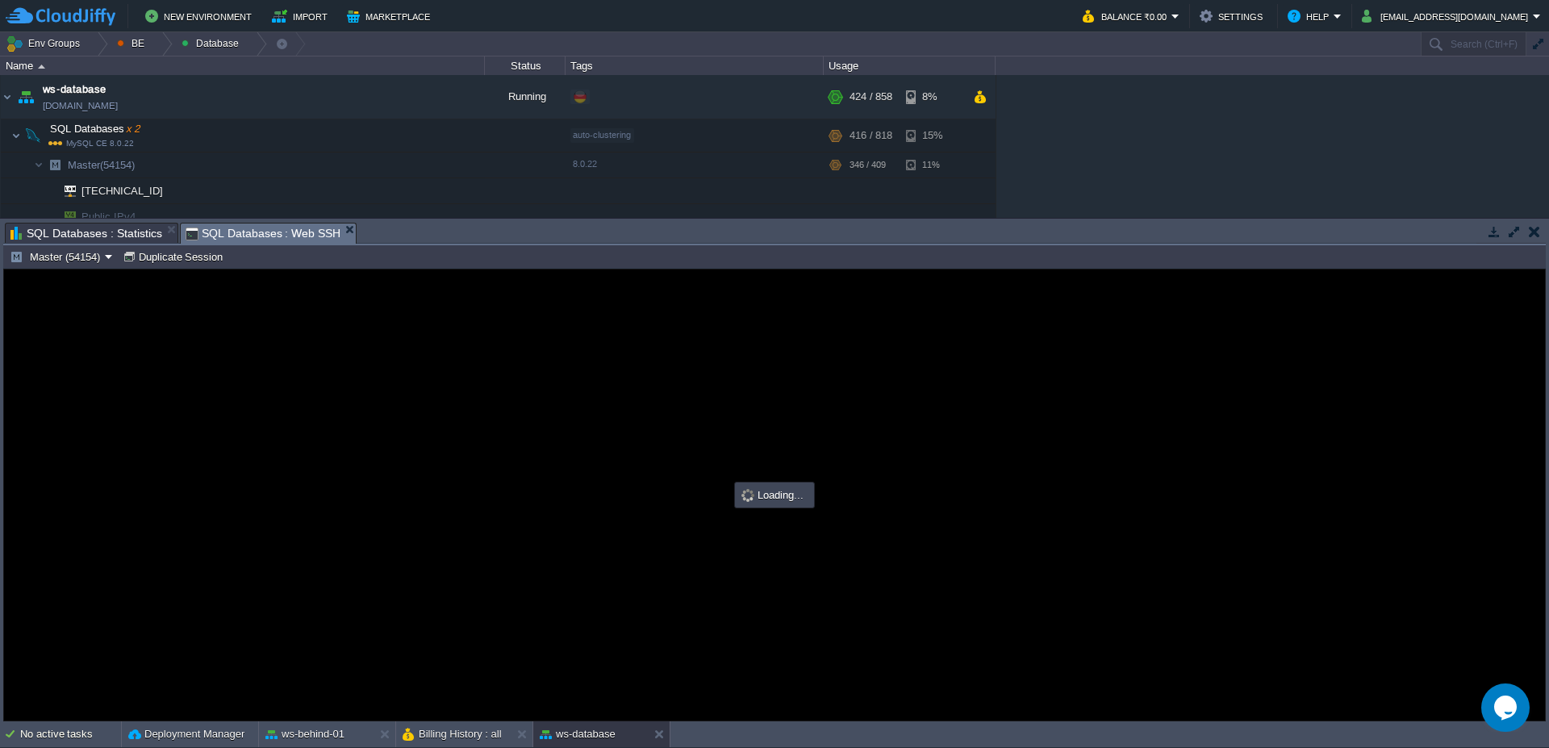
scroll to position [0, 0]
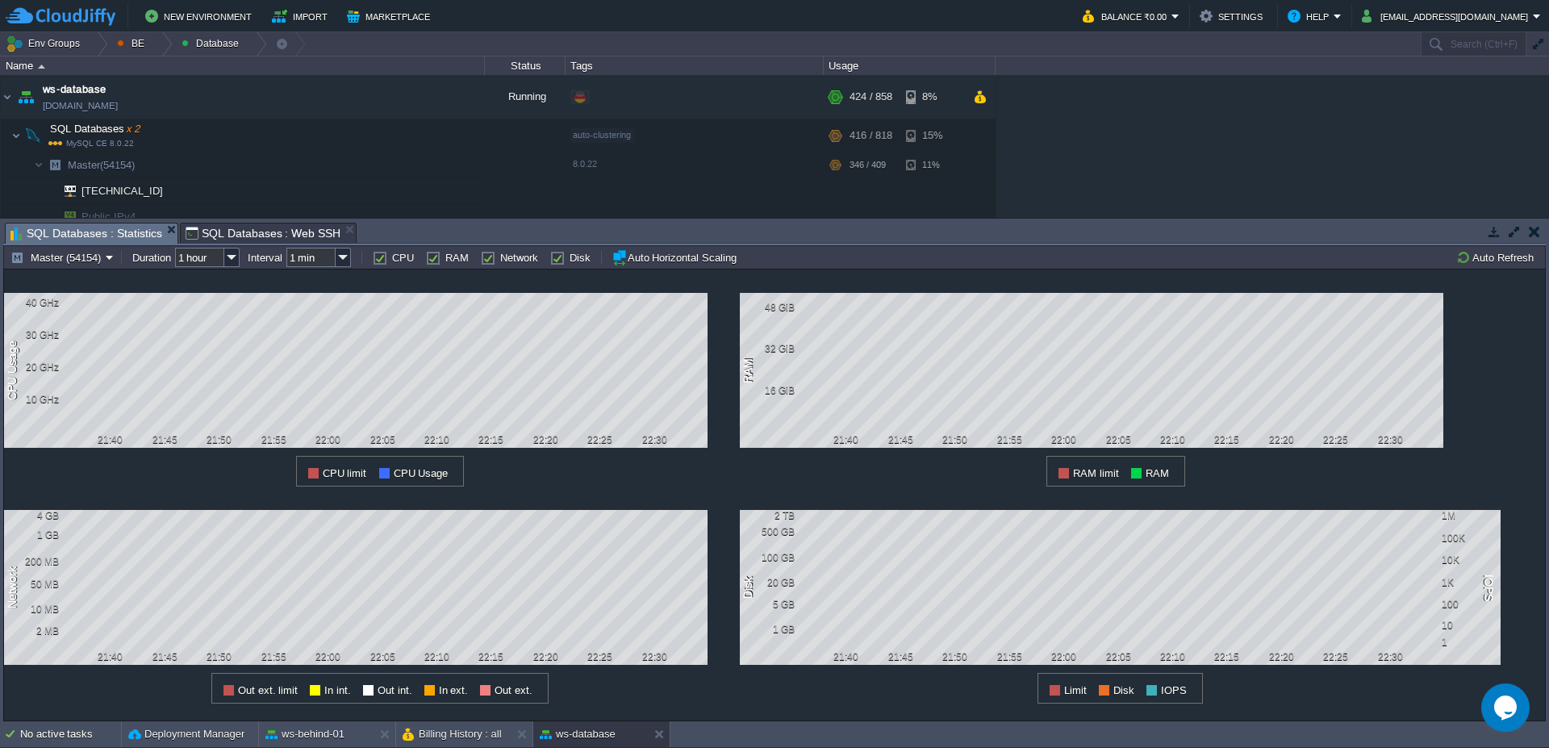
click at [70, 237] on span "SQL Databases : Statistics" at bounding box center [86, 233] width 152 height 20
click at [1515, 257] on button "Auto Refresh" at bounding box center [1497, 257] width 82 height 15
click at [61, 267] on div "Master (54154) Duration 1 hour Interval 1 min CPU RAM Network Disk Auto Horizon…" at bounding box center [774, 256] width 1543 height 23
click at [61, 265] on td "Master (54154)" at bounding box center [62, 257] width 108 height 19
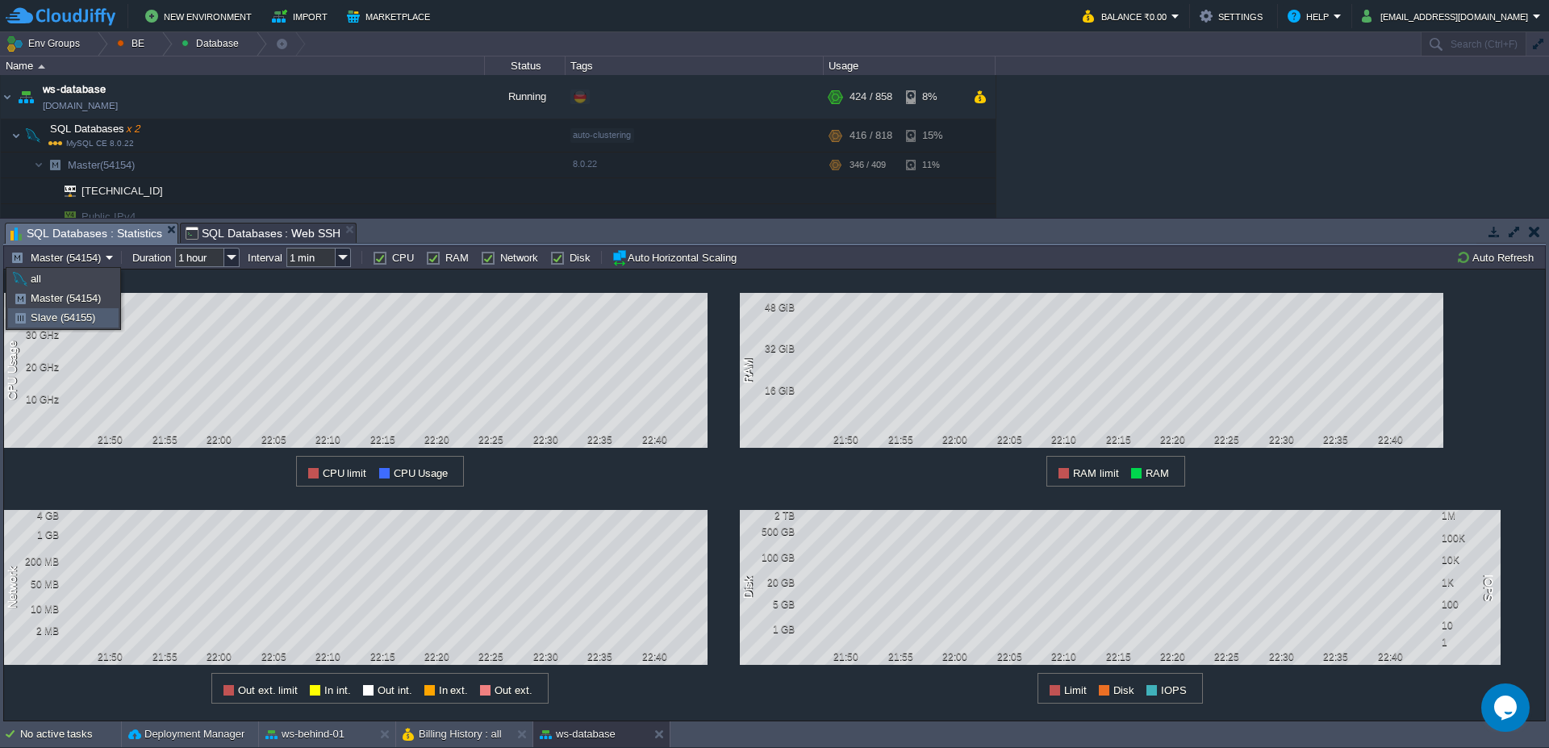
click at [57, 325] on link "Slave (54155)" at bounding box center [63, 318] width 109 height 18
click at [34, 170] on img at bounding box center [39, 164] width 10 height 25
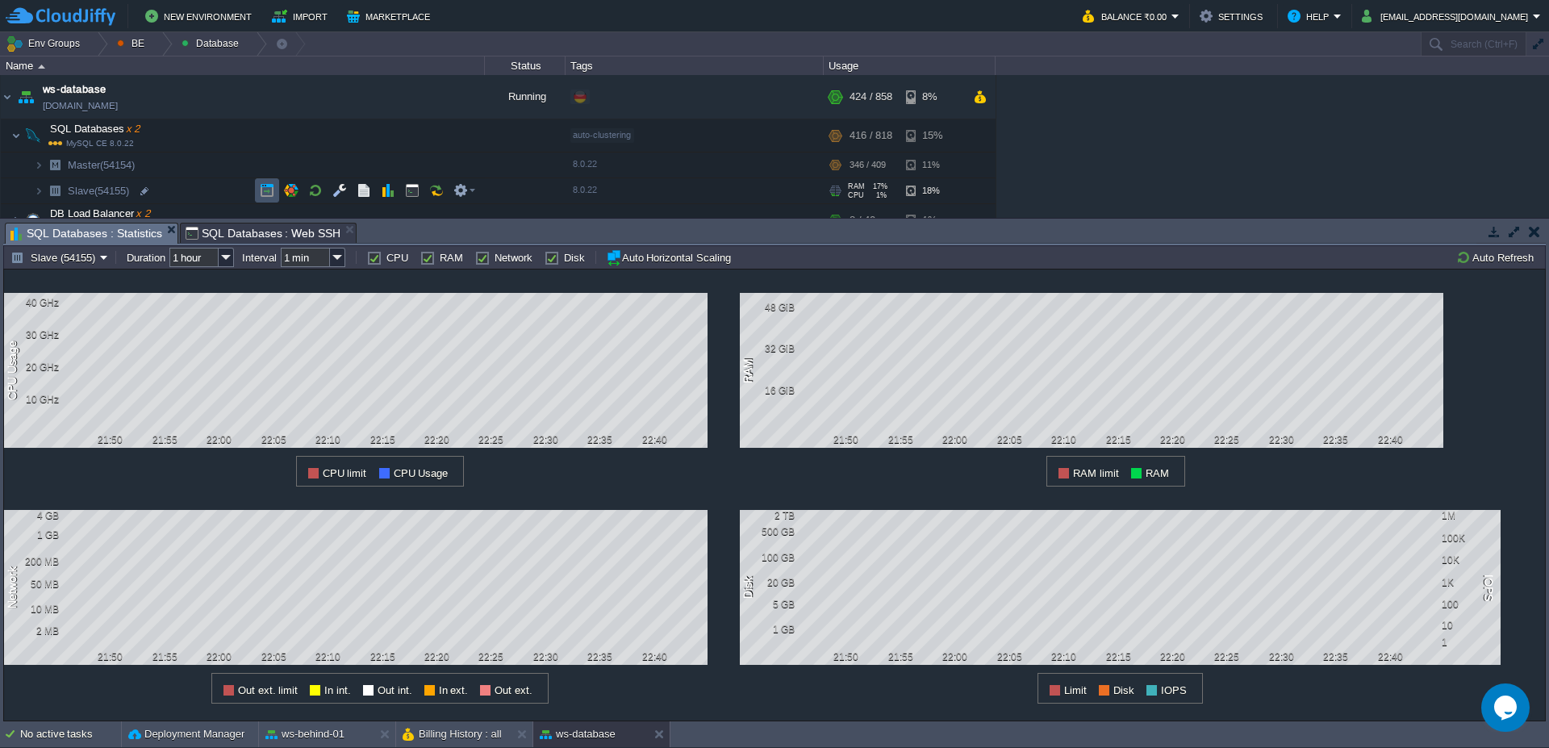
click at [266, 190] on button "button" at bounding box center [267, 190] width 15 height 15
click at [1503, 258] on button "Auto Refresh" at bounding box center [1497, 257] width 82 height 15
click at [1531, 256] on button "Auto Refresh" at bounding box center [1497, 257] width 82 height 15
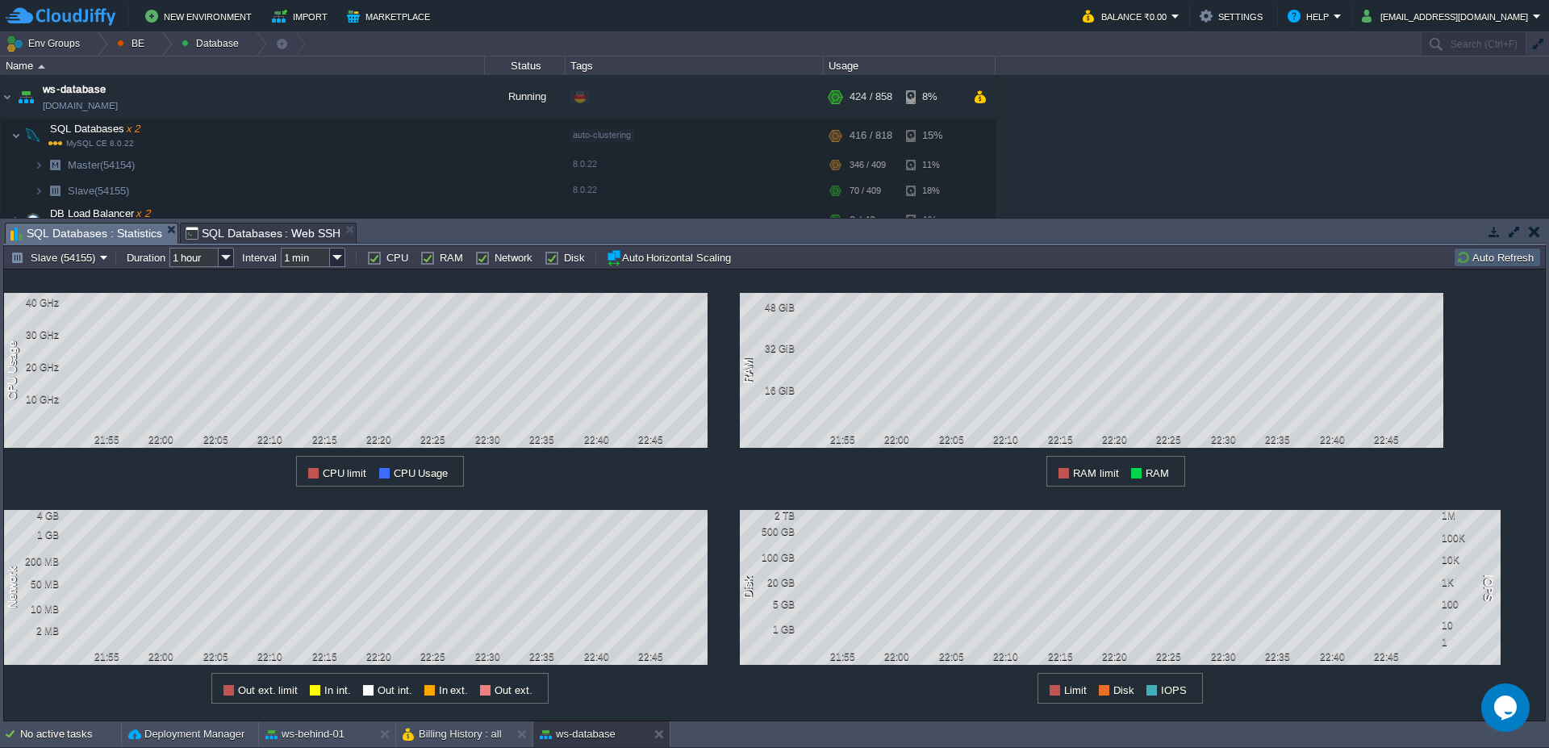
click at [1531, 256] on button "Auto Refresh" at bounding box center [1497, 257] width 82 height 15
click at [1527, 253] on button "Auto Refresh" at bounding box center [1497, 257] width 82 height 15
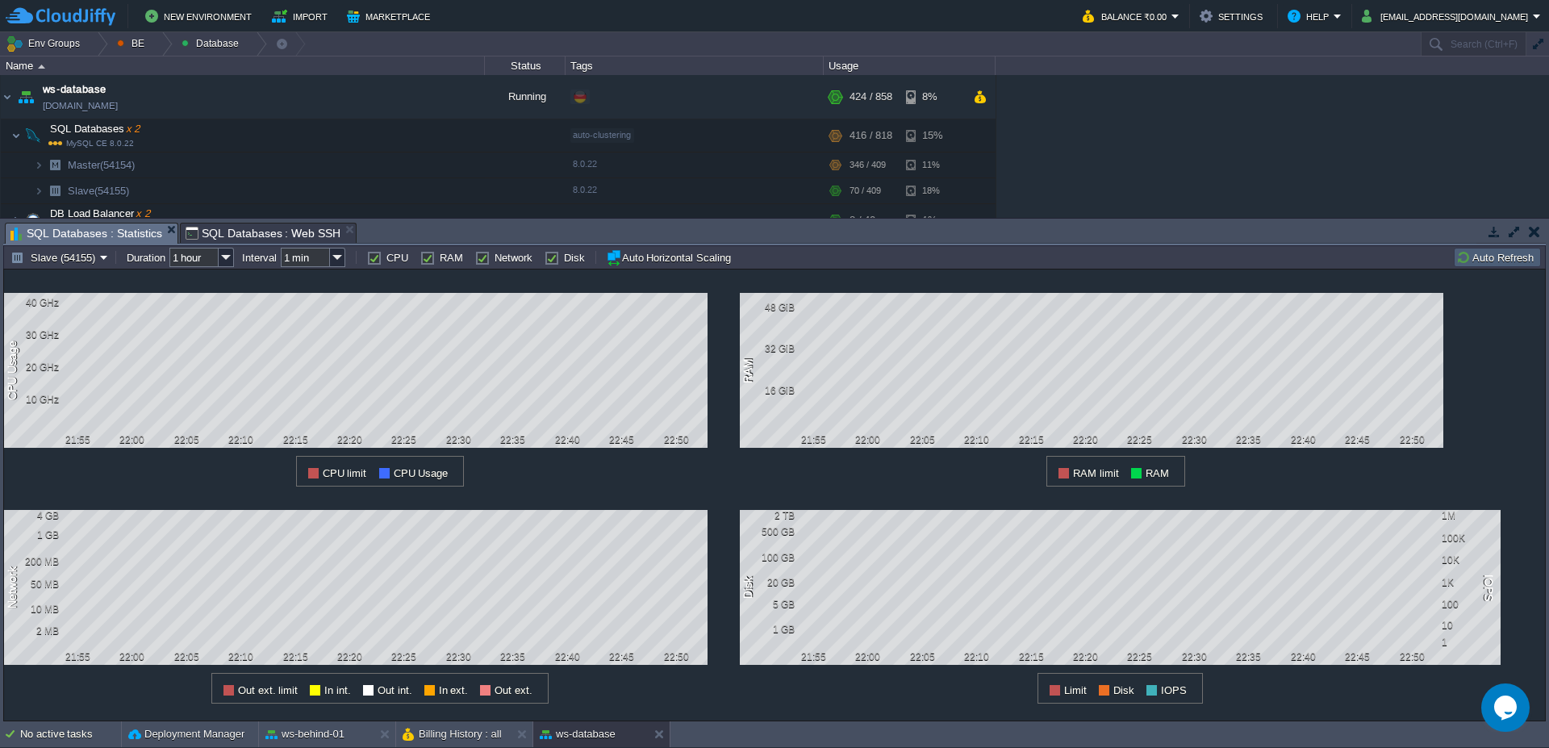
click at [1509, 265] on td "Auto Refresh" at bounding box center [1497, 257] width 87 height 19
click at [62, 253] on button "Slave (54155)" at bounding box center [55, 257] width 90 height 15
click at [61, 296] on span "Master (54154)" at bounding box center [66, 298] width 70 height 12
click at [1513, 264] on button "Auto Refresh" at bounding box center [1497, 257] width 82 height 15
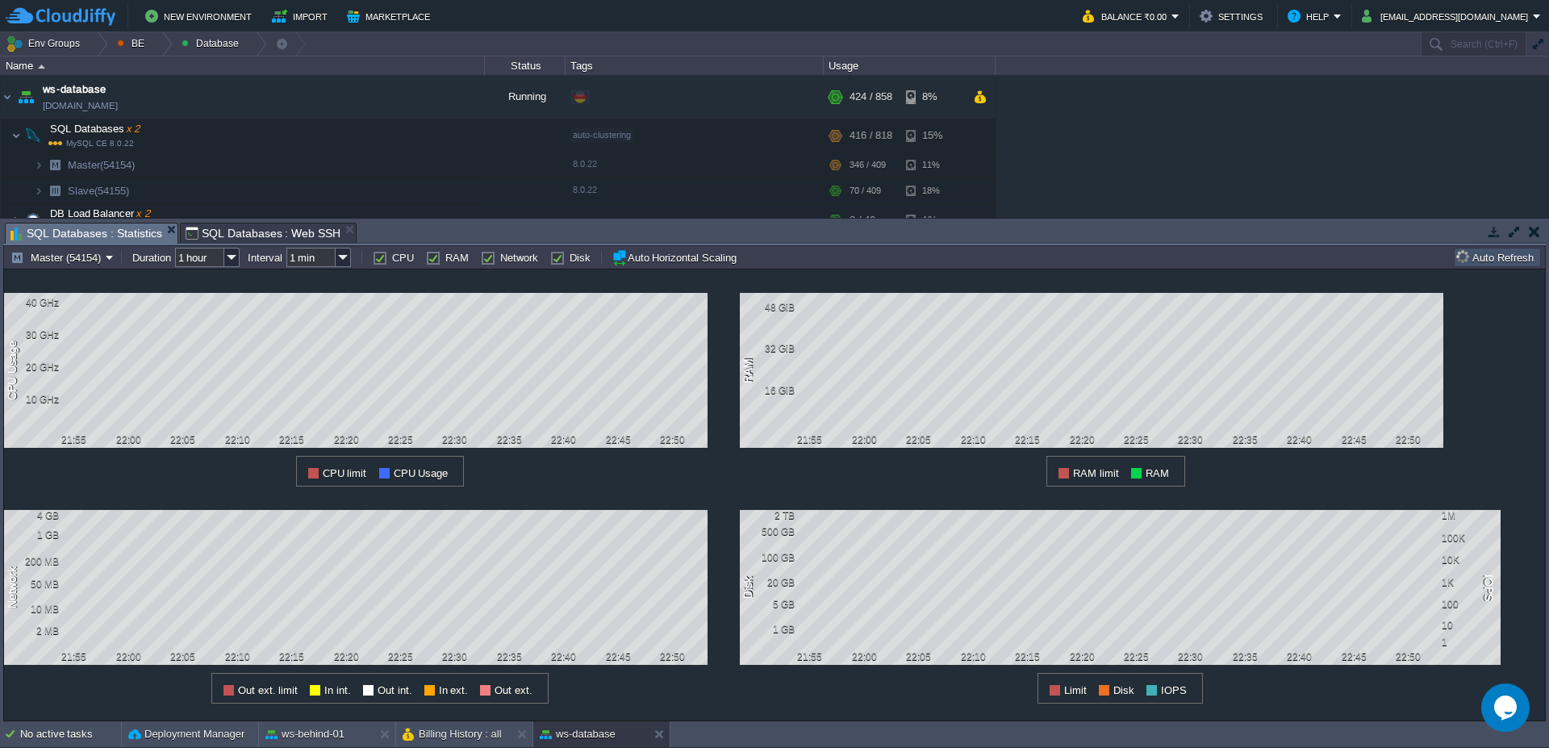
click at [1513, 264] on button "Auto Refresh" at bounding box center [1497, 257] width 82 height 15
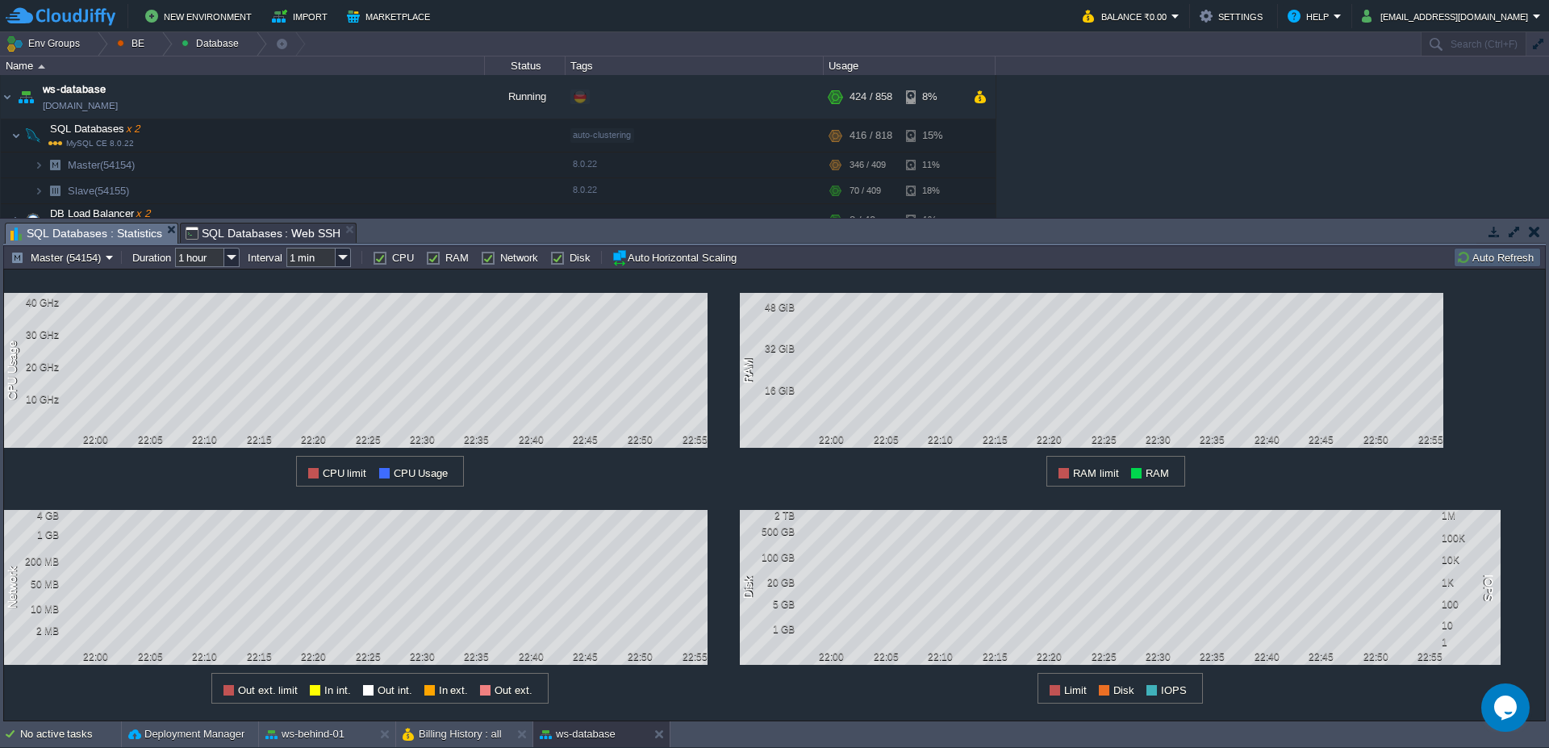
click at [1477, 255] on button "Auto Refresh" at bounding box center [1497, 257] width 82 height 15
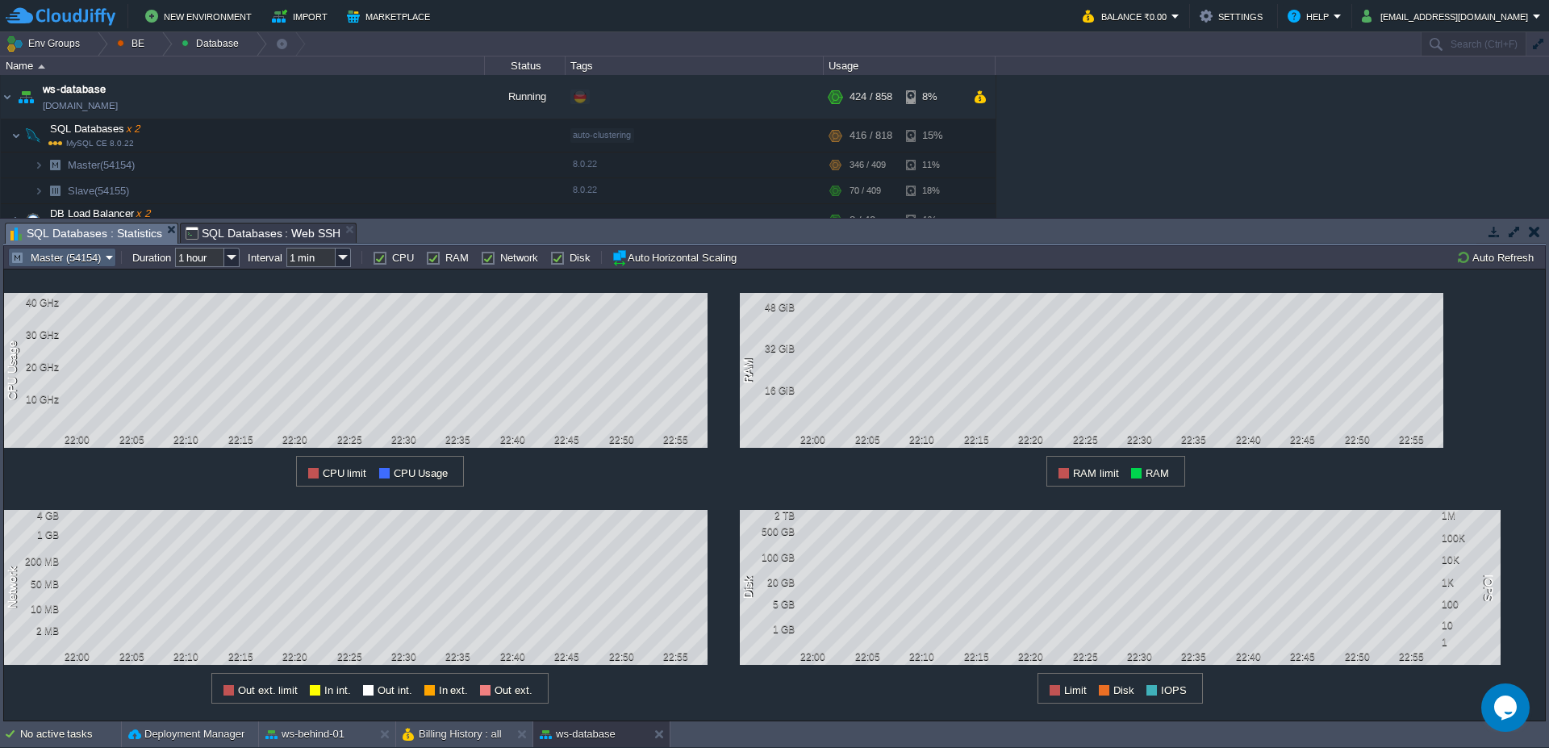
click at [86, 248] on td "Master (54154)" at bounding box center [62, 257] width 108 height 19
click at [71, 311] on link "Slave (54155)" at bounding box center [63, 318] width 109 height 18
click at [1514, 265] on td "Auto Refresh" at bounding box center [1497, 257] width 87 height 19
click at [19, 136] on img at bounding box center [16, 135] width 10 height 32
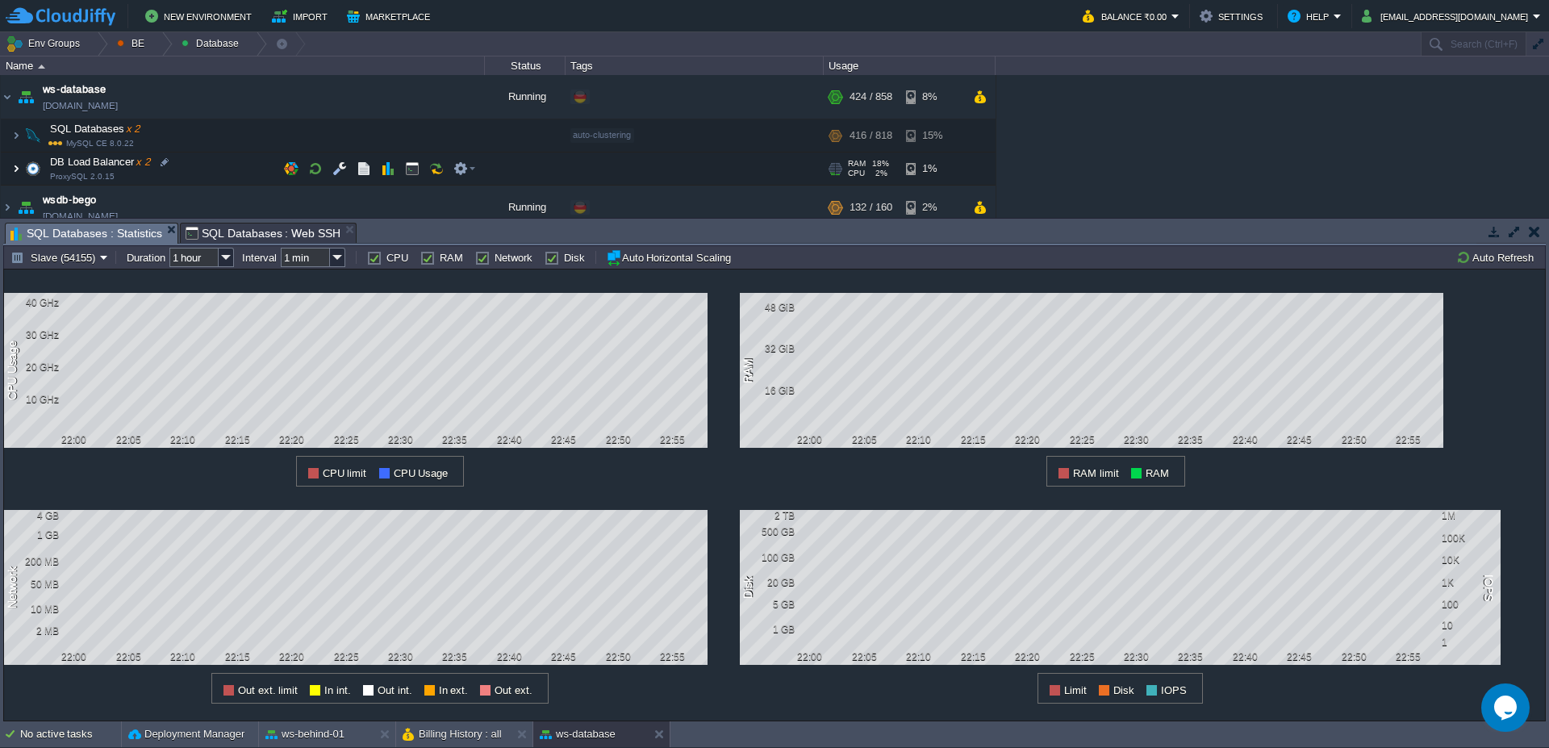
click at [15, 166] on img at bounding box center [16, 168] width 10 height 32
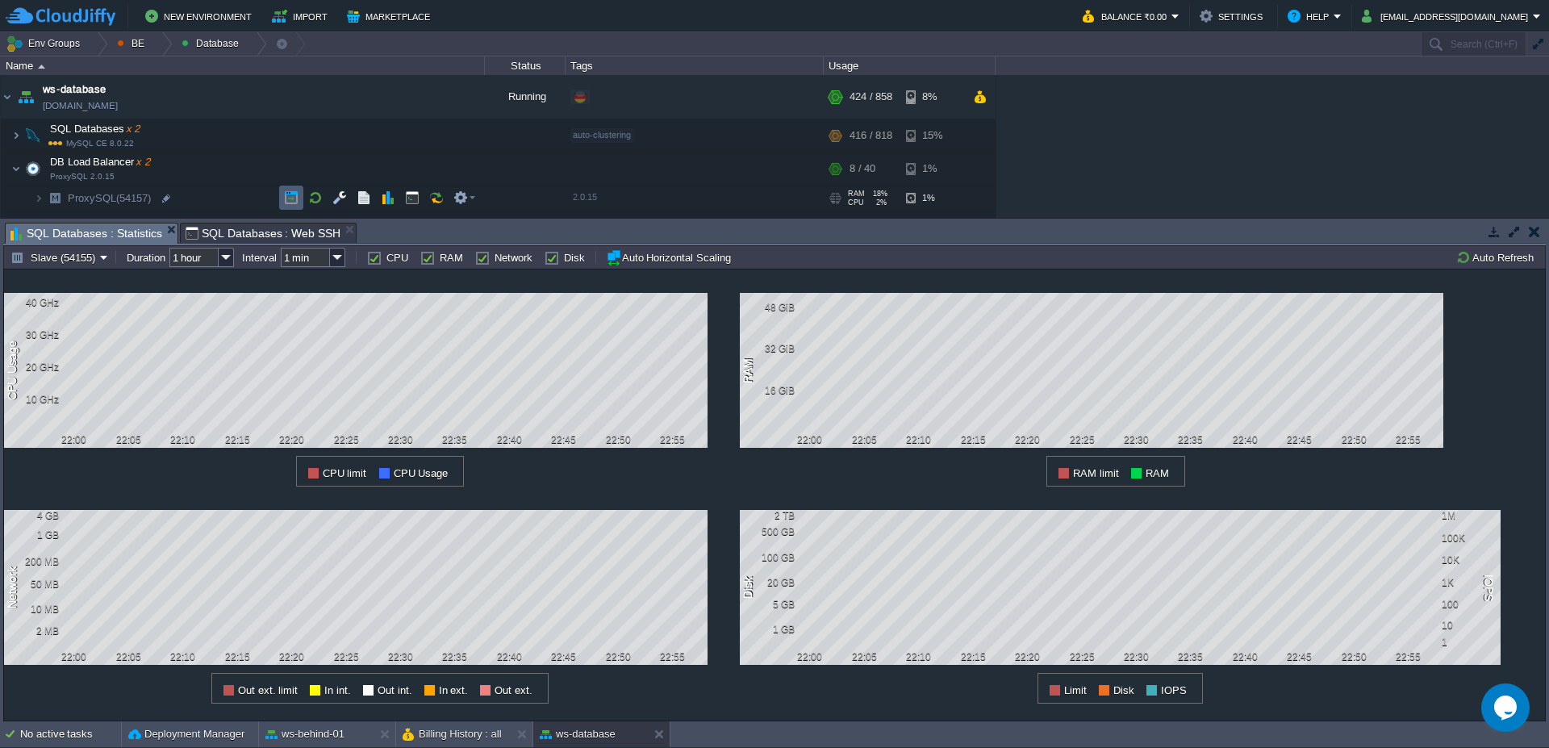
click at [300, 198] on td at bounding box center [291, 198] width 24 height 24
click at [1485, 257] on button "Auto Refresh" at bounding box center [1497, 257] width 82 height 15
click at [1518, 265] on td "Auto Refresh" at bounding box center [1497, 257] width 87 height 19
click at [1517, 265] on td "Auto Refresh" at bounding box center [1497, 257] width 87 height 19
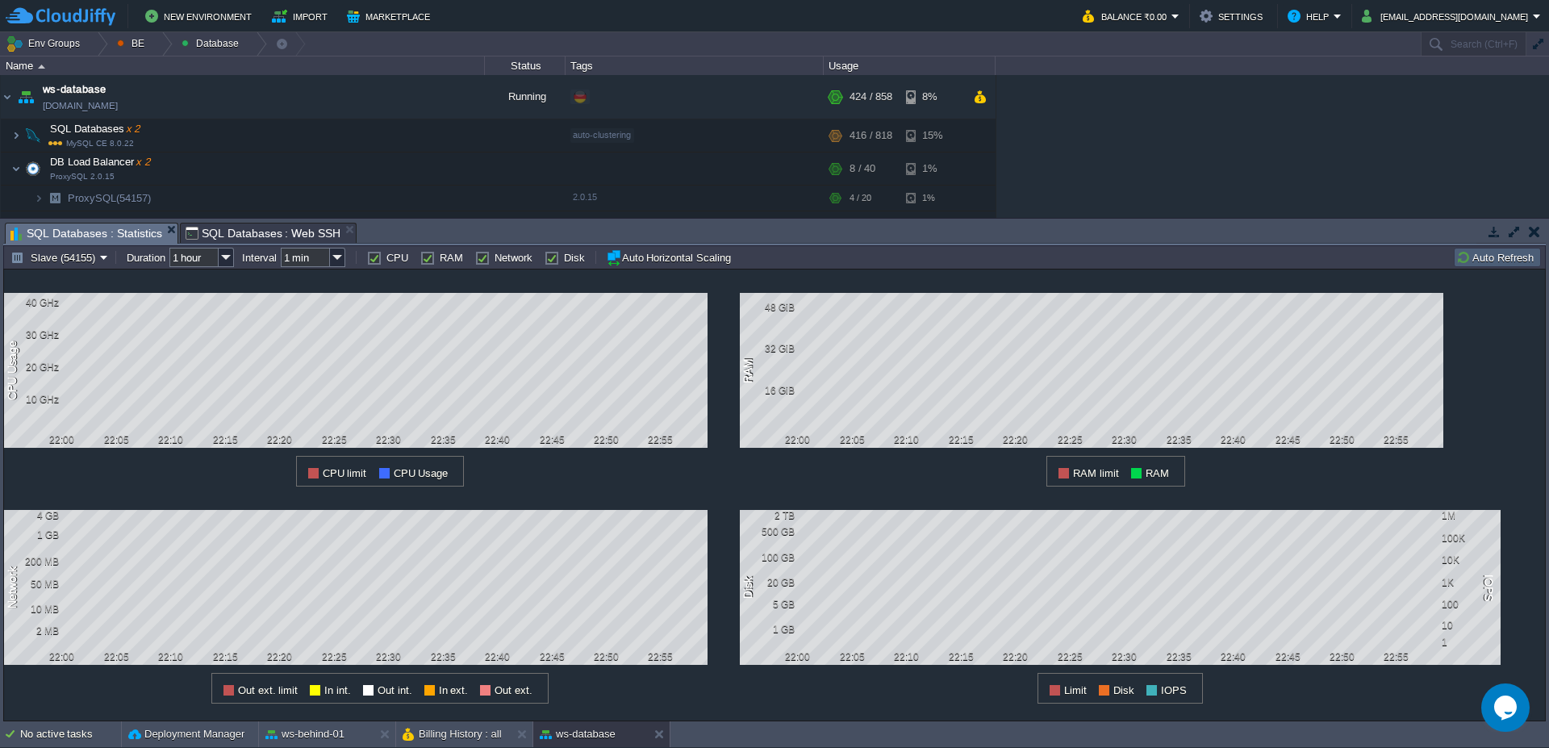
click at [1517, 265] on td "Auto Refresh" at bounding box center [1497, 257] width 87 height 19
click at [1498, 257] on button "Auto Refresh" at bounding box center [1497, 257] width 82 height 15
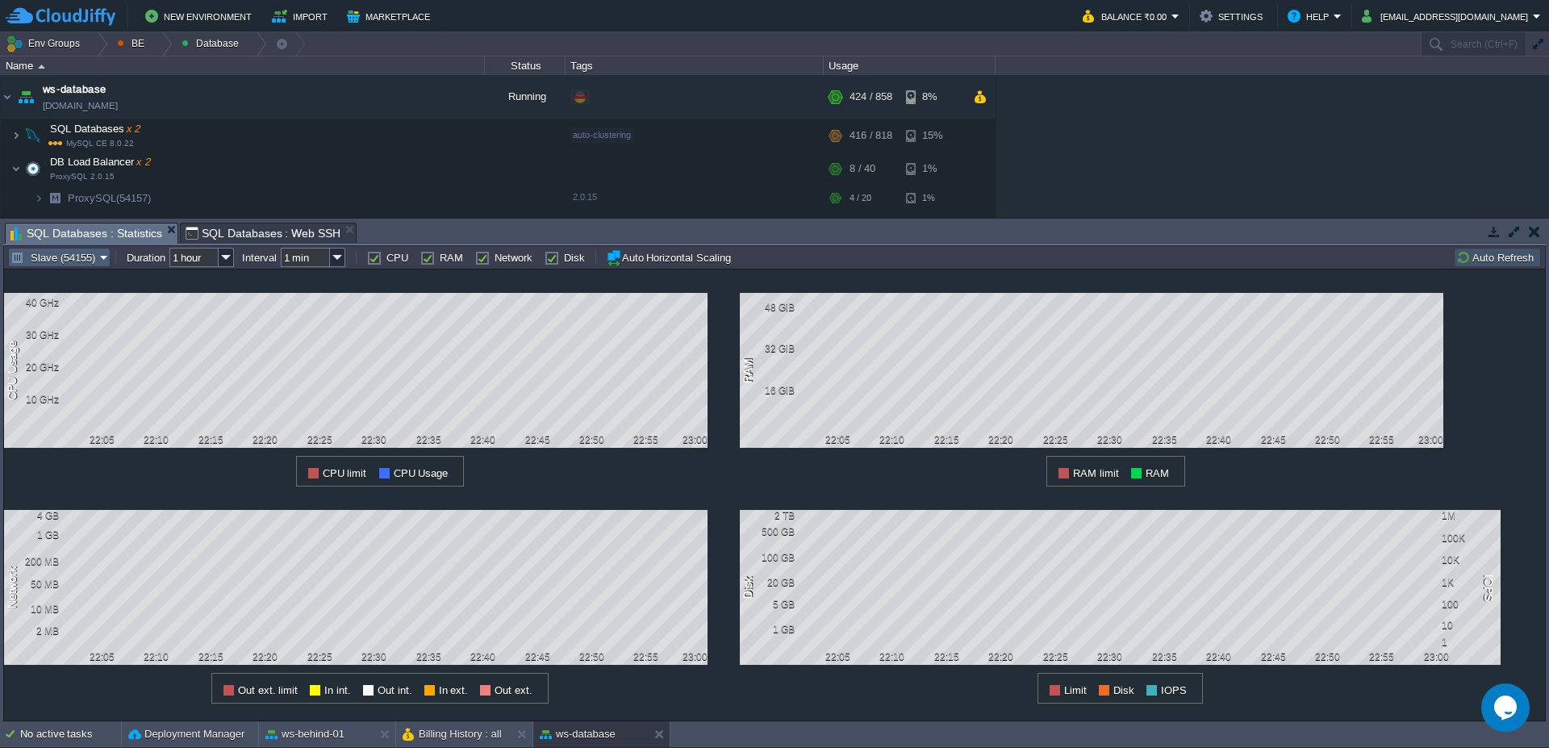
click at [52, 259] on button "Slave (54155)" at bounding box center [55, 257] width 90 height 15
click at [51, 295] on span "Master (54154)" at bounding box center [66, 298] width 70 height 12
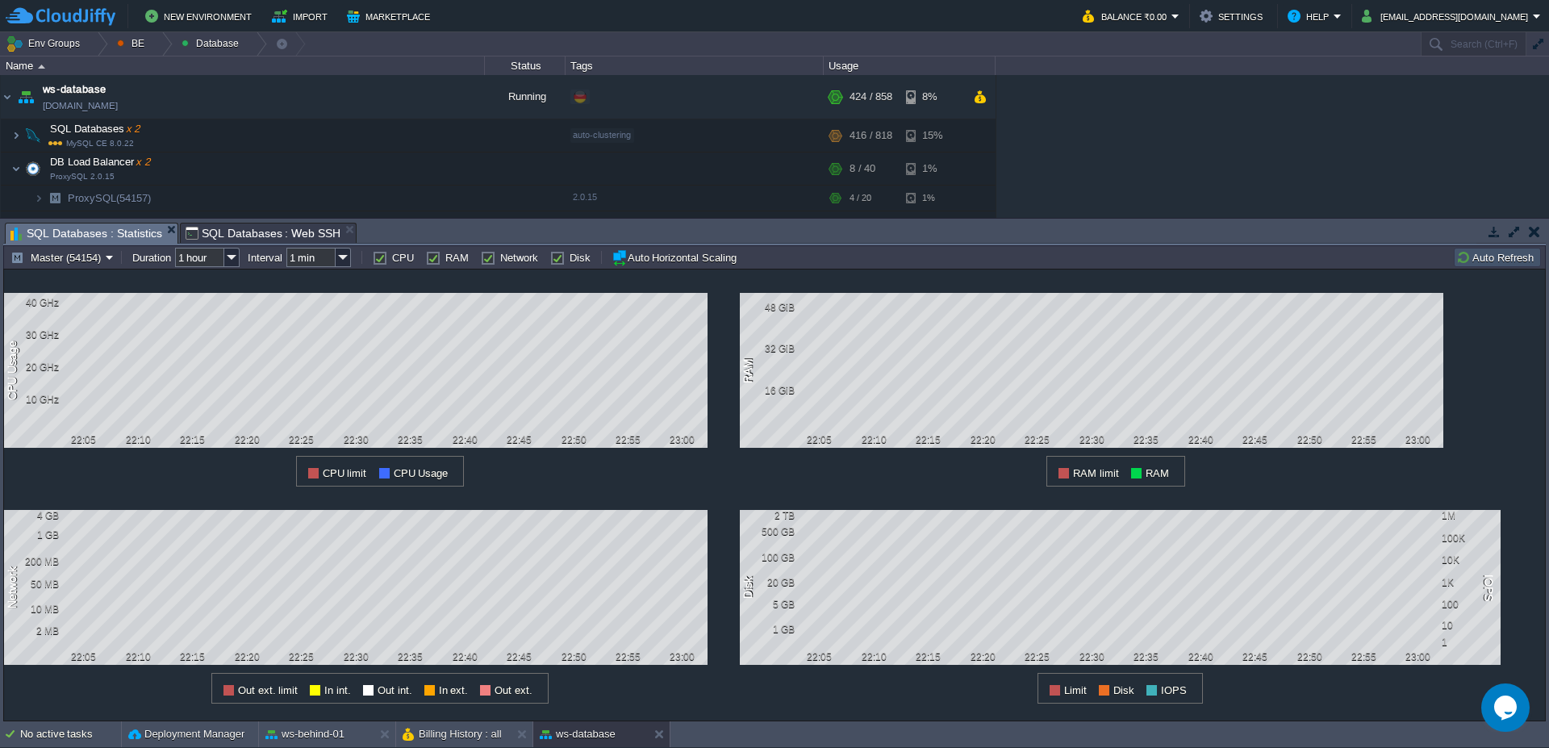
click at [1505, 261] on button "Auto Refresh" at bounding box center [1497, 257] width 82 height 15
click at [1503, 261] on button "Auto Refresh" at bounding box center [1497, 257] width 82 height 15
